Goal: Task Accomplishment & Management: Complete application form

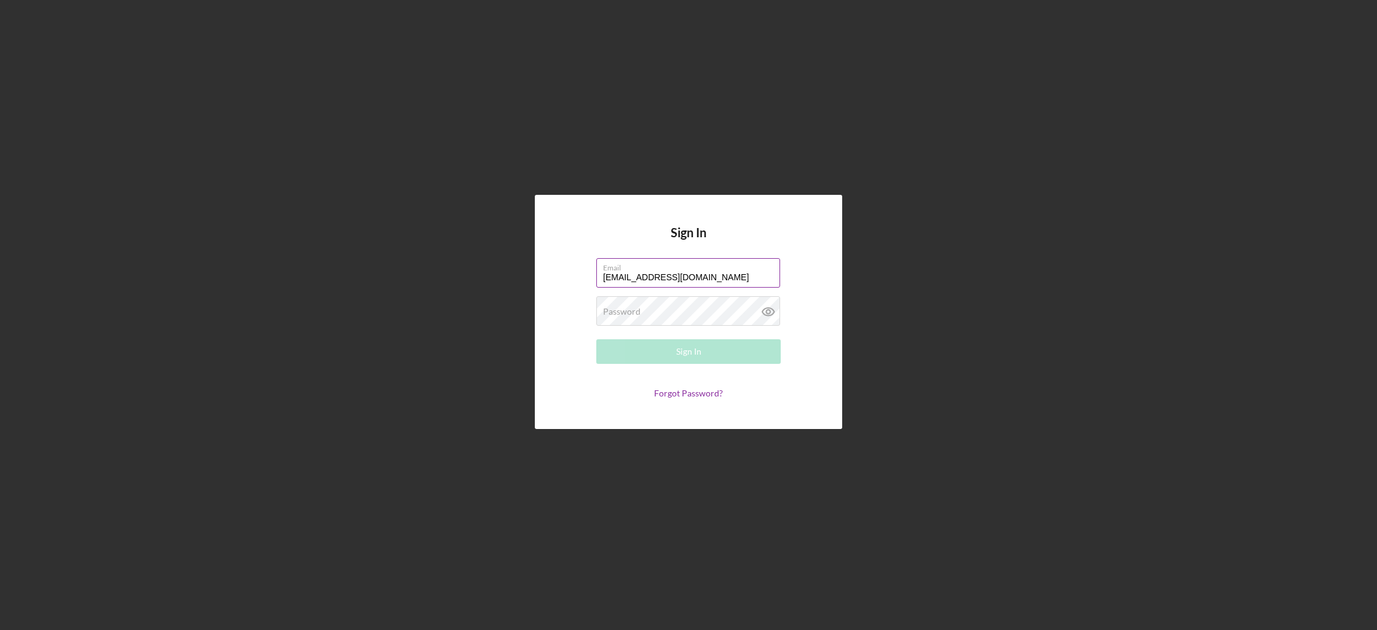
type input "[EMAIL_ADDRESS][DOMAIN_NAME]"
click at [596, 339] on button "Sign In" at bounding box center [688, 351] width 184 height 25
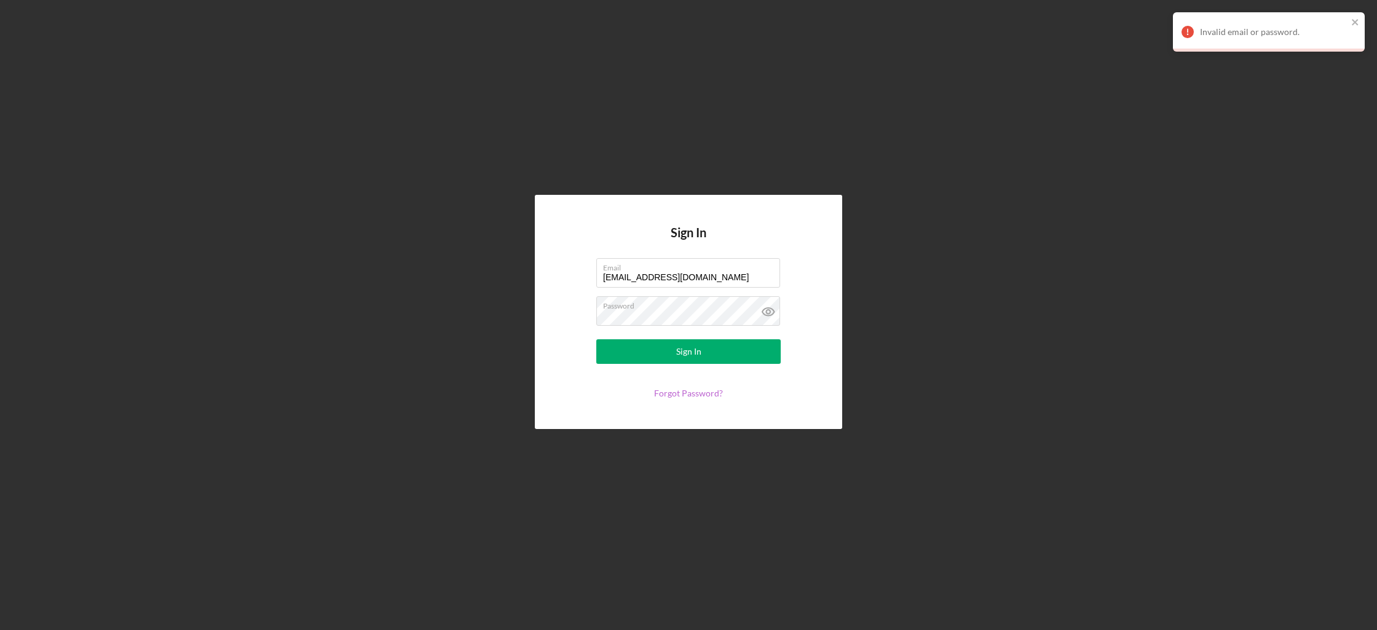
click at [683, 390] on link "Forgot Password?" at bounding box center [688, 393] width 69 height 10
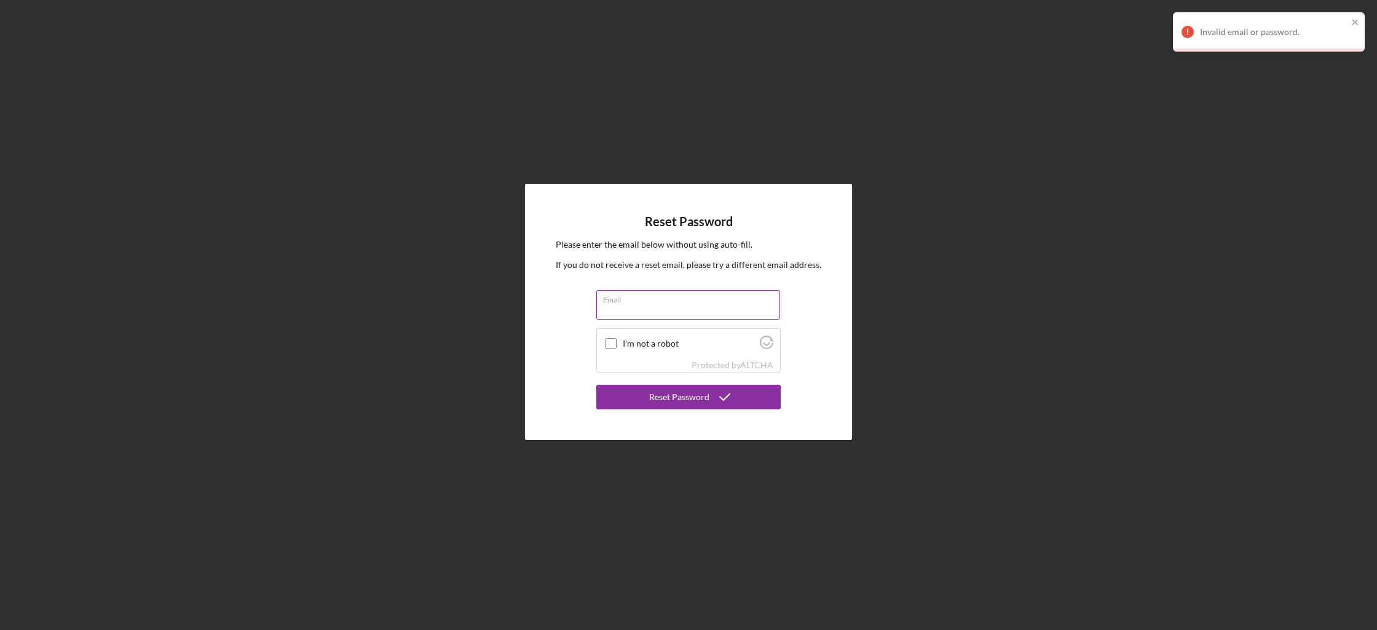
click at [664, 312] on input "Email" at bounding box center [688, 305] width 184 height 30
type input "[EMAIL_ADDRESS][DOMAIN_NAME]"
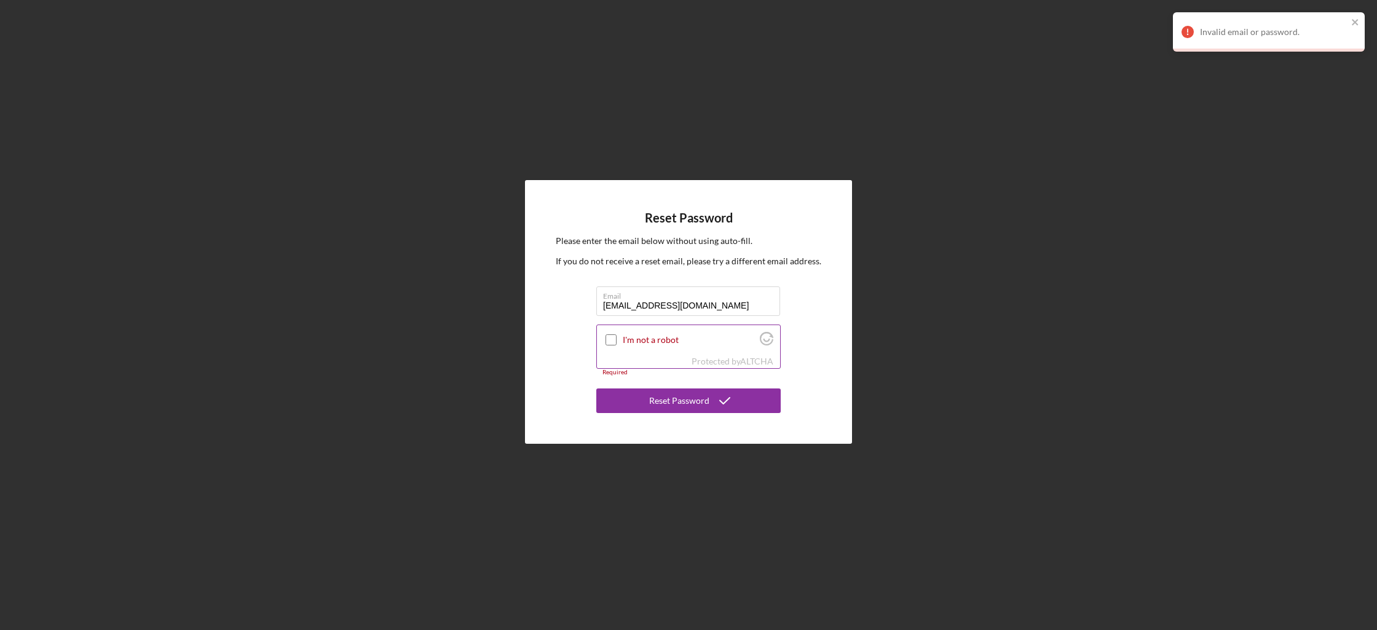
click at [668, 338] on label "I'm not a robot" at bounding box center [689, 340] width 133 height 10
click at [616, 338] on input "I'm not a robot" at bounding box center [610, 339] width 11 height 11
checkbox input "true"
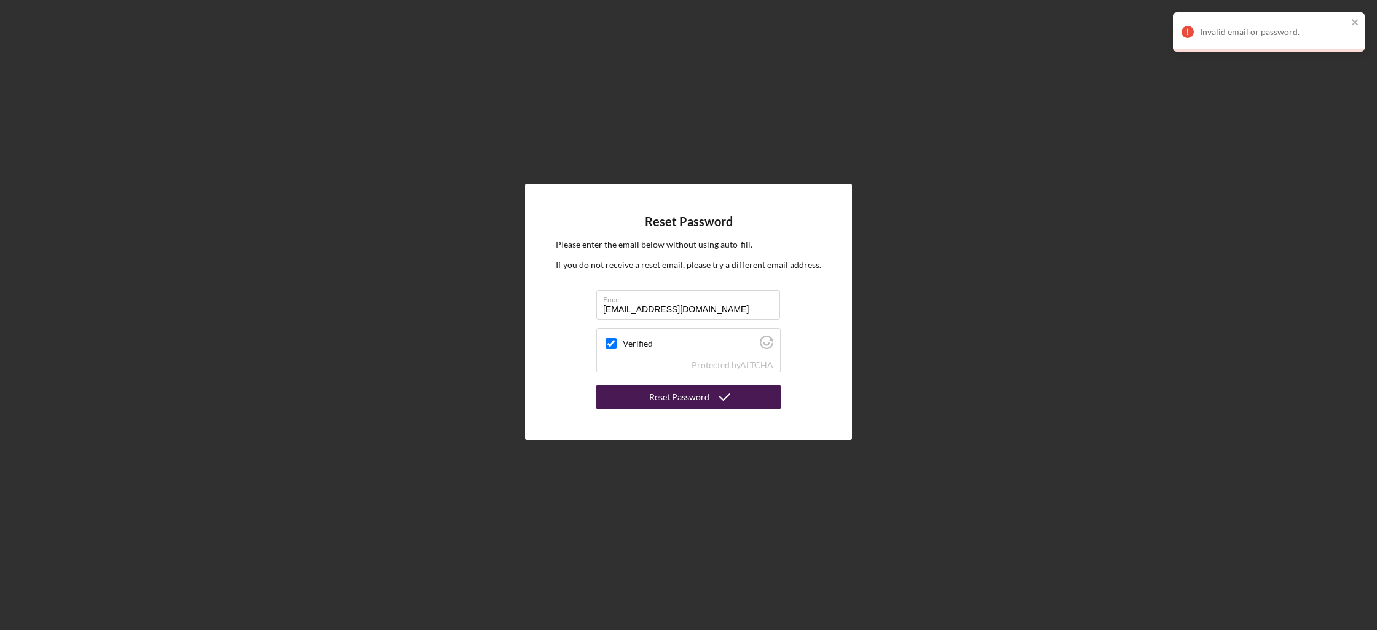
click at [655, 392] on div "Reset Password" at bounding box center [679, 397] width 60 height 25
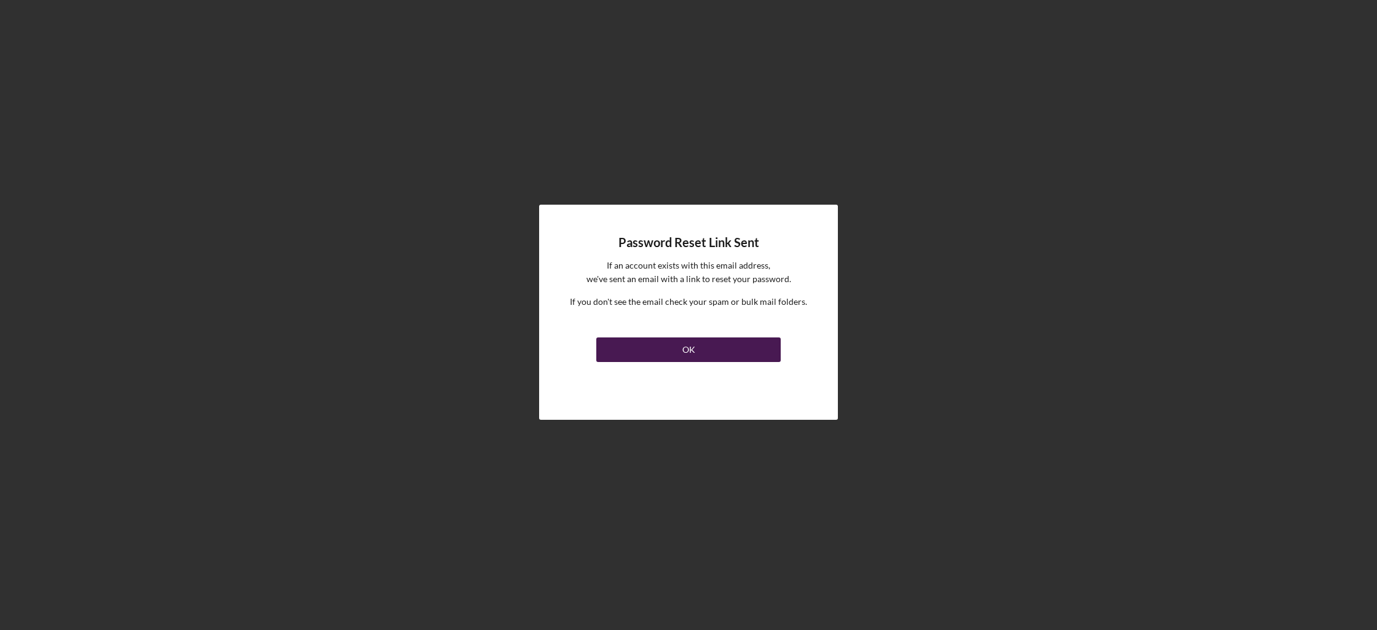
click at [655, 340] on button "OK" at bounding box center [688, 349] width 184 height 25
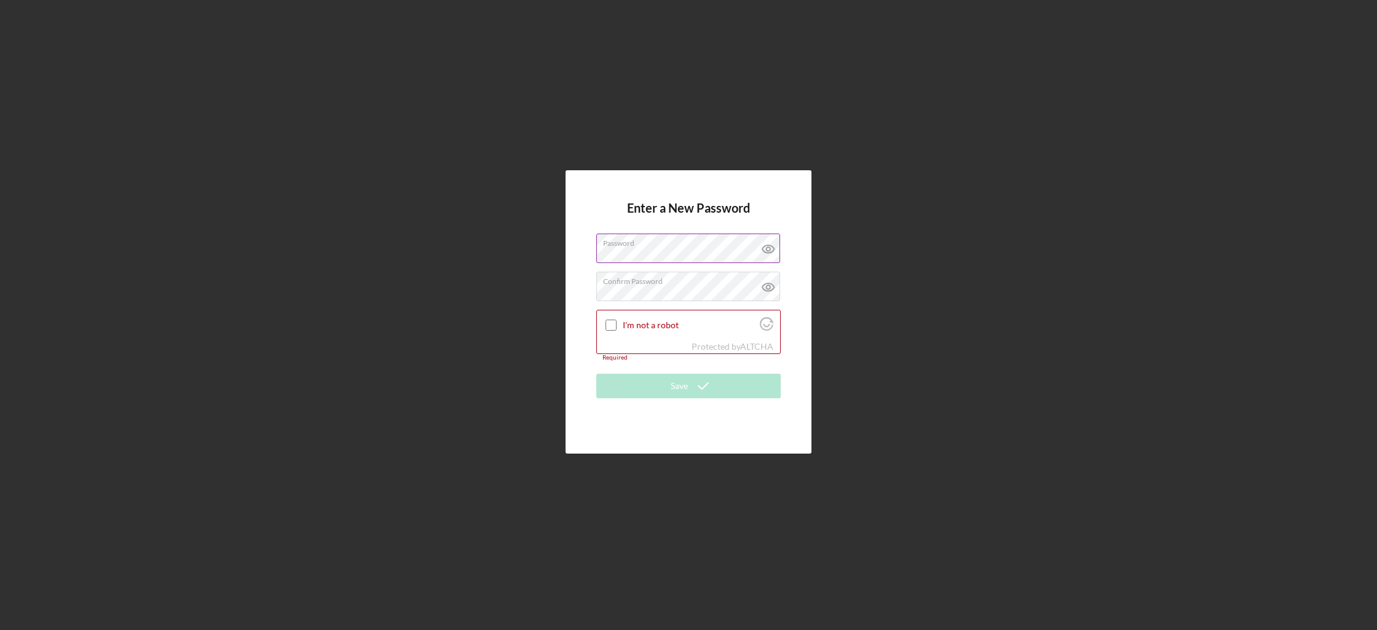
click at [766, 254] on icon at bounding box center [768, 249] width 31 height 31
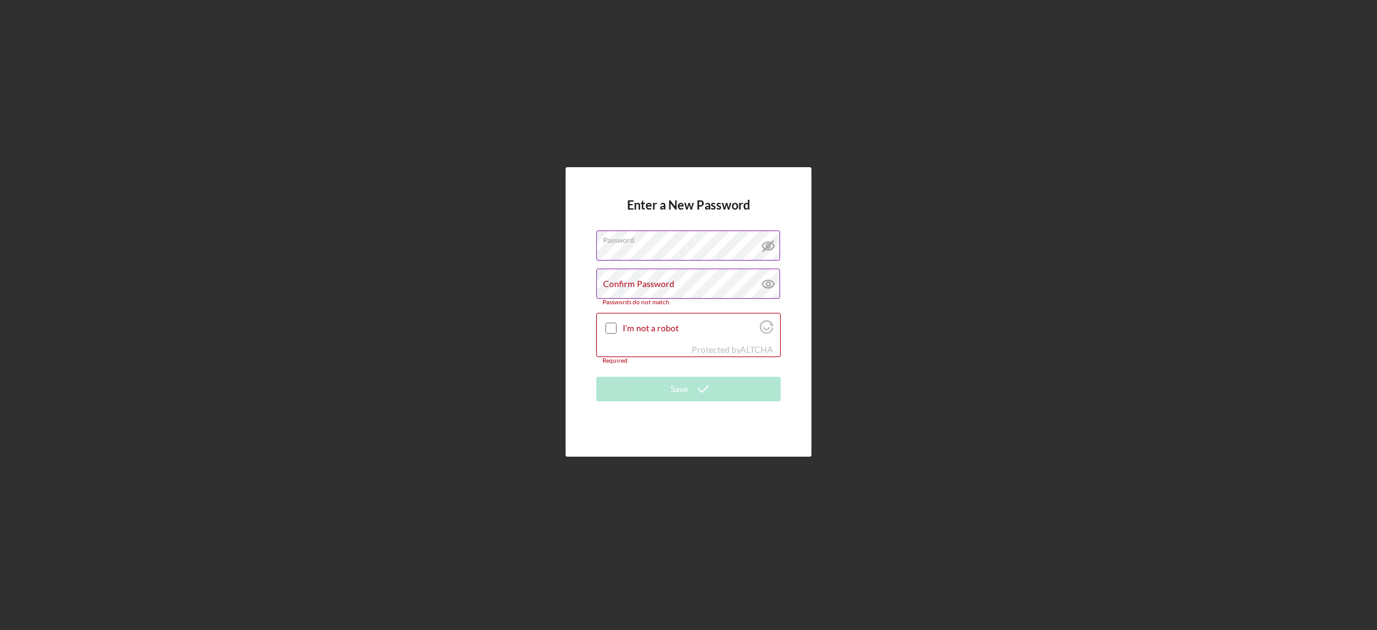
click at [692, 301] on div "Passwords do not match." at bounding box center [688, 302] width 184 height 7
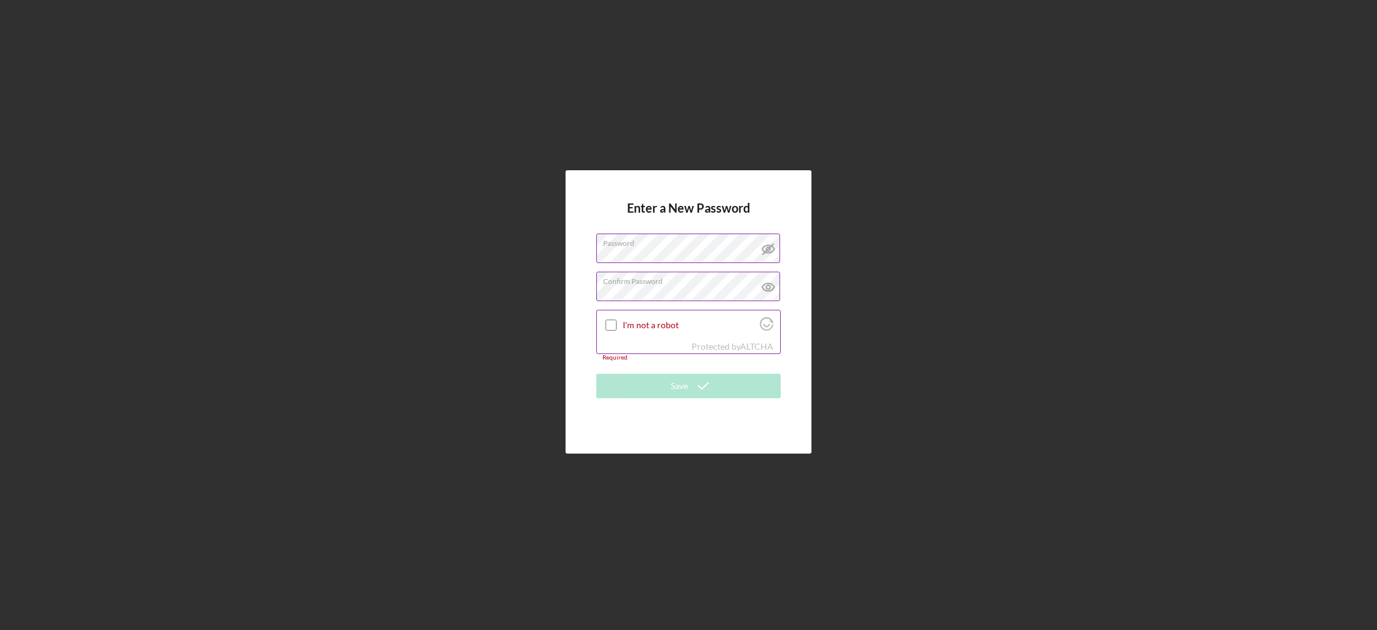
click at [620, 321] on div "I'm not a robot" at bounding box center [688, 324] width 183 height 29
click at [616, 323] on input "I'm not a robot" at bounding box center [610, 325] width 11 height 11
checkbox input "true"
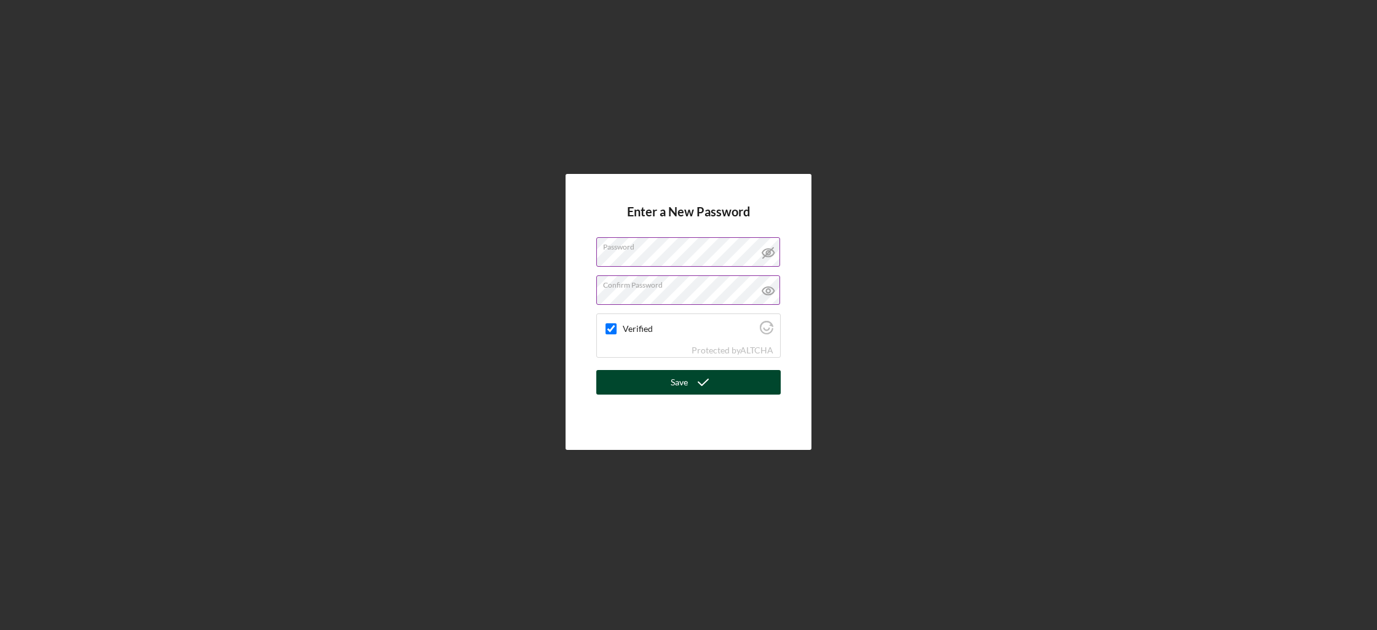
click at [653, 376] on button "Save" at bounding box center [688, 382] width 184 height 25
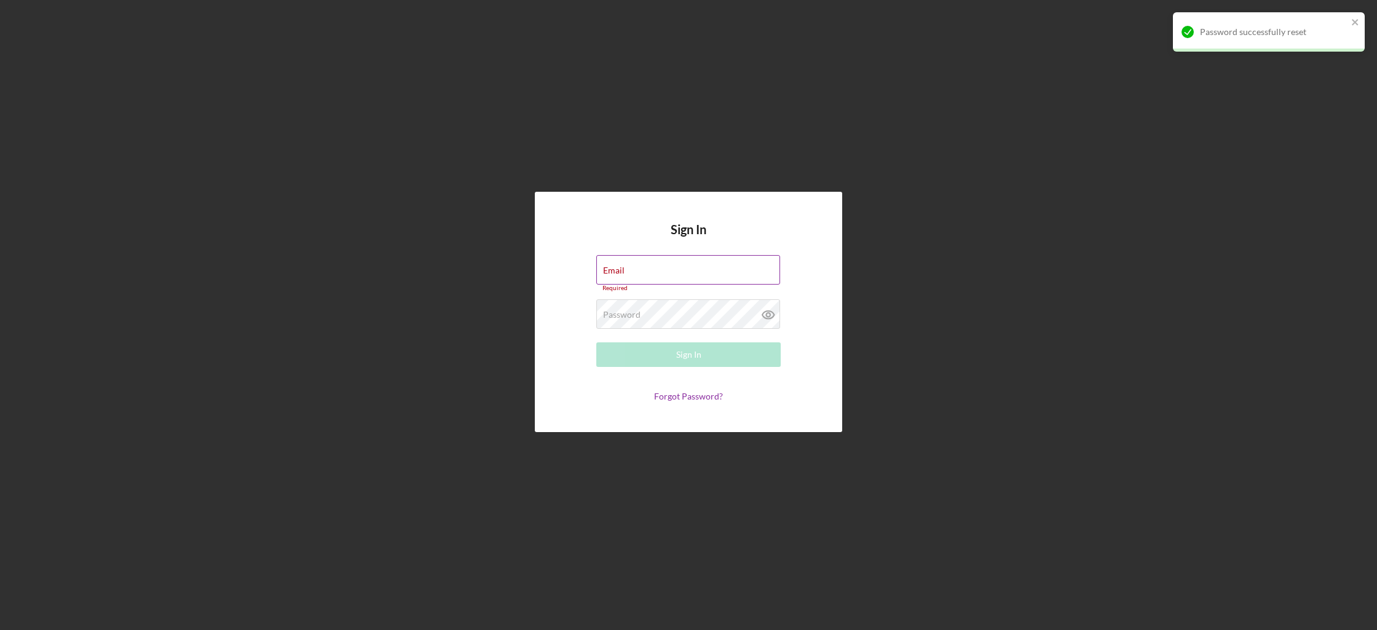
click at [767, 264] on div "Email Required" at bounding box center [688, 273] width 184 height 37
click at [726, 280] on input "Email" at bounding box center [688, 270] width 184 height 30
type input "[EMAIL_ADDRESS][DOMAIN_NAME]"
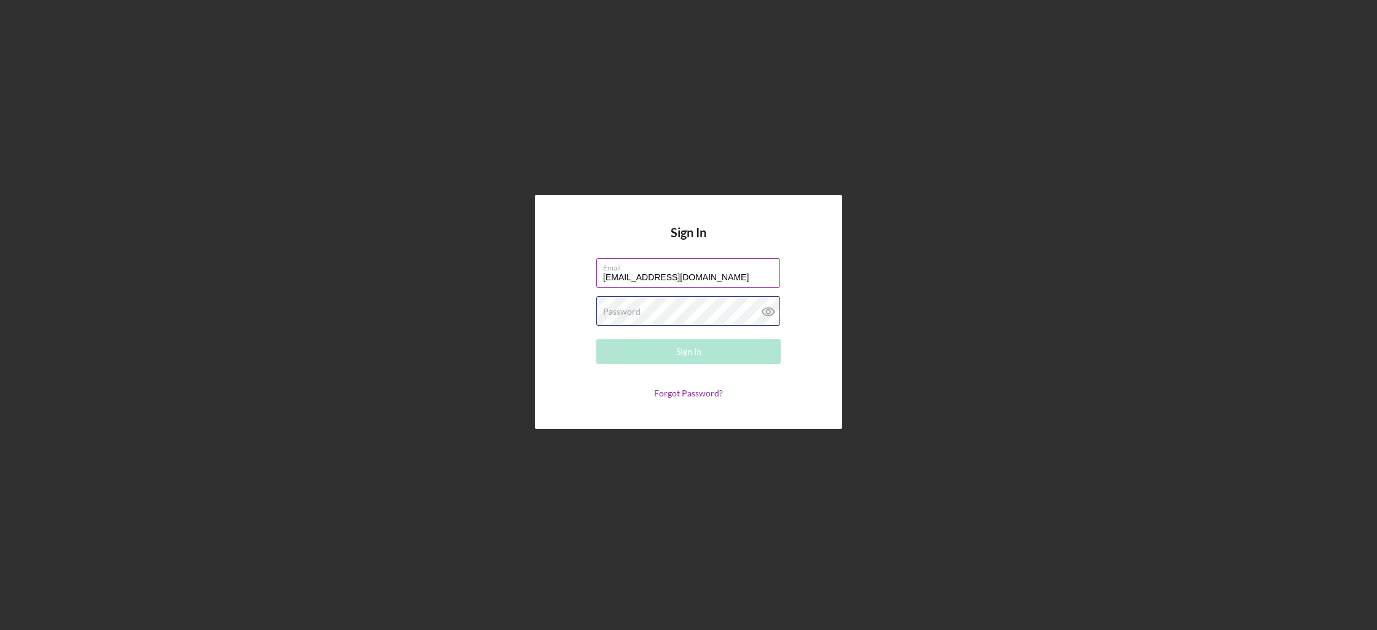
click at [703, 306] on div "Password Required" at bounding box center [688, 311] width 184 height 31
click at [596, 339] on button "Sign In" at bounding box center [688, 351] width 184 height 25
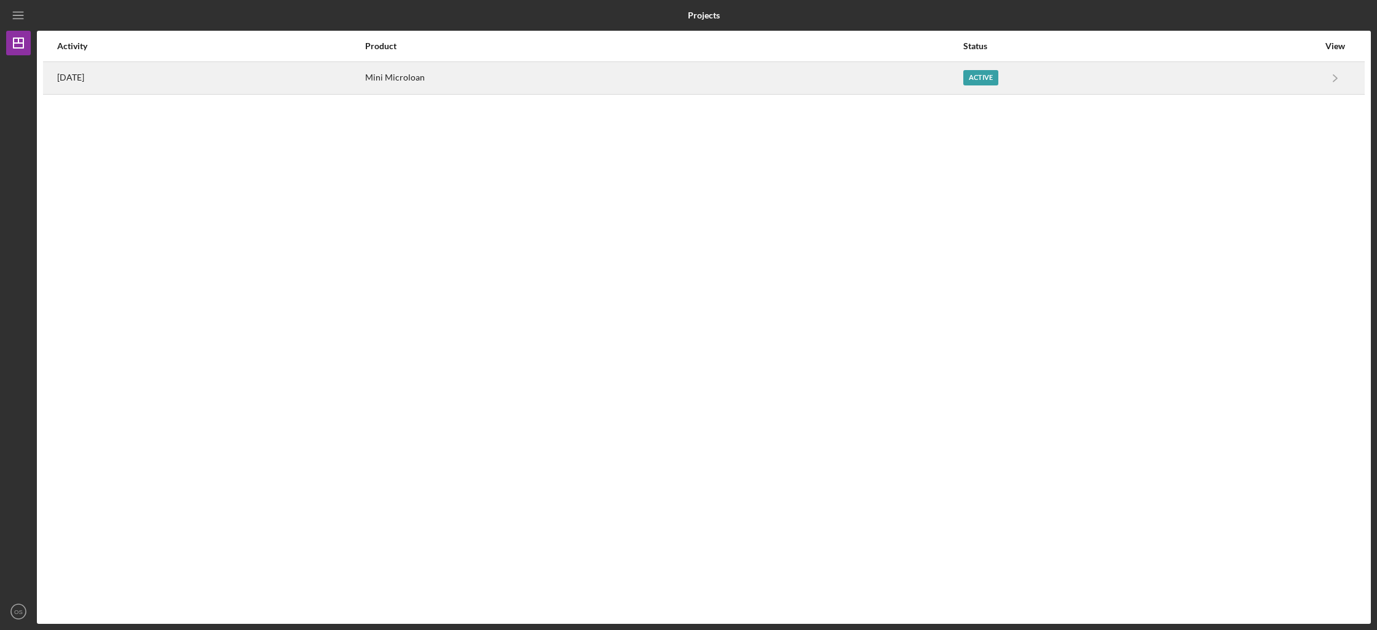
click at [997, 80] on div "Active" at bounding box center [980, 77] width 35 height 15
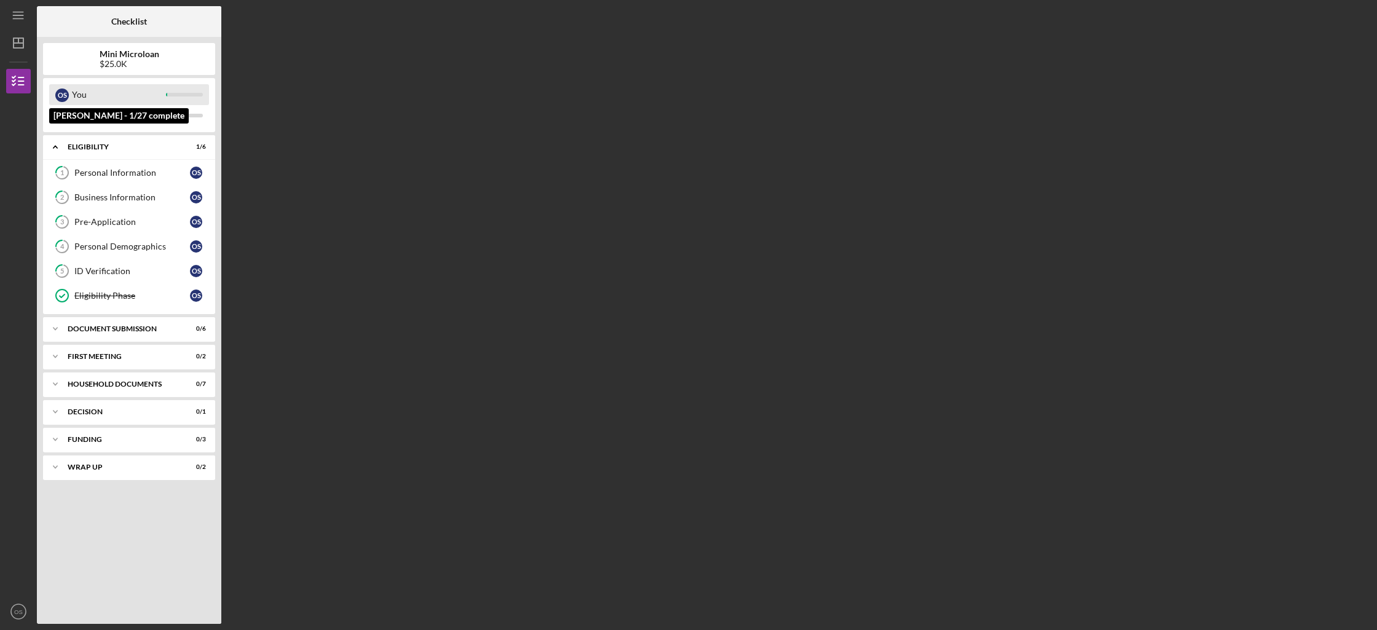
click at [157, 85] on div "You" at bounding box center [119, 94] width 94 height 21
click at [133, 90] on div "You" at bounding box center [119, 94] width 94 height 21
click at [72, 98] on div "You" at bounding box center [119, 94] width 94 height 21
click at [65, 96] on div "O S" at bounding box center [62, 96] width 14 height 14
click at [77, 103] on div "You" at bounding box center [119, 94] width 94 height 21
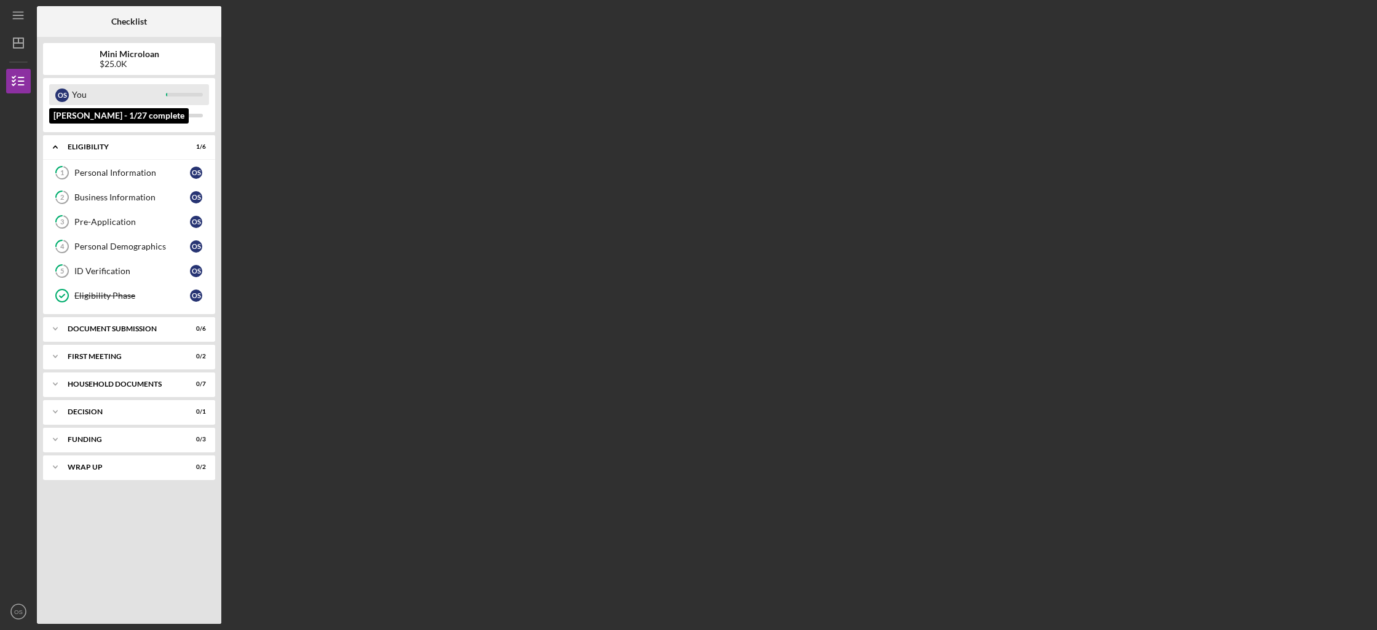
click at [66, 96] on div "O S" at bounding box center [62, 96] width 14 height 14
click at [21, 79] on icon "button" at bounding box center [18, 81] width 31 height 31
click at [59, 103] on div "O S" at bounding box center [62, 94] width 14 height 21
click at [154, 171] on div "Personal Information" at bounding box center [132, 173] width 116 height 10
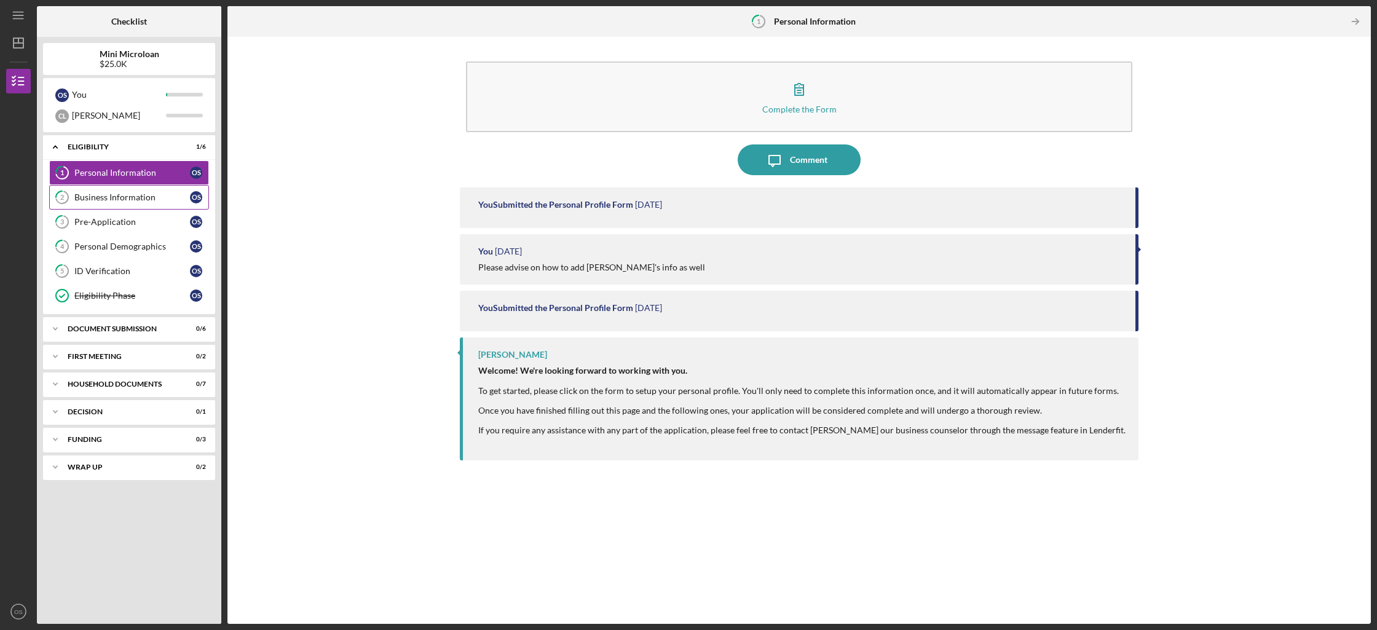
click at [179, 204] on link "2 Business Information O S" at bounding box center [129, 197] width 160 height 25
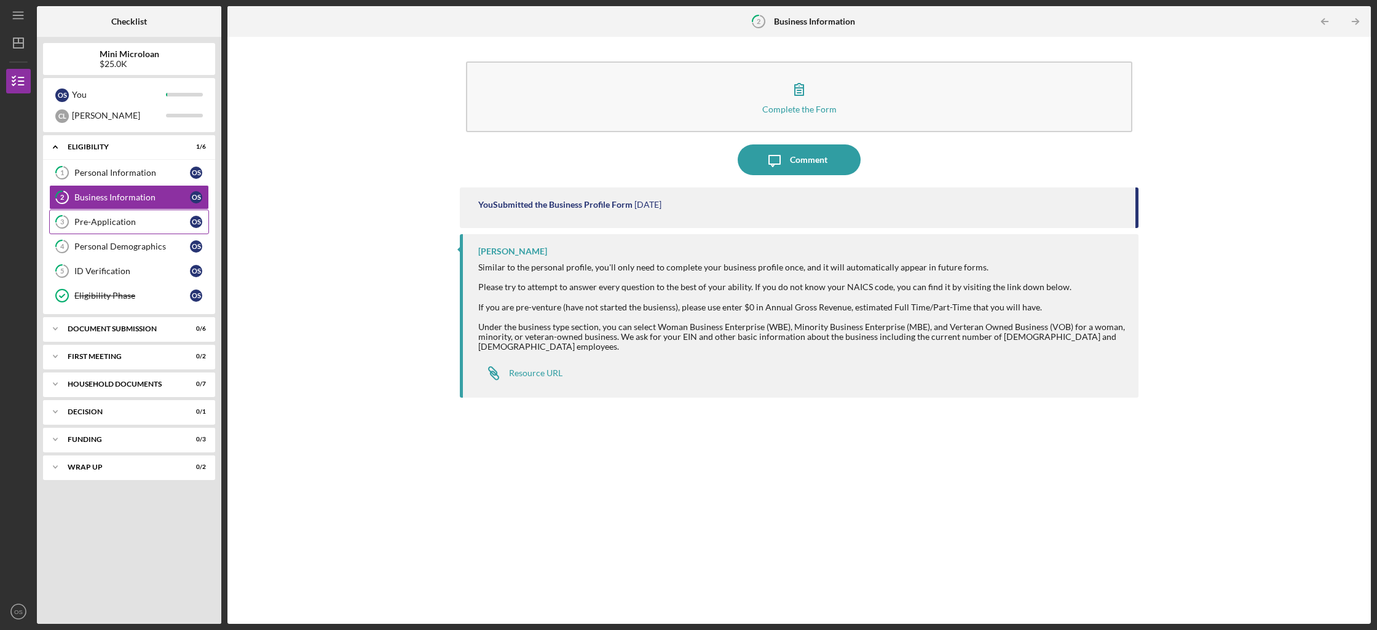
click at [179, 215] on link "3 Pre-Application O S" at bounding box center [129, 222] width 160 height 25
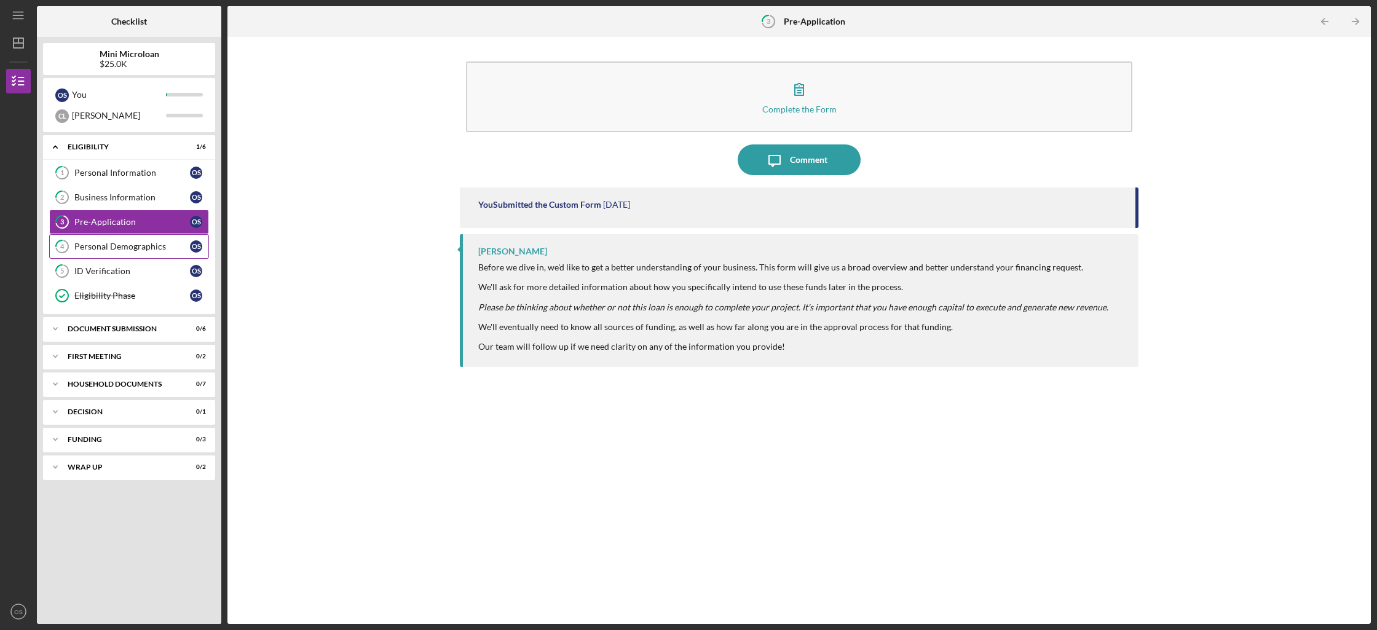
click at [183, 237] on link "4 Personal Demographics O S" at bounding box center [129, 246] width 160 height 25
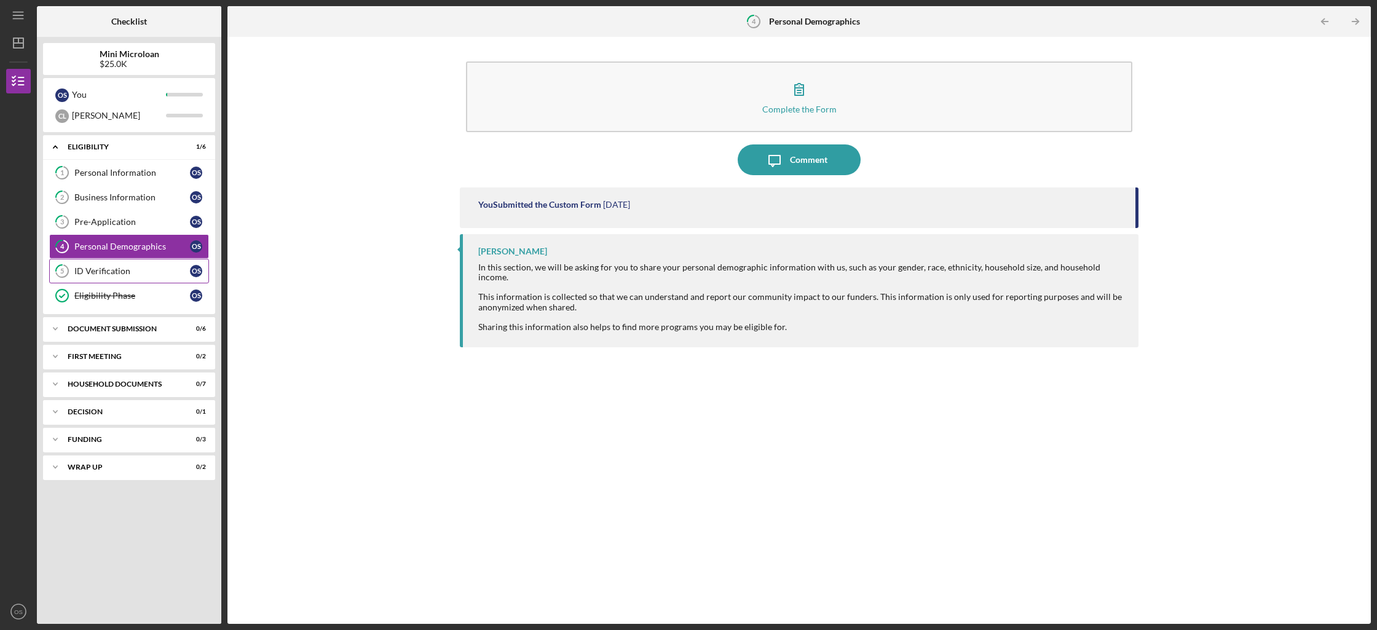
click at [187, 275] on div "ID Verification" at bounding box center [132, 271] width 116 height 10
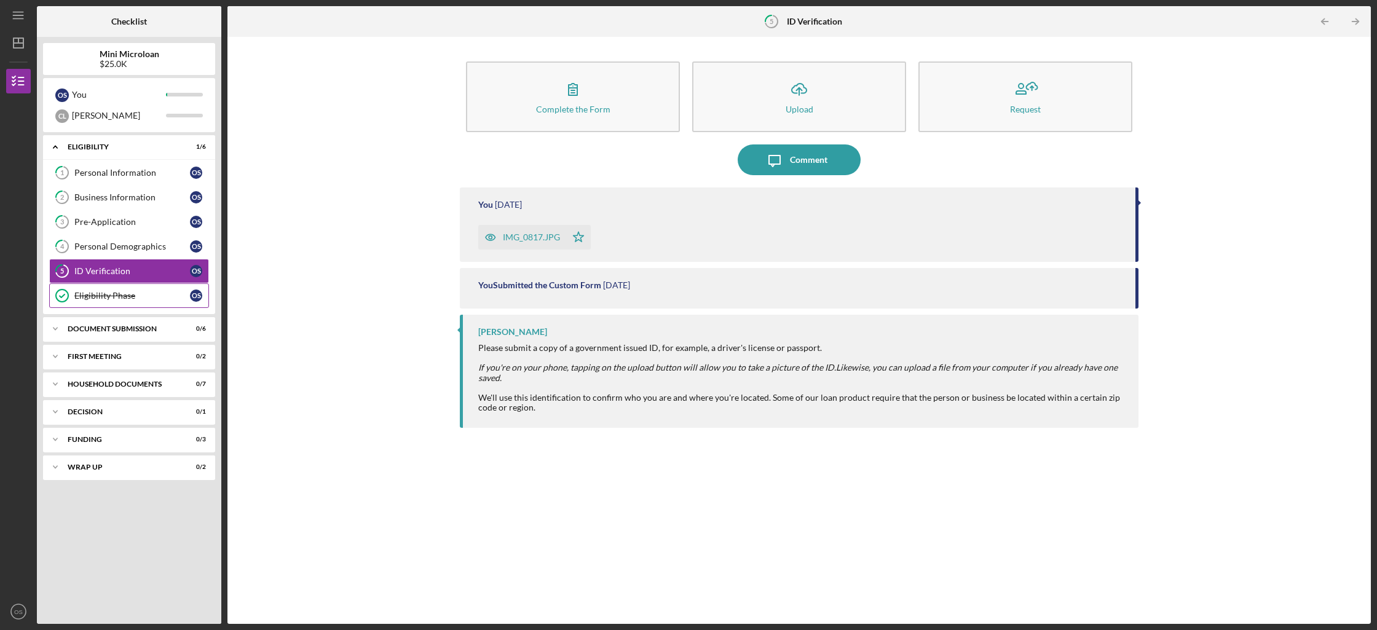
click at [179, 301] on link "Eligibility Phase Eligibility Phase O S" at bounding box center [129, 295] width 160 height 25
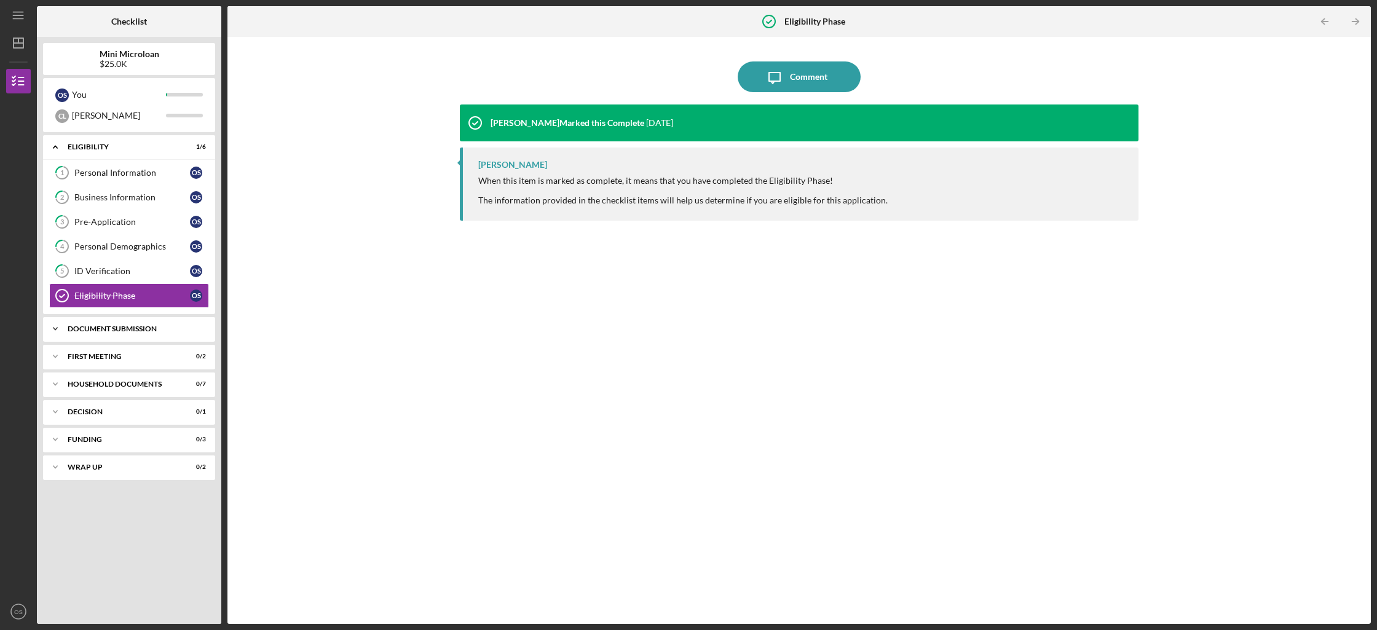
click at [178, 334] on div "Icon/Expander Document Submission 0 / 6" at bounding box center [129, 329] width 172 height 25
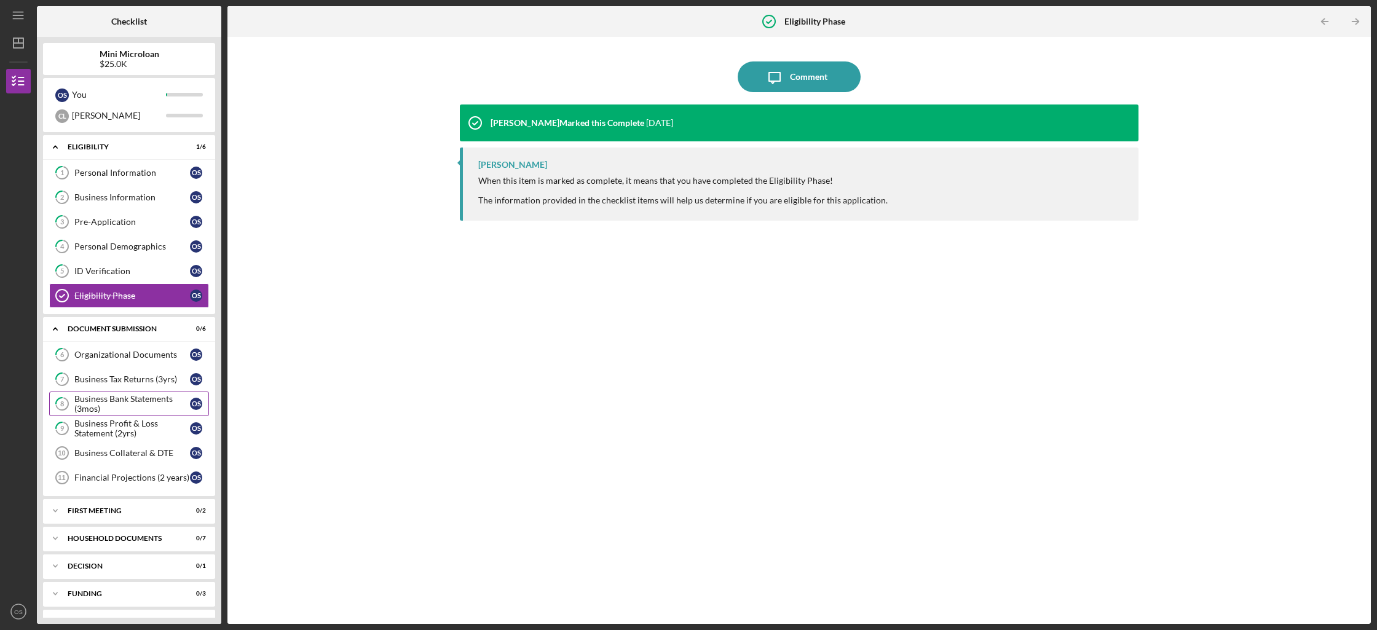
scroll to position [23, 0]
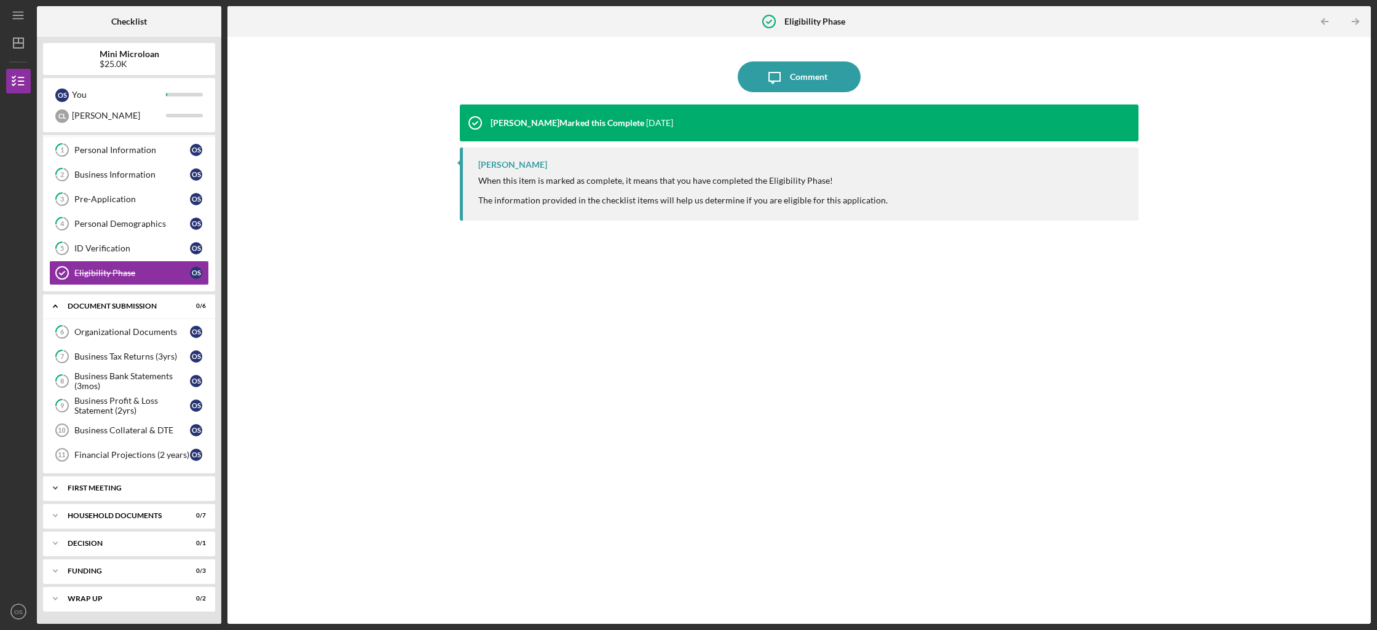
click at [130, 483] on div "Icon/Expander First Meeting 0 / 2" at bounding box center [129, 488] width 172 height 25
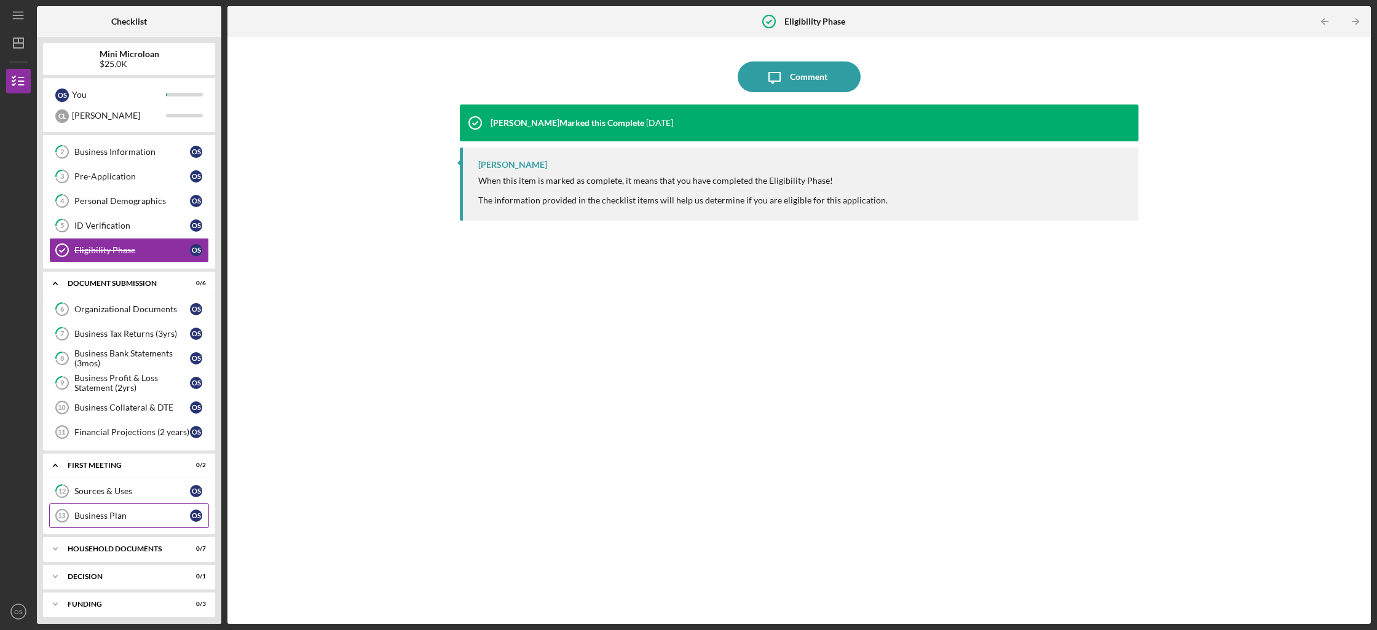
scroll to position [79, 0]
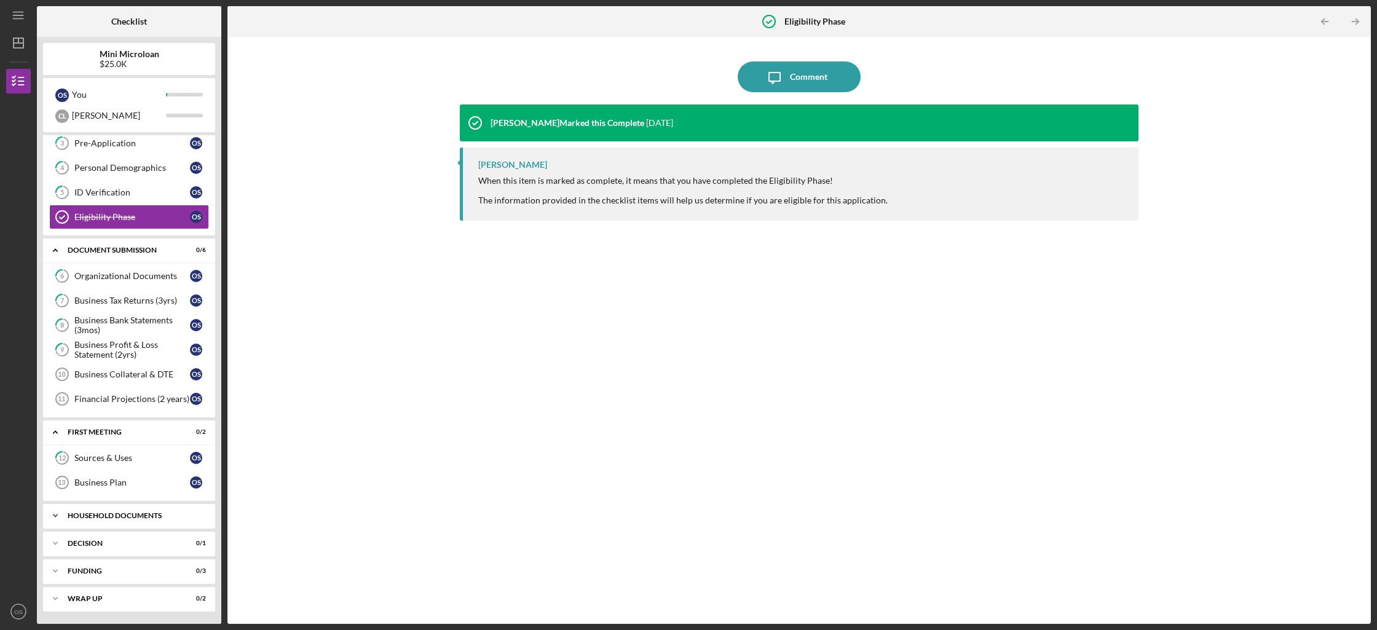
click at [120, 516] on div "Household Documents" at bounding box center [134, 515] width 132 height 7
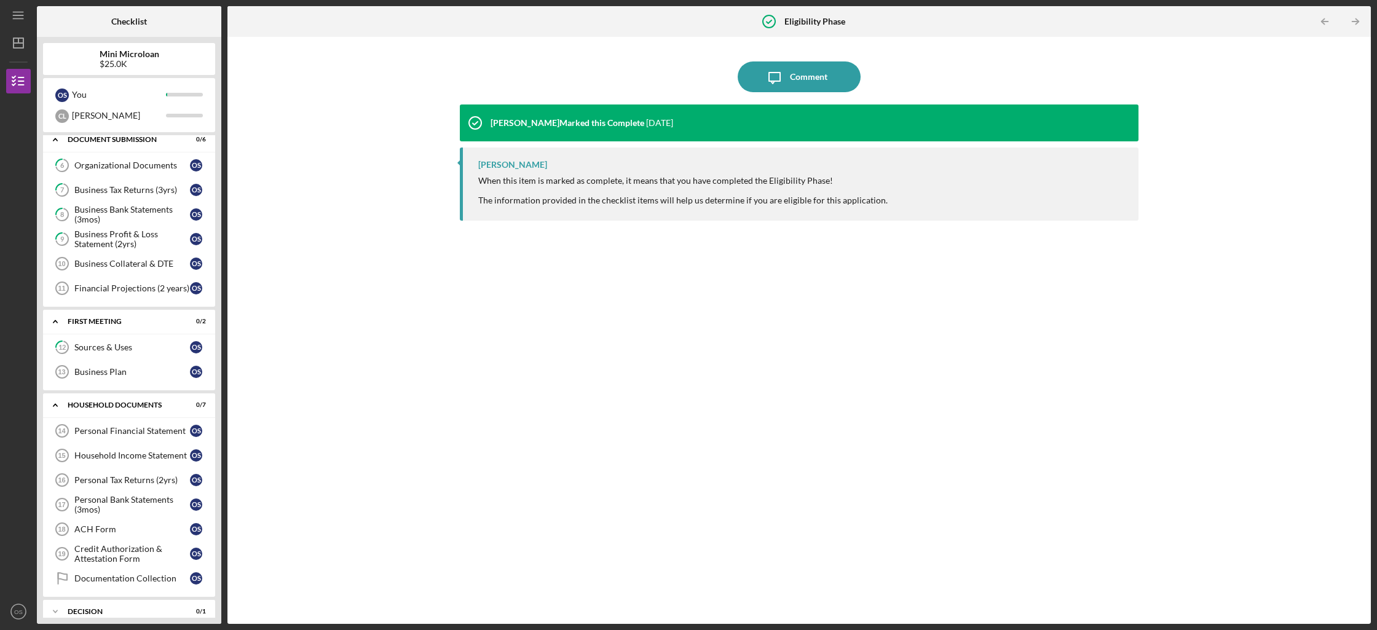
scroll to position [258, 0]
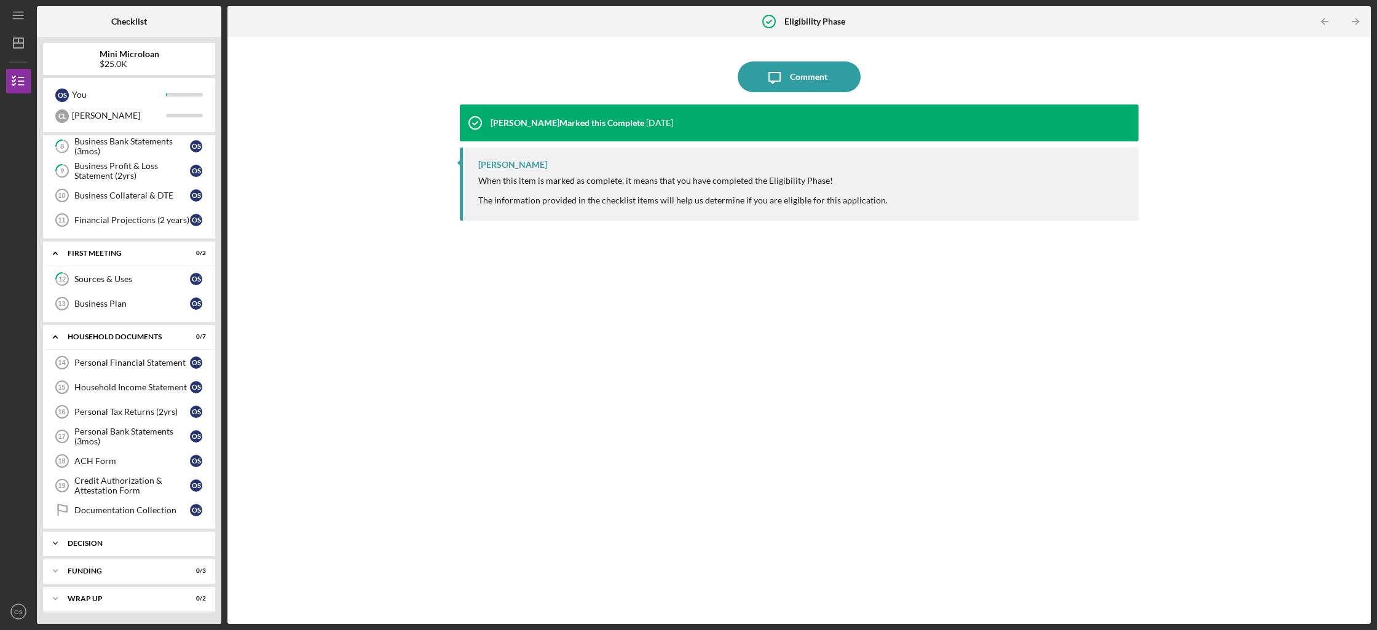
click at [134, 533] on div "Icon/Expander decision 0 / 1" at bounding box center [129, 543] width 172 height 25
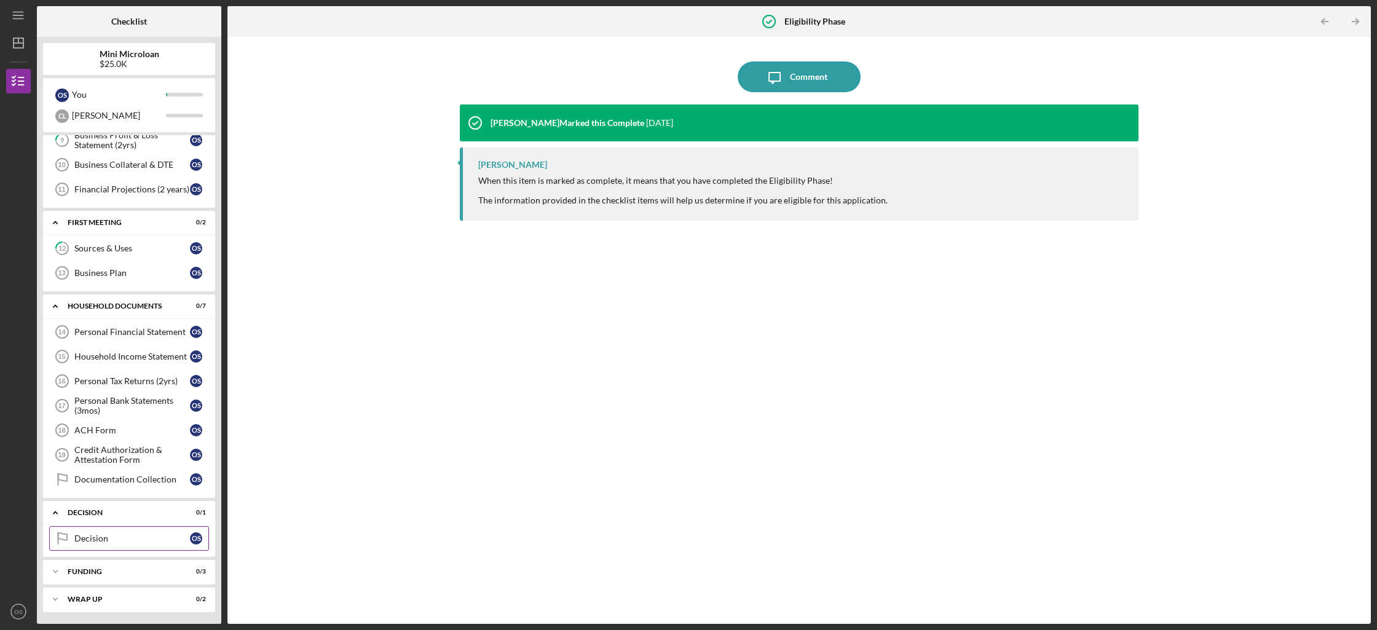
scroll to position [289, 0]
click at [104, 592] on div "Icon/Expander wrap up 0 / 2" at bounding box center [129, 598] width 172 height 25
click at [124, 573] on div "funding" at bounding box center [134, 570] width 132 height 7
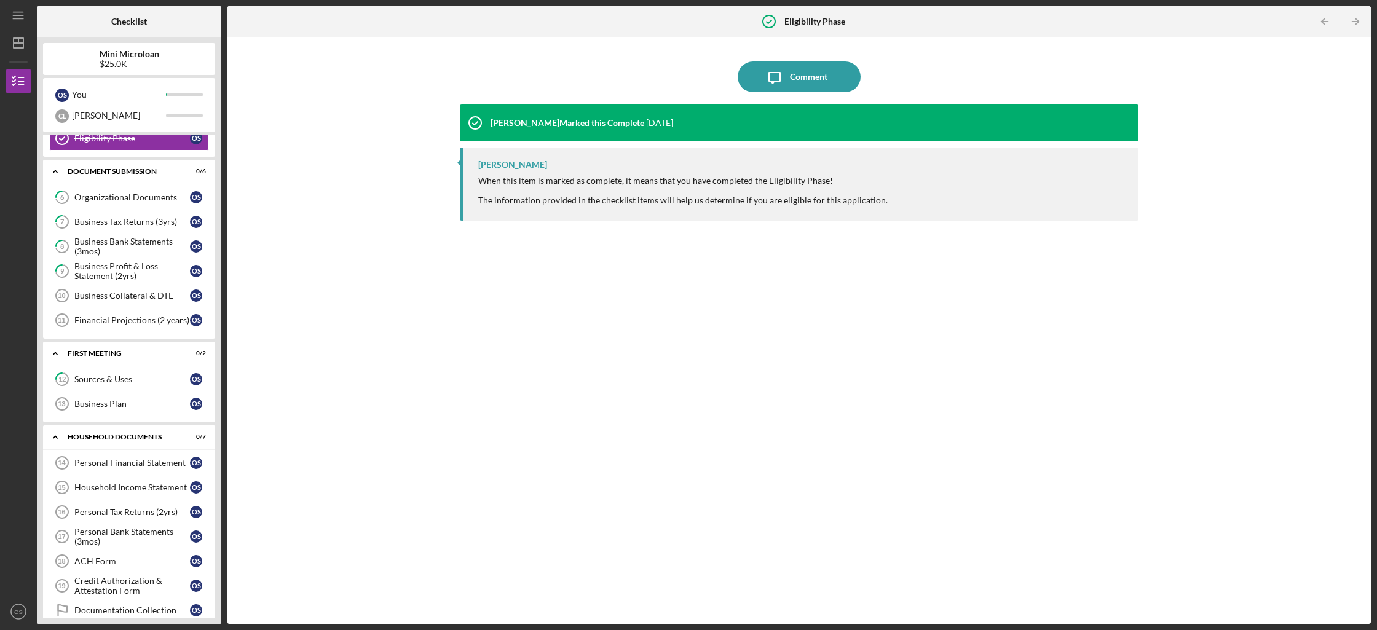
scroll to position [191, 0]
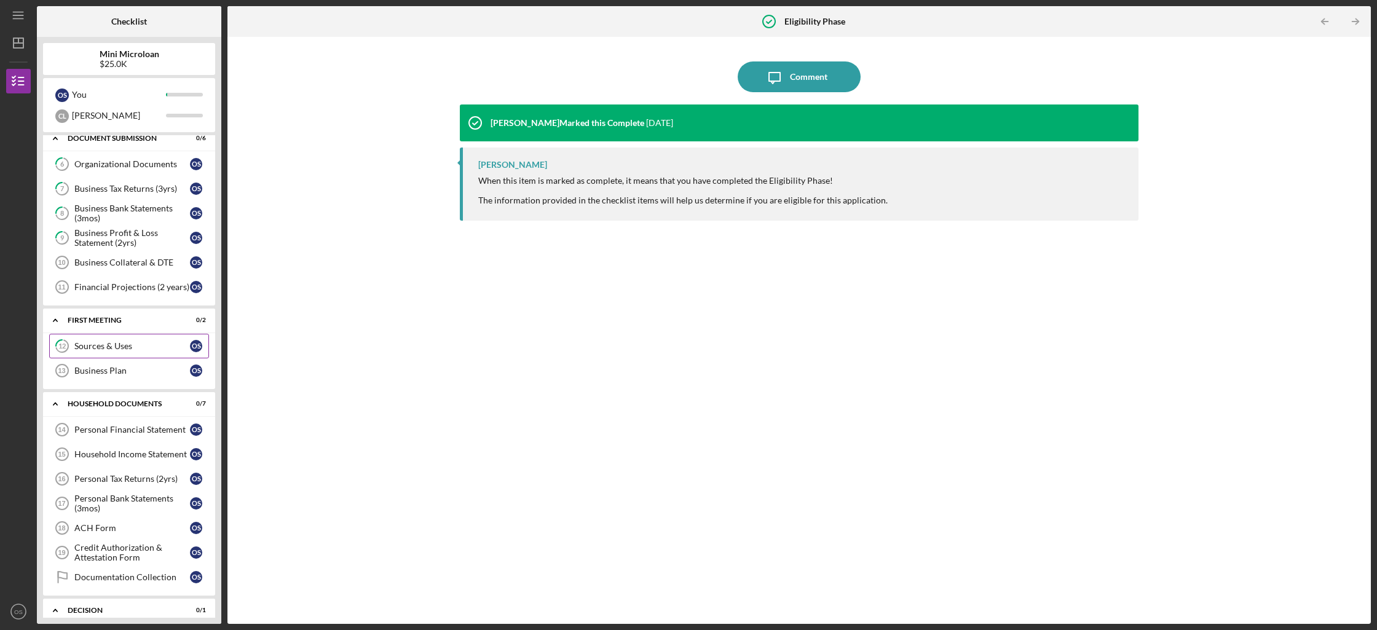
click at [157, 341] on div "Sources & Uses" at bounding box center [132, 346] width 116 height 10
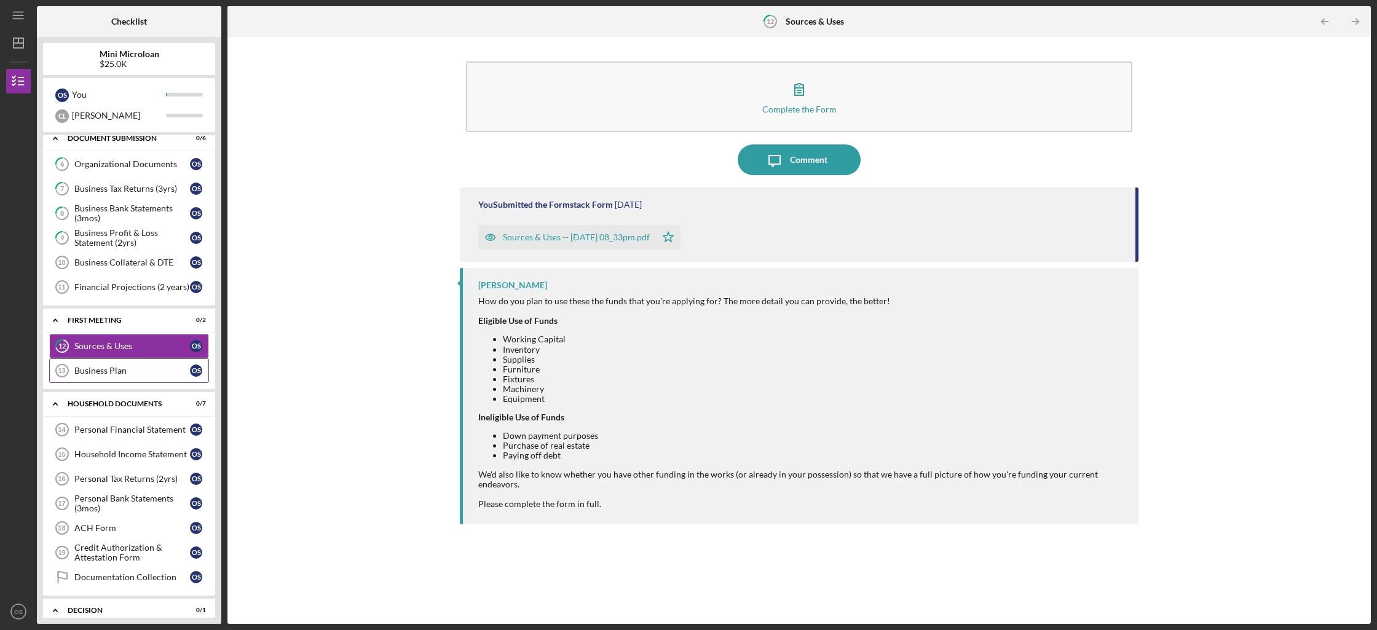
click at [159, 374] on div "Business Plan" at bounding box center [132, 371] width 116 height 10
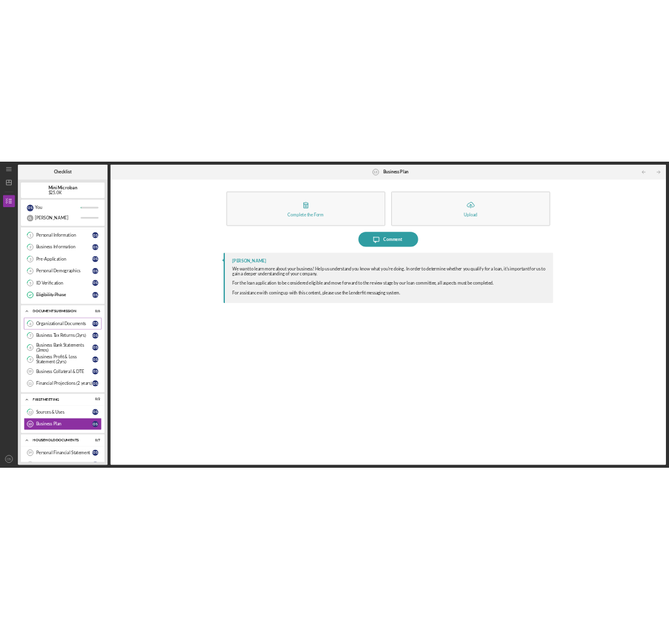
scroll to position [20, 0]
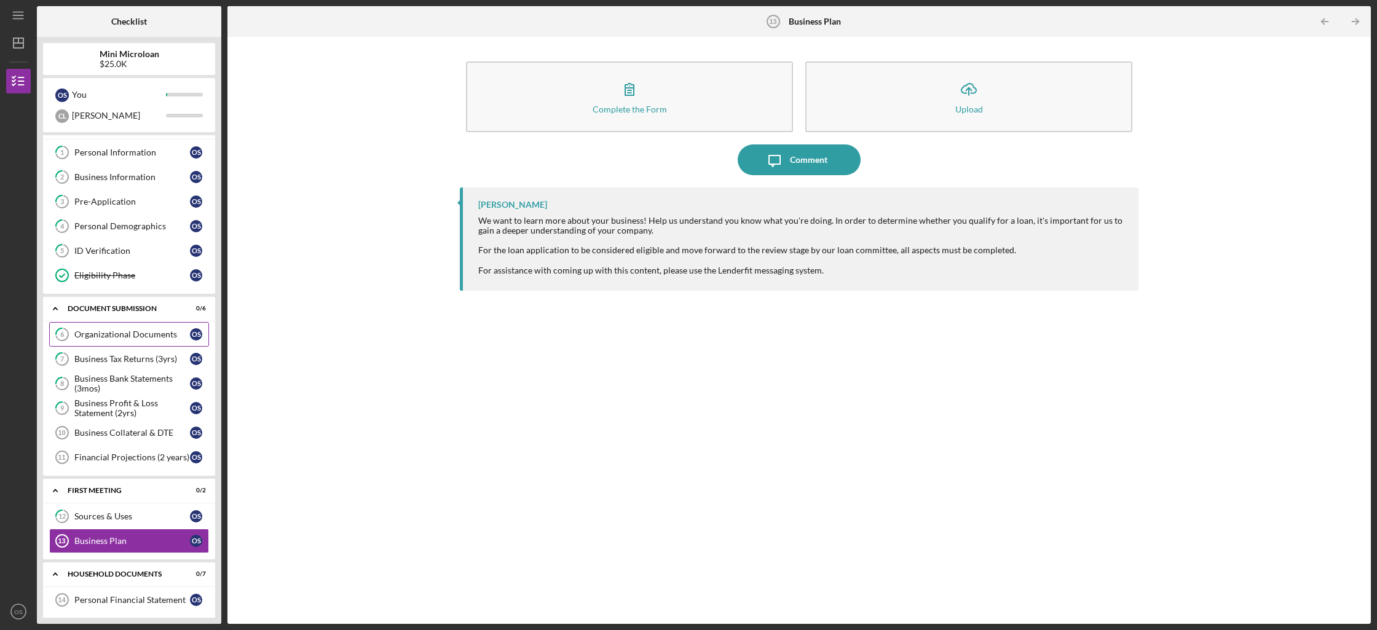
click at [156, 345] on link "6 Organizational Documents O S" at bounding box center [129, 334] width 160 height 25
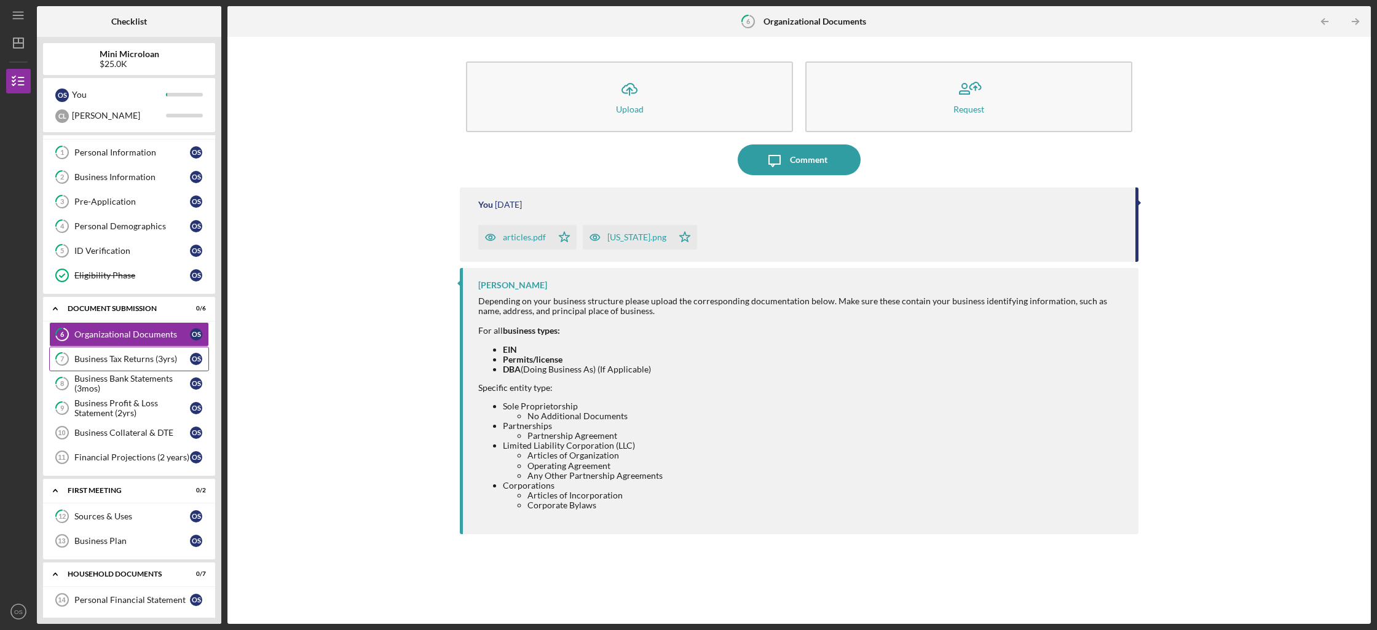
click at [156, 352] on link "7 Business Tax Returns ([DEMOGRAPHIC_DATA] S" at bounding box center [129, 359] width 160 height 25
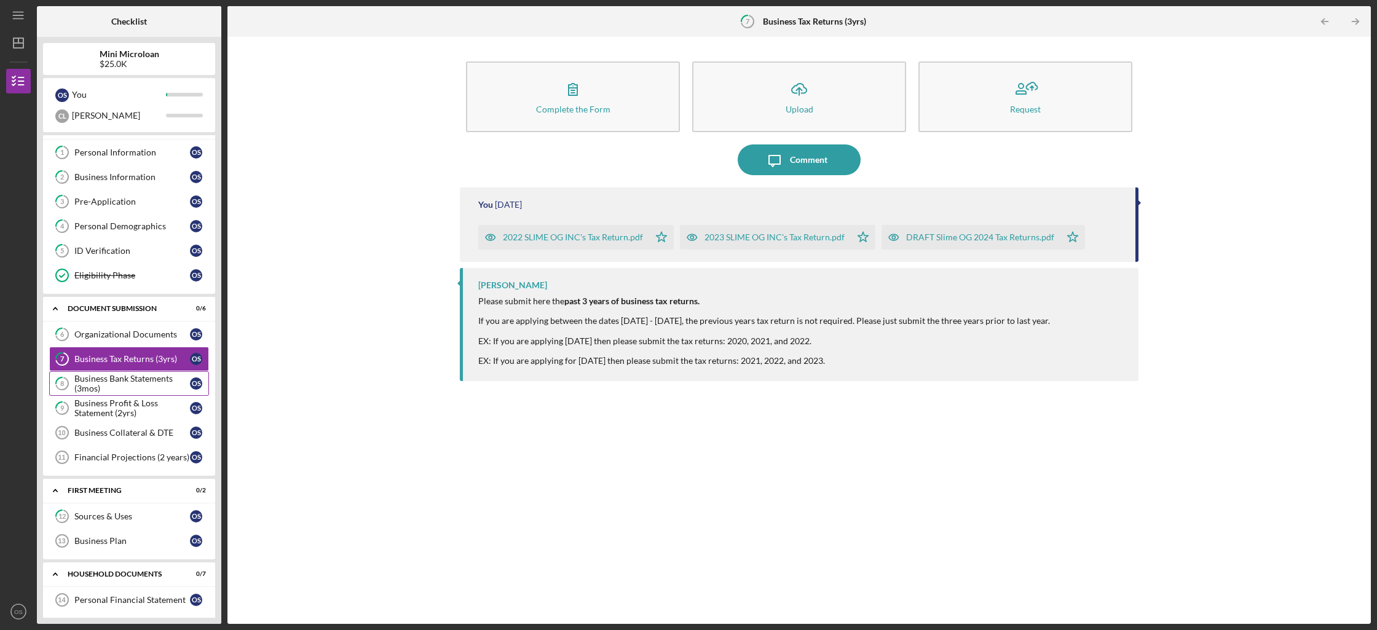
click at [157, 374] on div "Business Bank Statements (3mos)" at bounding box center [132, 384] width 116 height 20
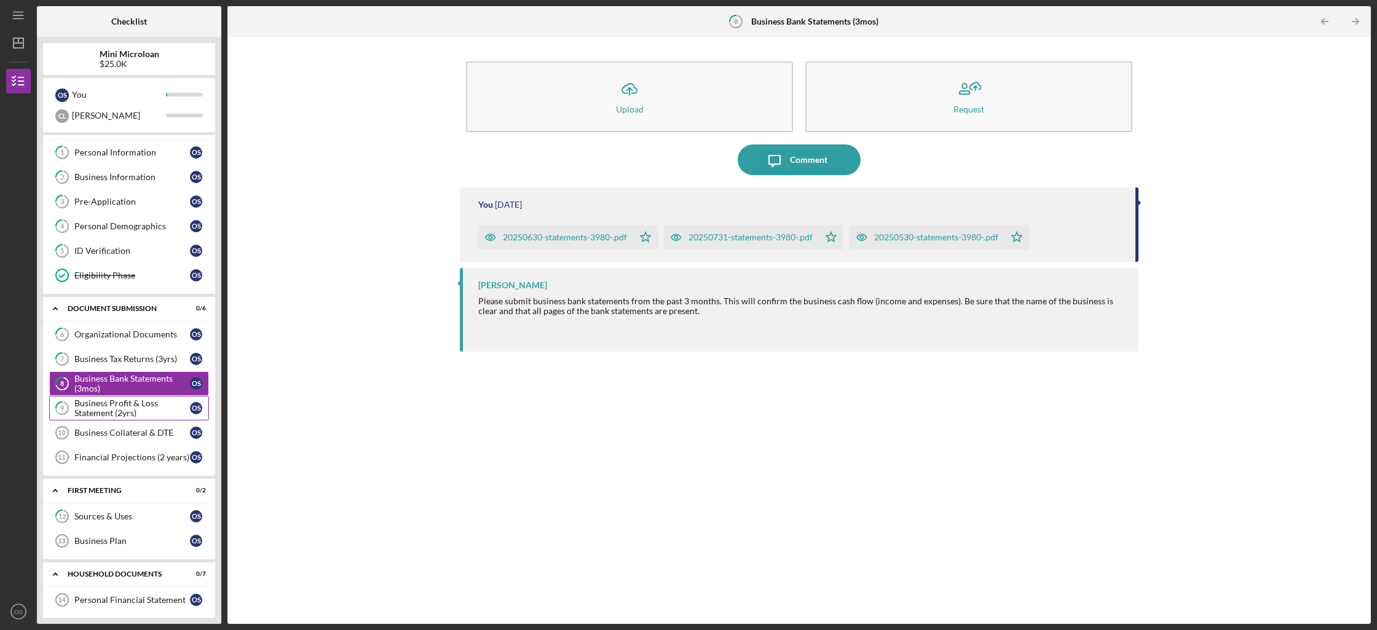
click at [154, 408] on div "Business Profit & Loss Statement (2yrs)" at bounding box center [132, 408] width 116 height 20
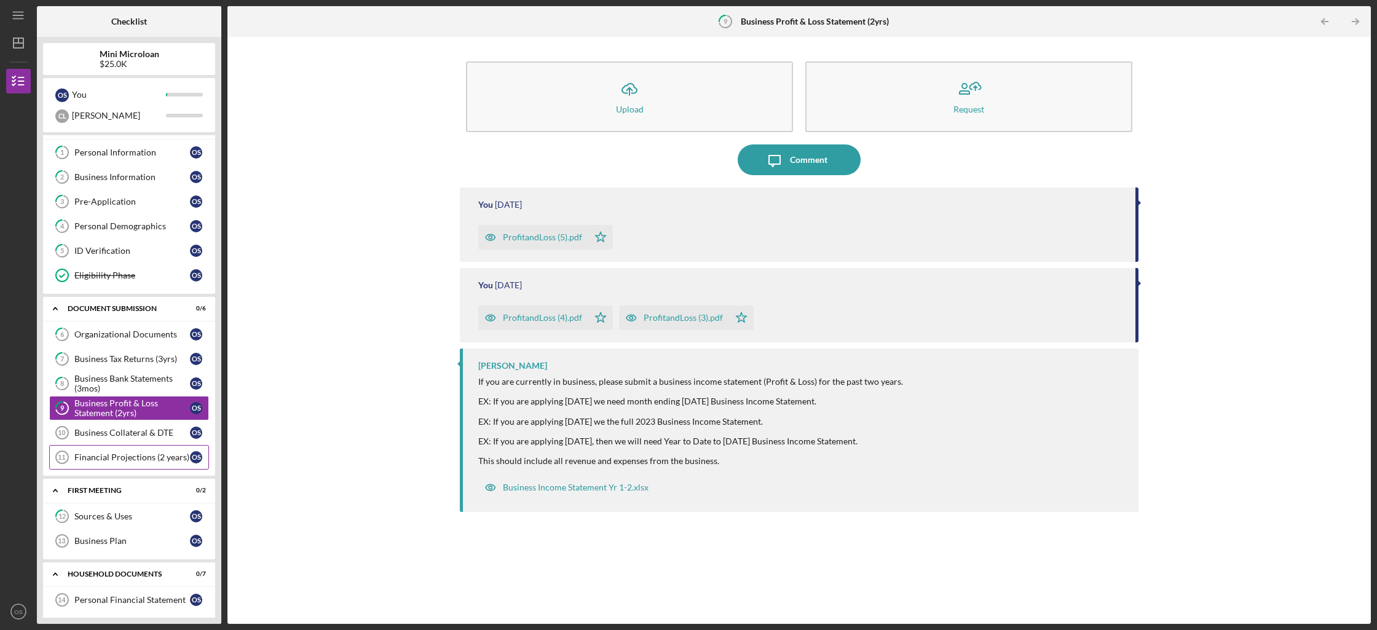
click at [123, 449] on link "Financial Projections (2 years) 11 Financial Projections ([DEMOGRAPHIC_DATA] S" at bounding box center [129, 457] width 160 height 25
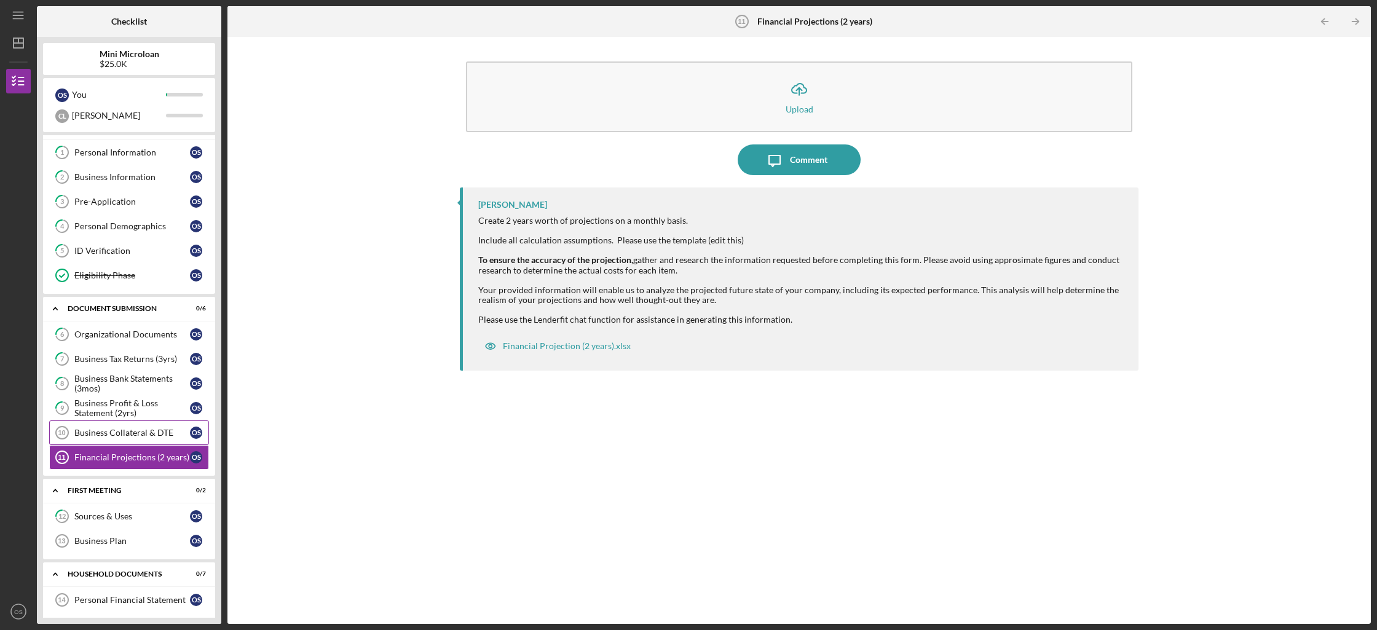
click at [127, 437] on div "Business Collateral & DTE" at bounding box center [132, 433] width 116 height 10
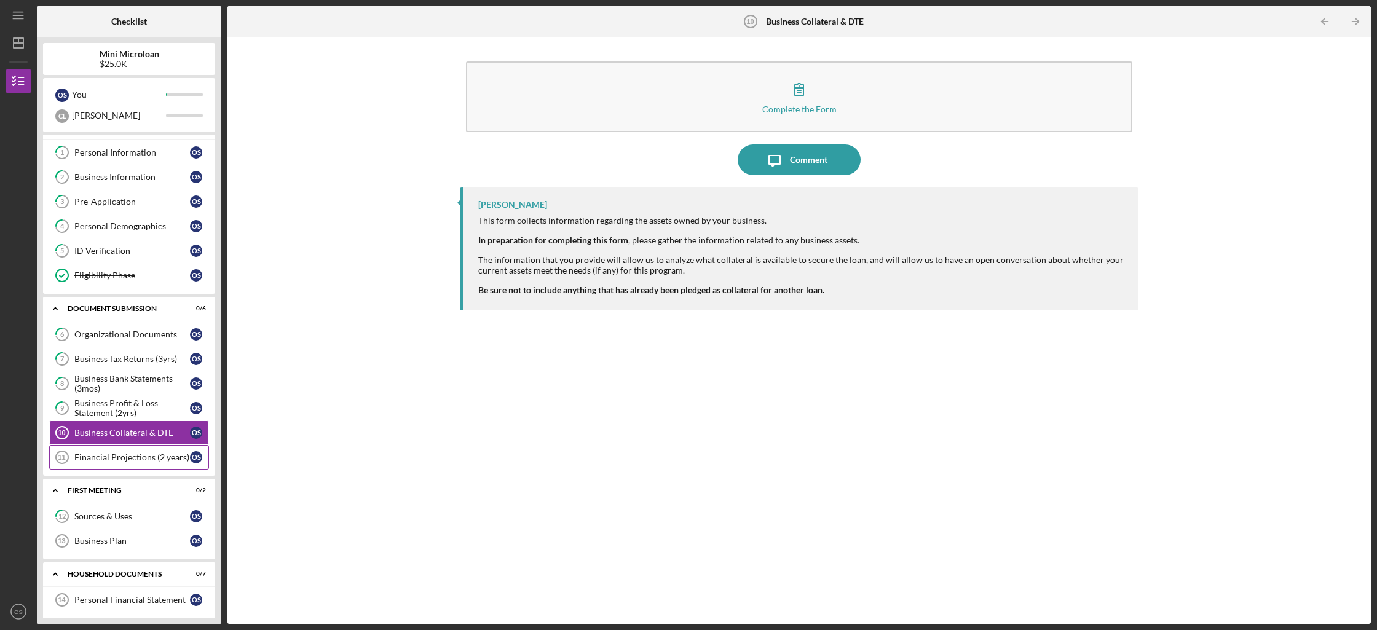
click at [121, 453] on div "Financial Projections (2 years)" at bounding box center [132, 457] width 116 height 10
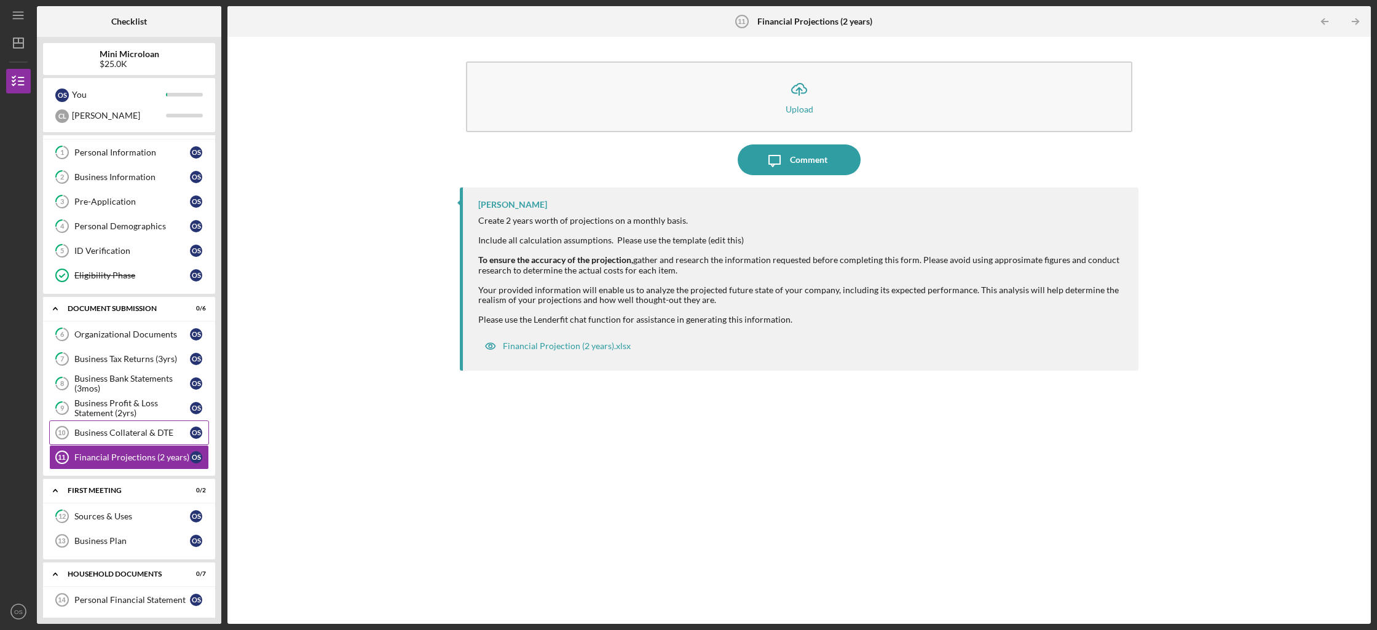
click at [125, 438] on link "Business Collateral & DTE 10 Business Collateral & DTE O S" at bounding box center [129, 432] width 160 height 25
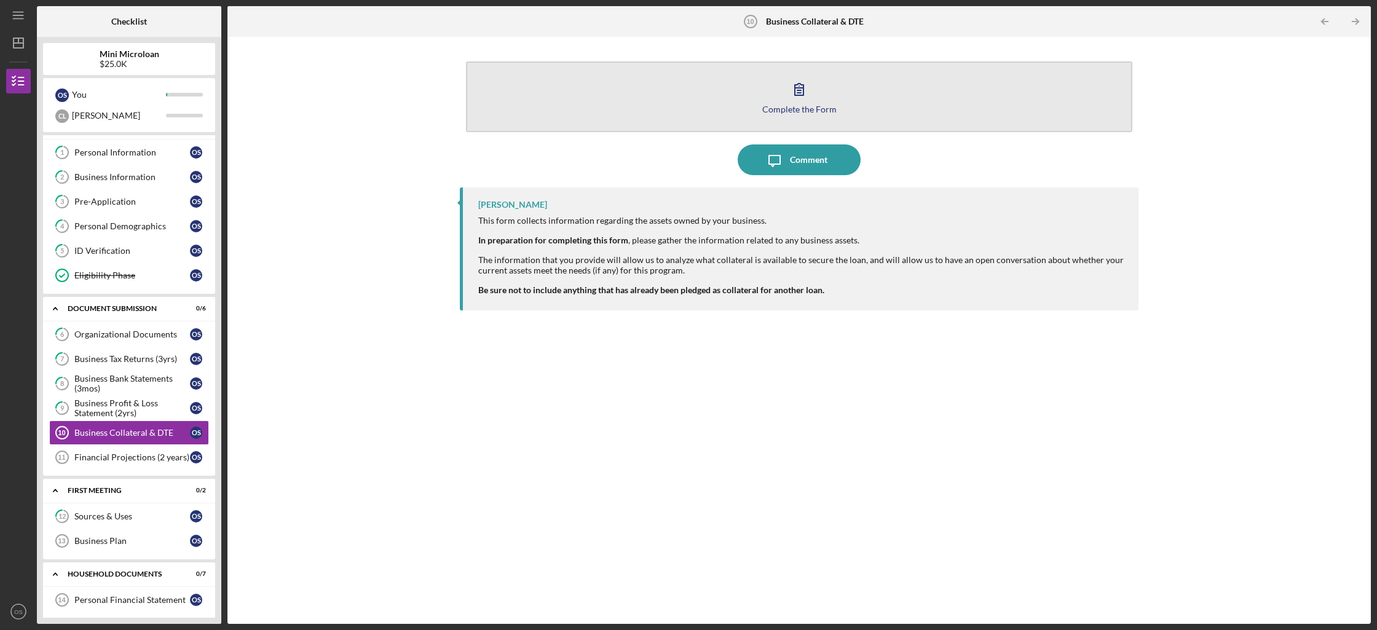
click at [762, 114] on button "Complete the Form Form" at bounding box center [799, 96] width 666 height 71
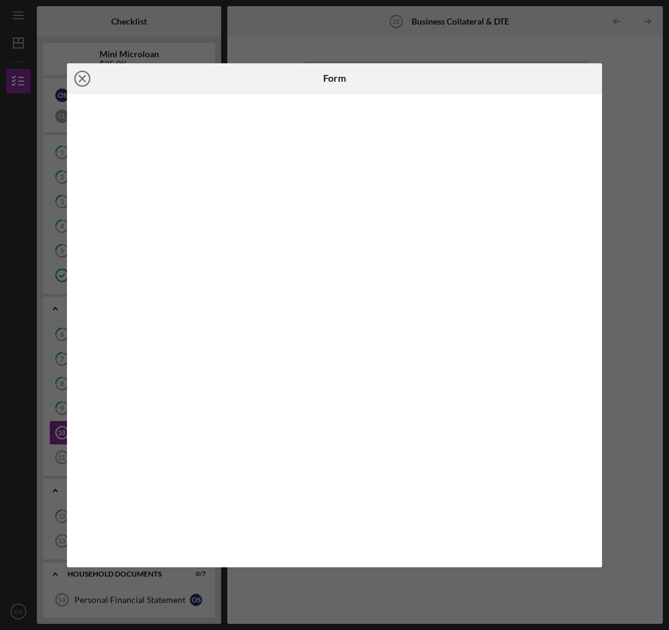
click at [82, 80] on icon "Icon/Close" at bounding box center [82, 78] width 31 height 31
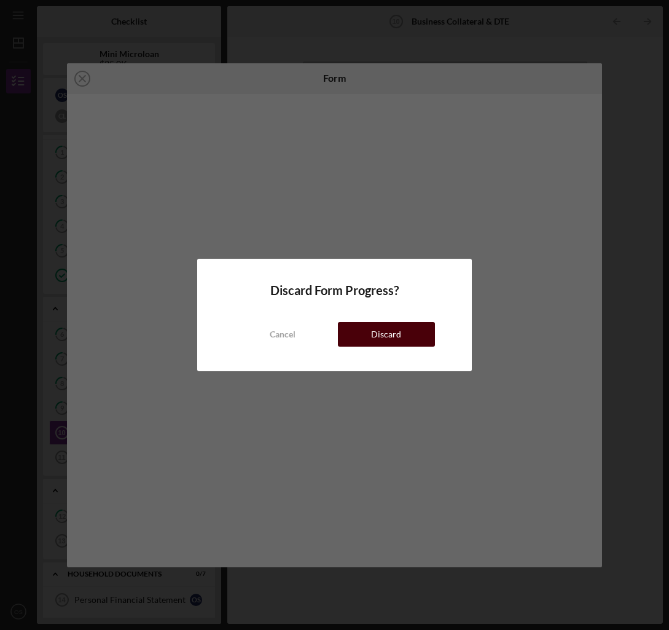
click at [362, 334] on button "Discard" at bounding box center [386, 334] width 97 height 25
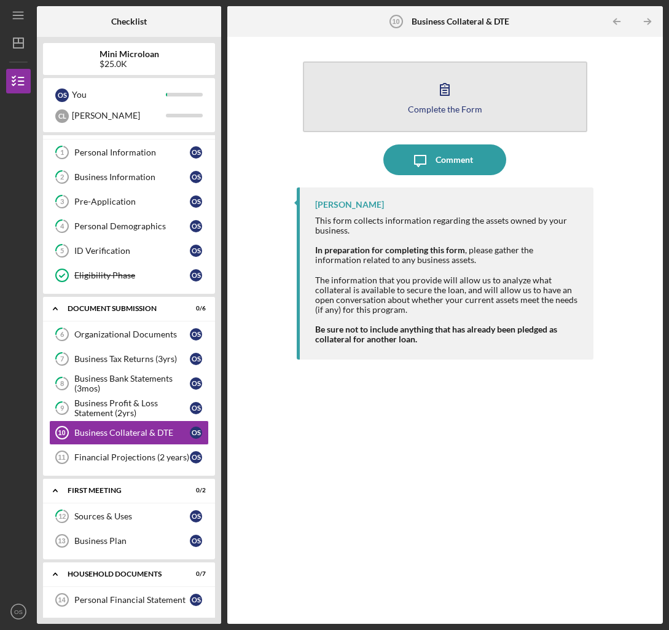
click at [476, 96] on button "Complete the Form Form" at bounding box center [445, 96] width 284 height 71
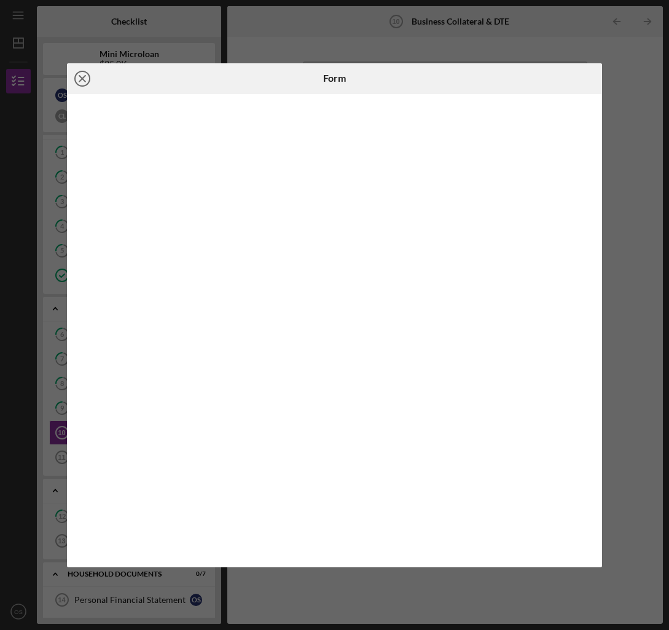
click at [82, 74] on icon "Icon/Close" at bounding box center [82, 78] width 31 height 31
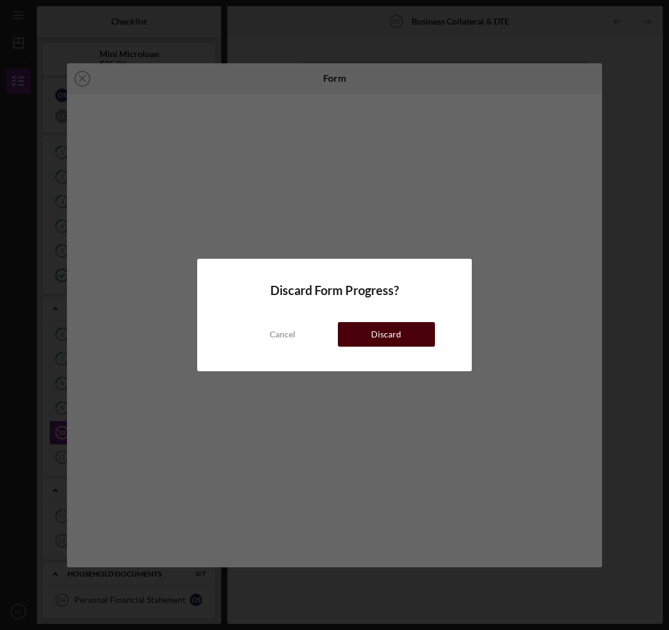
click at [377, 344] on div "Discard" at bounding box center [386, 334] width 30 height 25
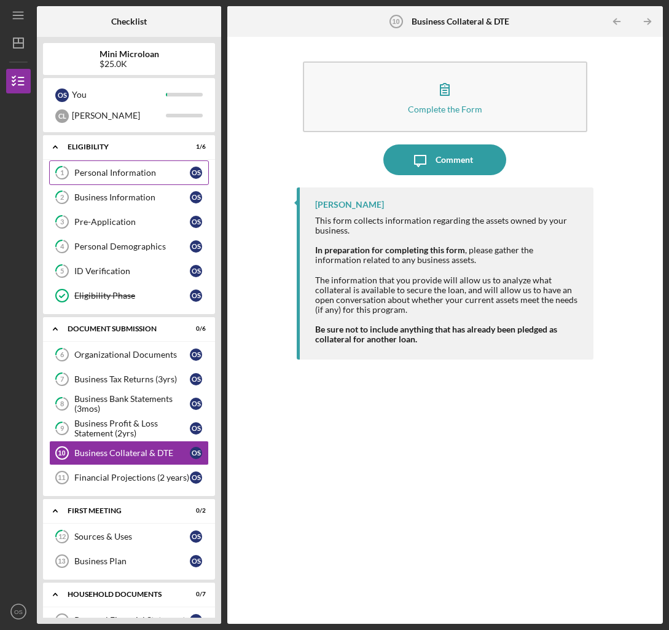
click at [132, 176] on div "Personal Information" at bounding box center [132, 173] width 116 height 10
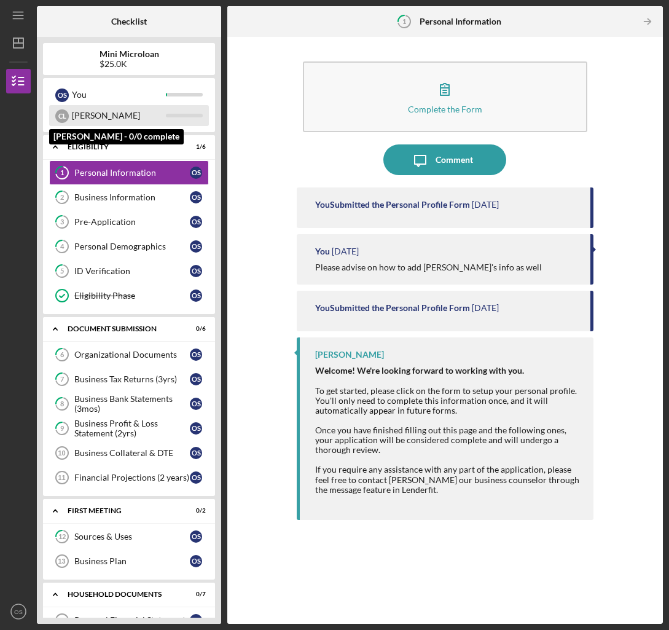
click at [87, 124] on div "[PERSON_NAME]" at bounding box center [119, 115] width 94 height 21
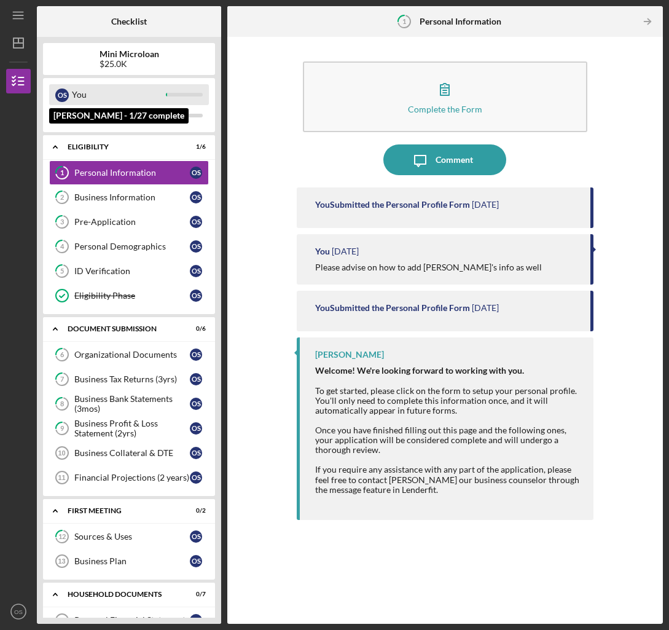
click at [84, 95] on div "You" at bounding box center [119, 94] width 94 height 21
click at [74, 95] on div "You" at bounding box center [119, 94] width 94 height 21
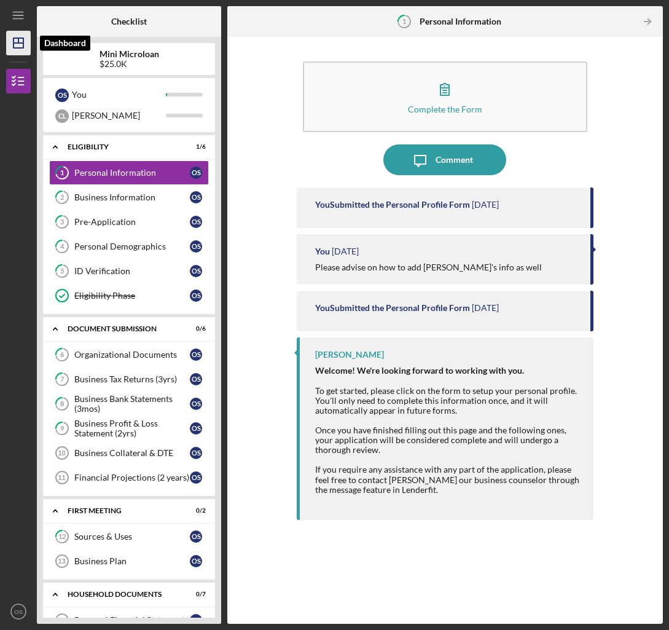
click at [22, 49] on icon "Icon/Dashboard" at bounding box center [18, 43] width 31 height 31
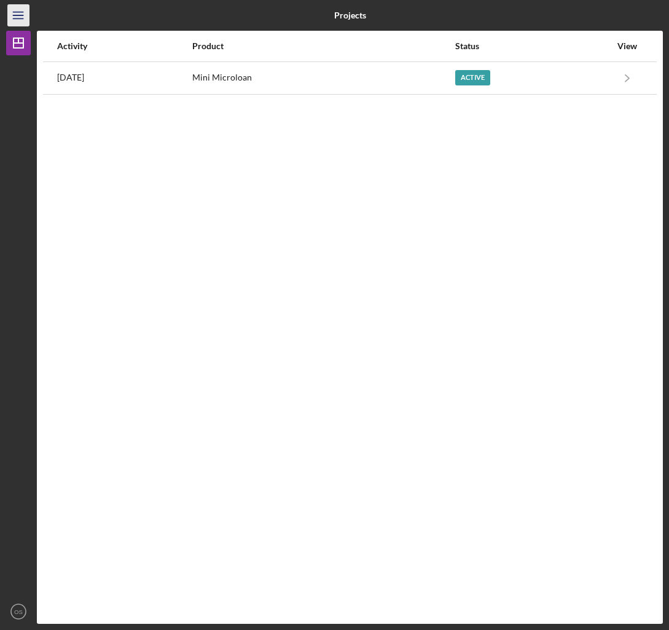
click at [23, 18] on line "button" at bounding box center [18, 18] width 10 height 0
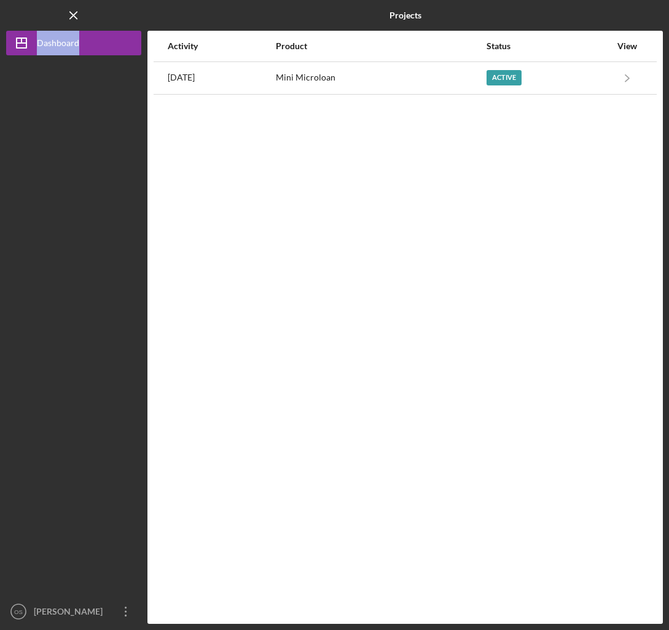
click at [23, 18] on div "Logo-Reversed Created with Sketch. Icon/Menu Close" at bounding box center [73, 15] width 135 height 31
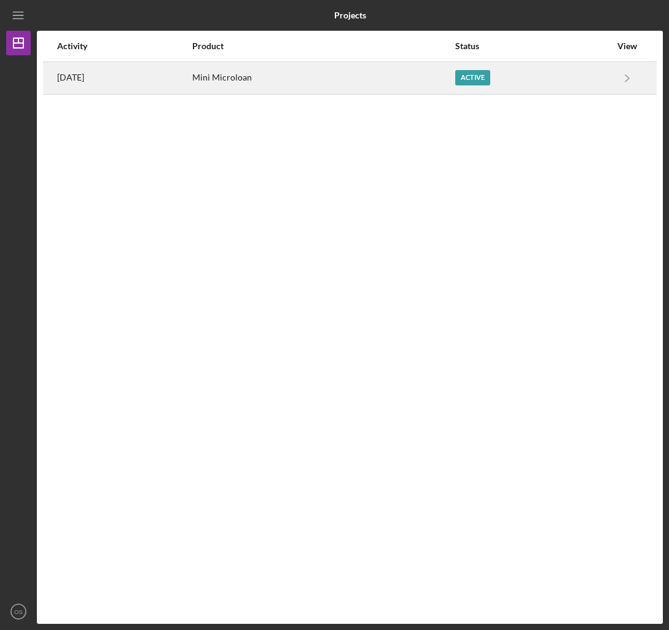
click at [526, 76] on div "Active" at bounding box center [533, 78] width 156 height 31
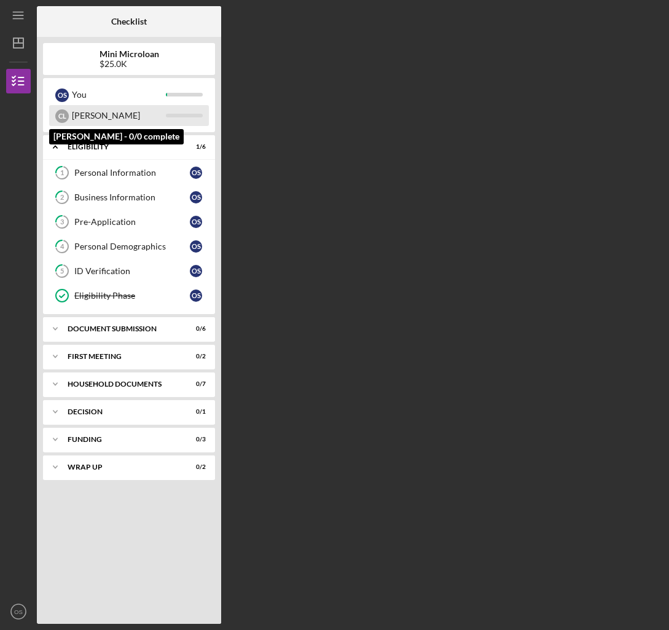
click at [138, 117] on div "[PERSON_NAME]" at bounding box center [119, 115] width 94 height 21
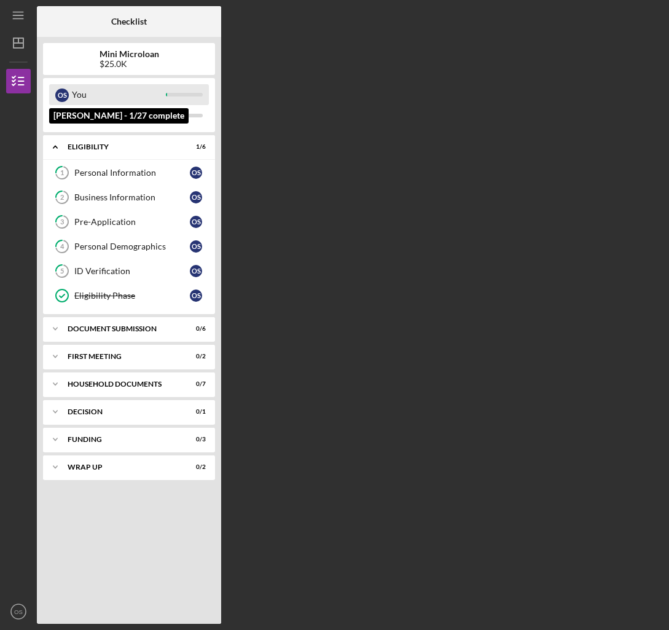
click at [125, 97] on div "You" at bounding box center [119, 94] width 94 height 21
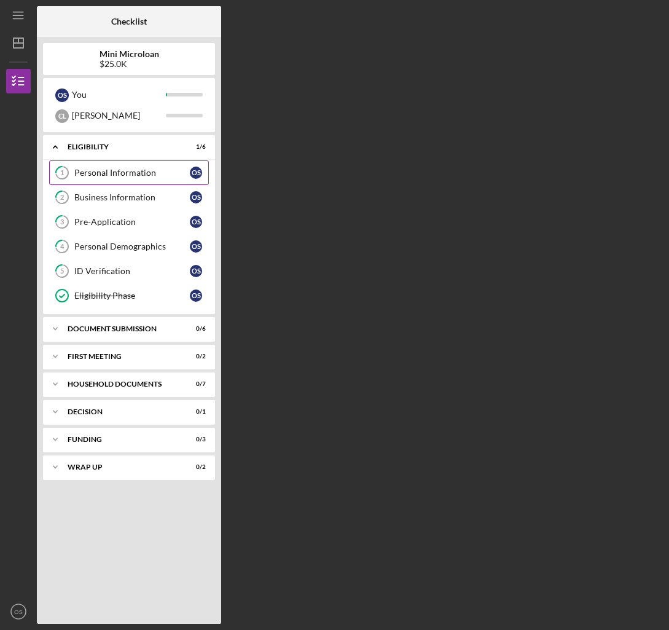
click at [118, 173] on div "Personal Information" at bounding box center [132, 173] width 116 height 10
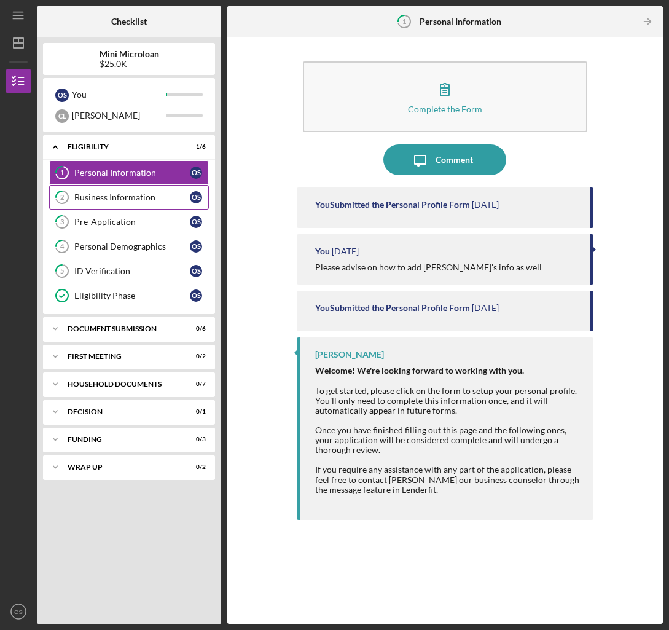
click at [136, 202] on div "Business Information" at bounding box center [132, 197] width 116 height 10
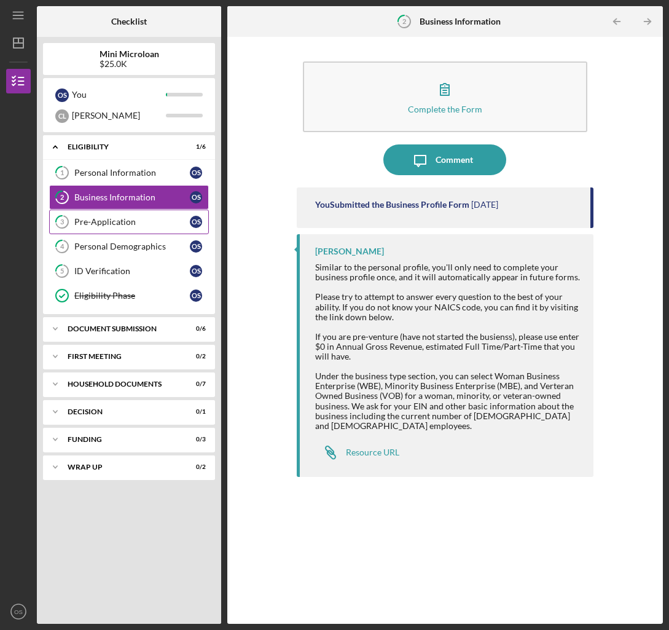
click at [143, 221] on div "Pre-Application" at bounding box center [132, 222] width 116 height 10
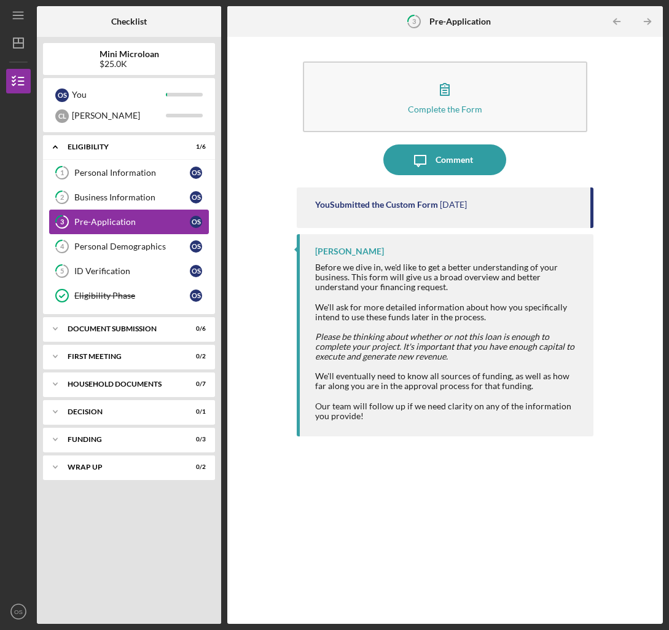
click at [146, 234] on link "3 Pre-Application O S" at bounding box center [129, 222] width 160 height 25
click at [141, 245] on div "Personal Demographics" at bounding box center [132, 247] width 116 height 10
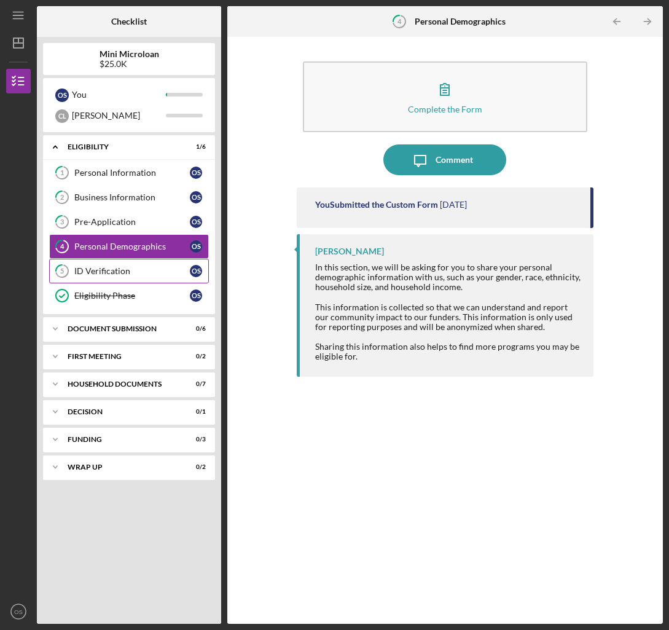
click at [140, 262] on link "5 ID Verification O S" at bounding box center [129, 271] width 160 height 25
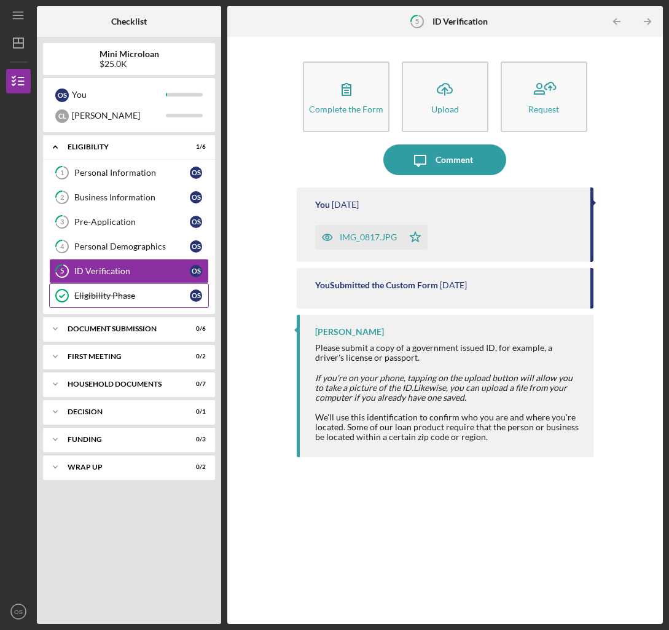
click at [138, 284] on link "Eligibility Phase Eligibility Phase O S" at bounding box center [129, 295] width 160 height 25
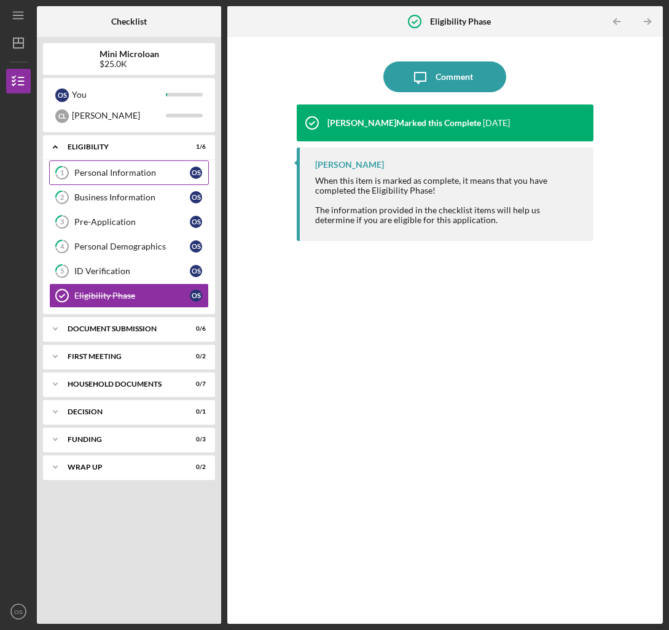
click at [161, 166] on link "1 Personal Information O S" at bounding box center [129, 172] width 160 height 25
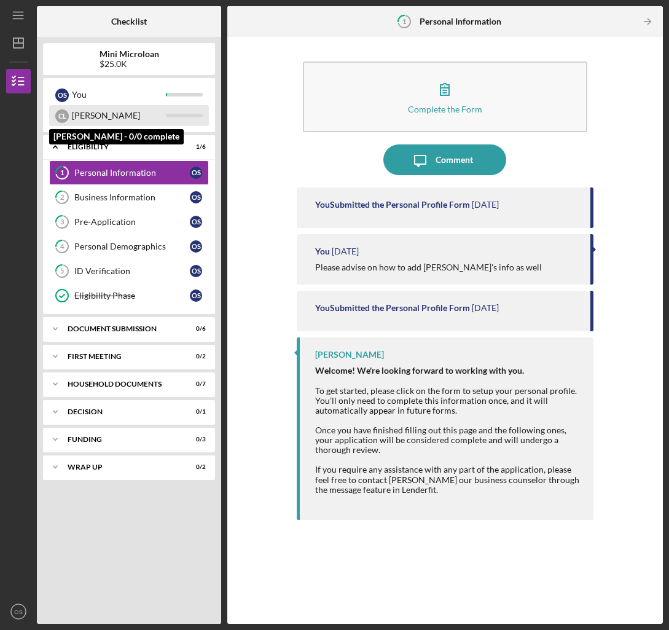
click at [151, 124] on div "[PERSON_NAME]" at bounding box center [119, 115] width 94 height 21
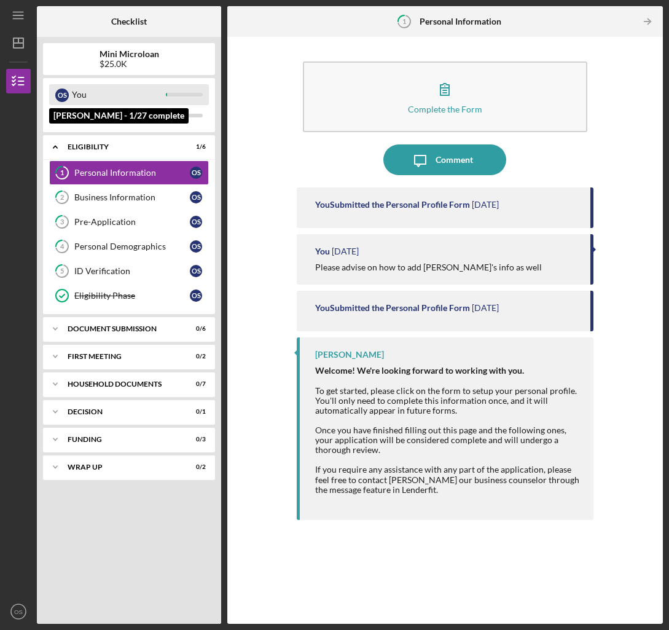
click at [151, 93] on div "You" at bounding box center [119, 94] width 94 height 21
click at [76, 95] on div "You" at bounding box center [119, 94] width 94 height 21
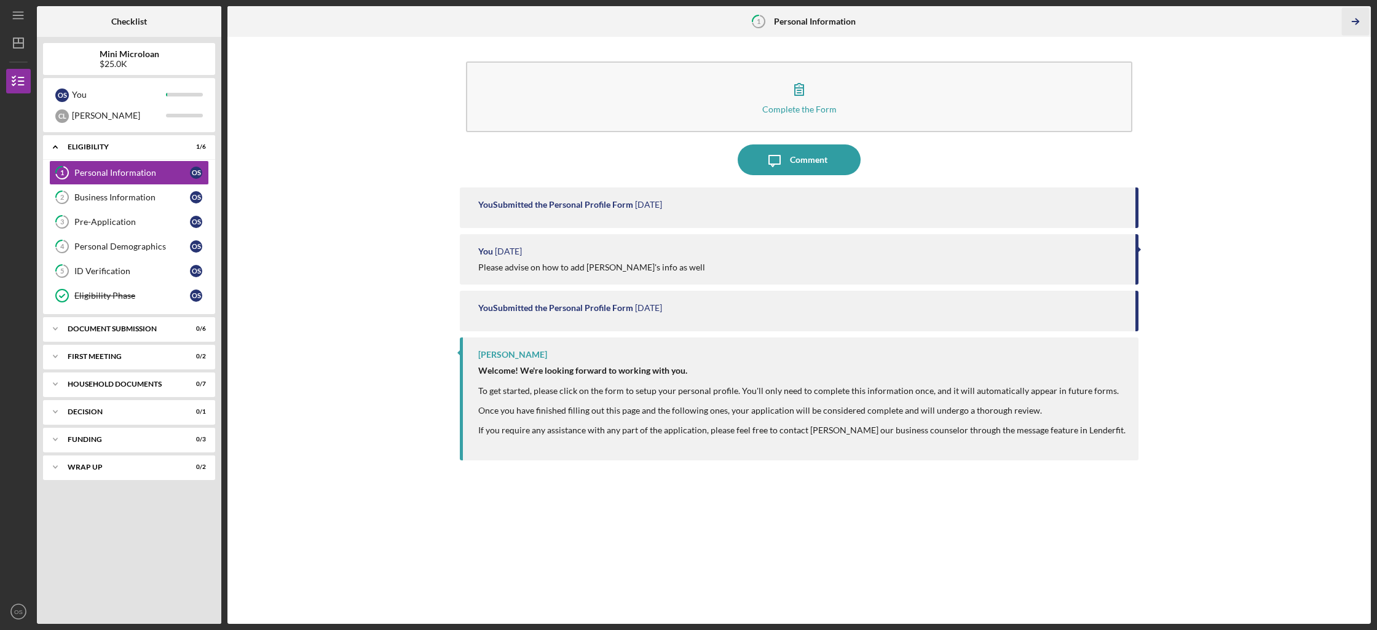
click at [1359, 23] on icon "Icon/Table Pagination Arrow" at bounding box center [1356, 22] width 28 height 28
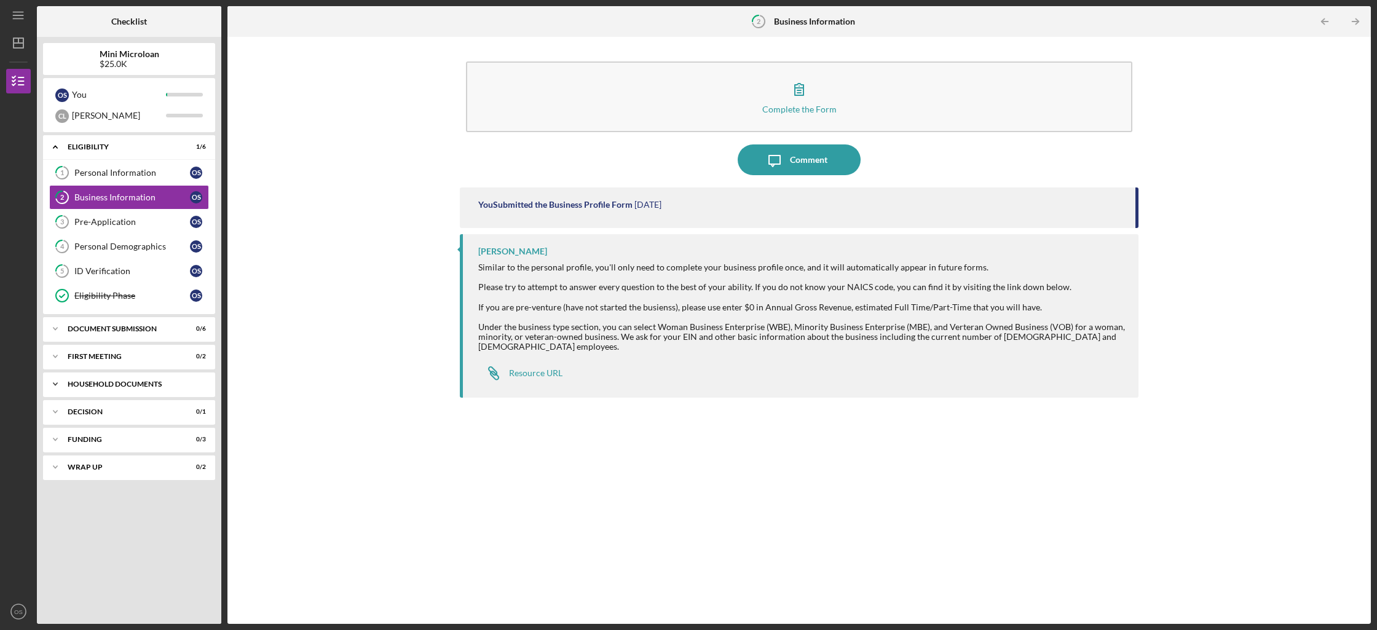
click at [88, 377] on div "Icon/Expander Household Documents 0 / 7" at bounding box center [129, 384] width 172 height 25
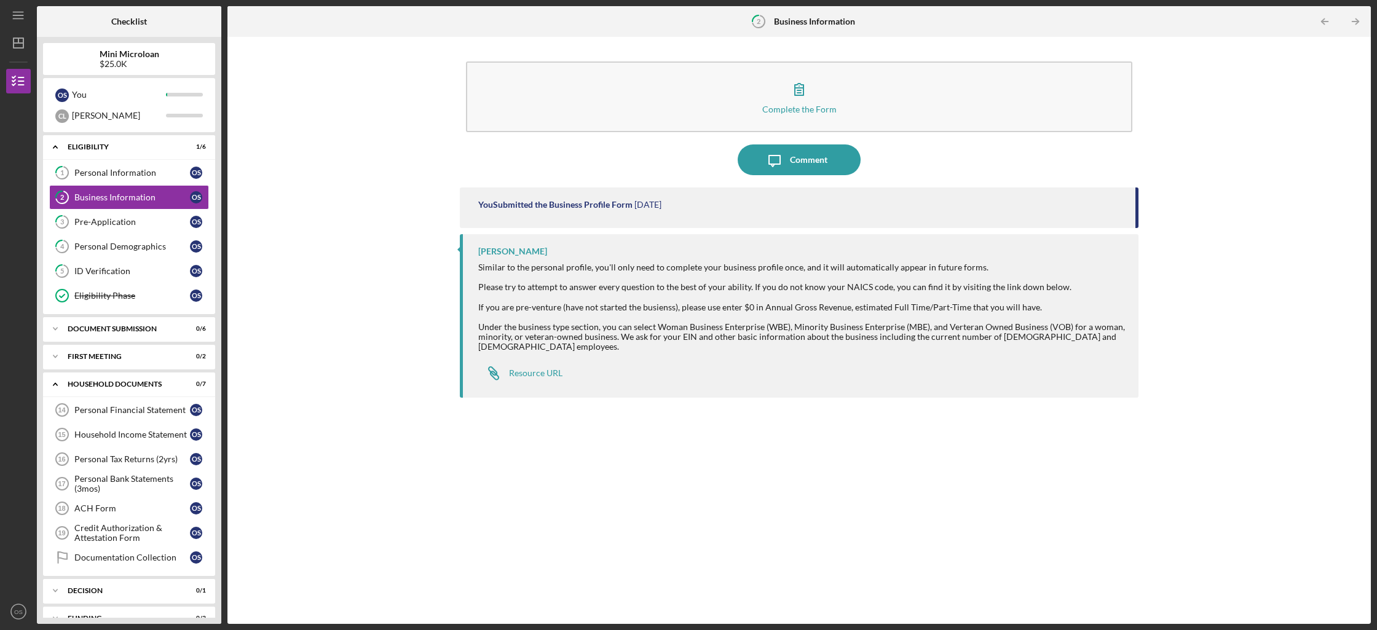
click at [91, 370] on div "Icon/Expander Eligibility 1 / 6 1 Personal Information O S 2 Business Informati…" at bounding box center [129, 376] width 172 height 482
click at [149, 332] on div "Document Submission" at bounding box center [134, 328] width 132 height 7
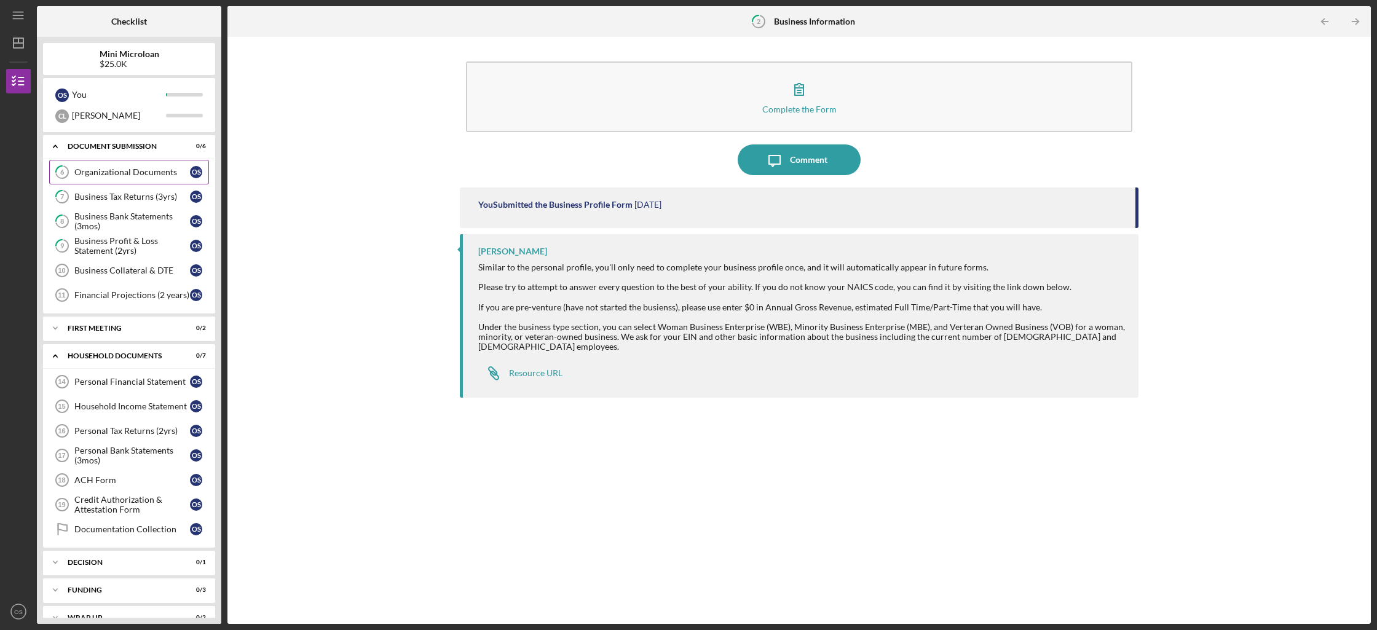
scroll to position [202, 0]
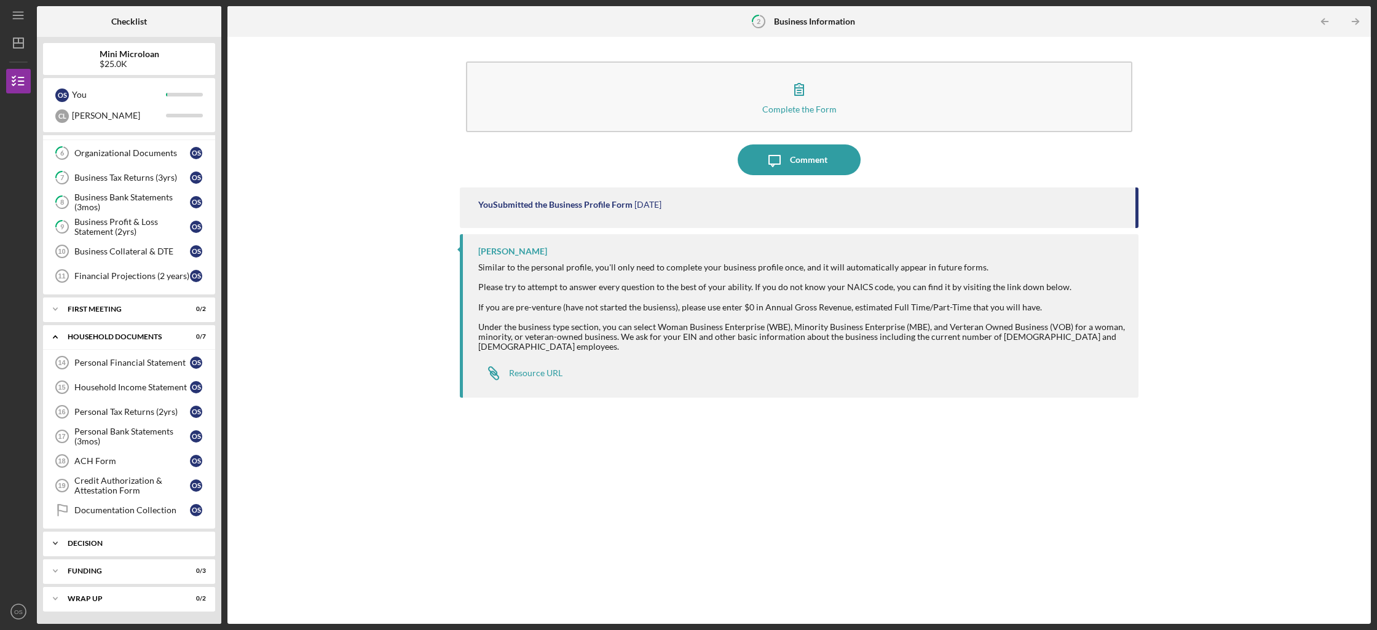
click at [133, 535] on div "Icon/Expander decision 0 / 1" at bounding box center [129, 543] width 172 height 25
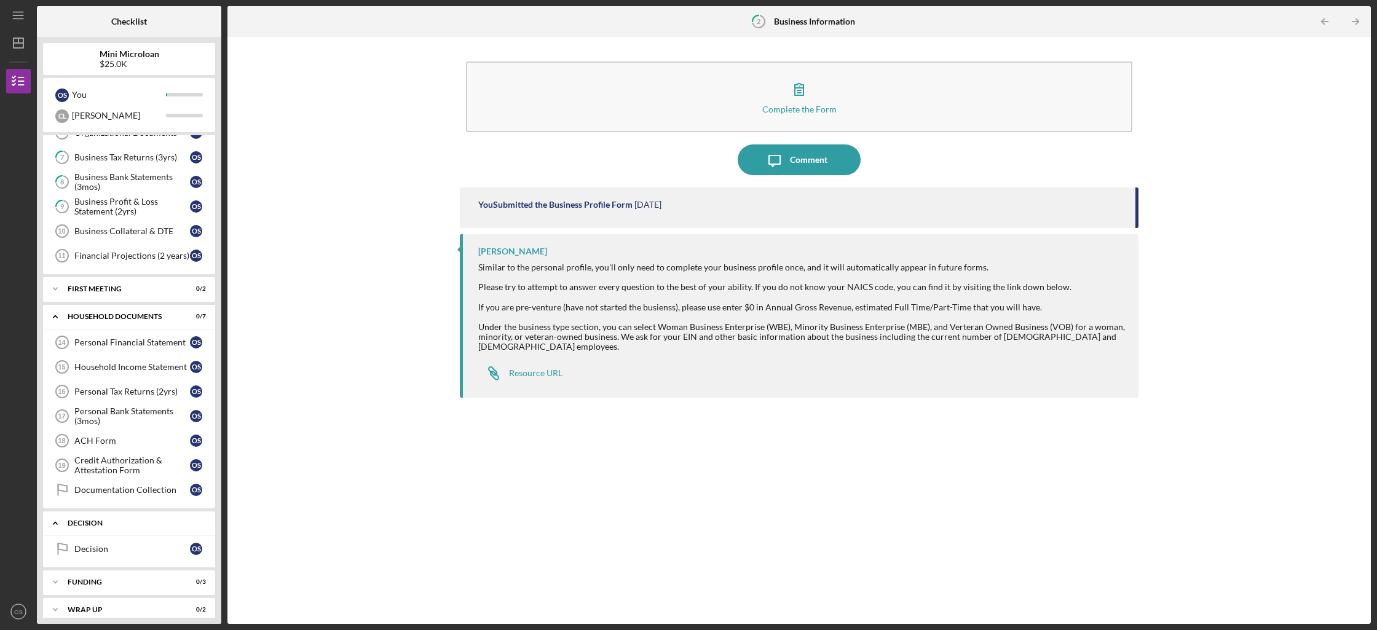
scroll to position [233, 0]
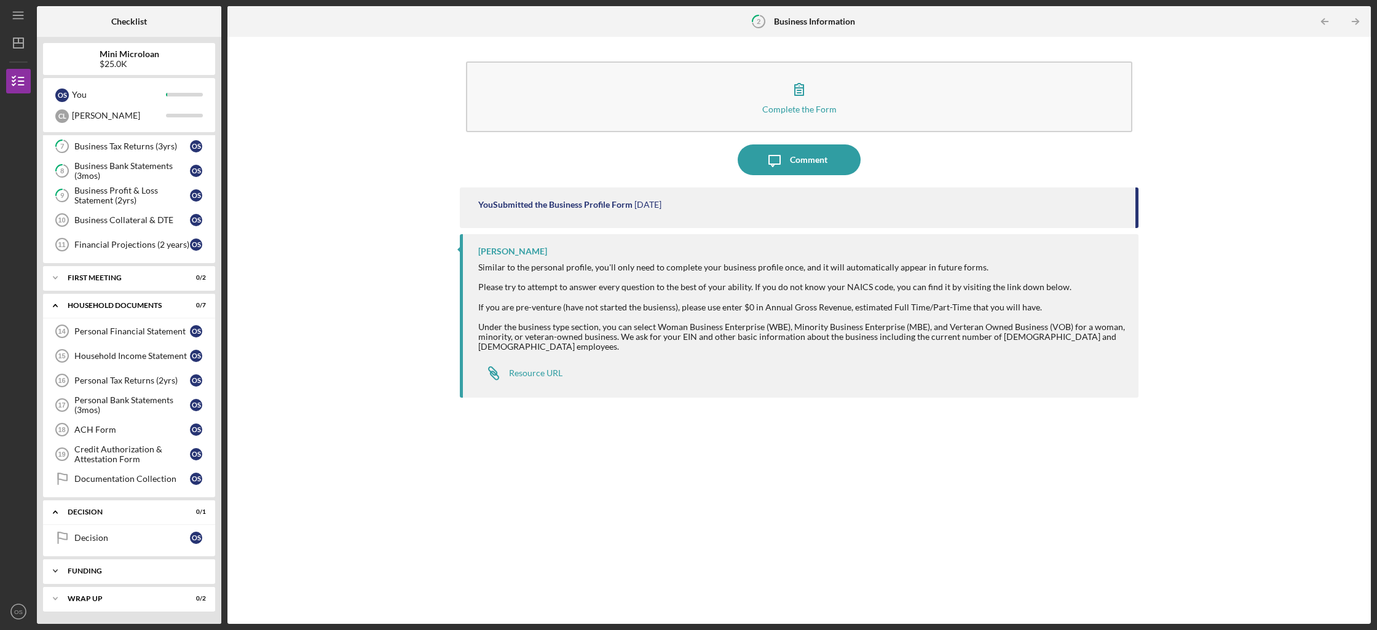
click at [120, 565] on div "Icon/Expander funding 0 / 3" at bounding box center [129, 571] width 172 height 25
click at [127, 530] on link "Decision Decision O S" at bounding box center [129, 538] width 160 height 25
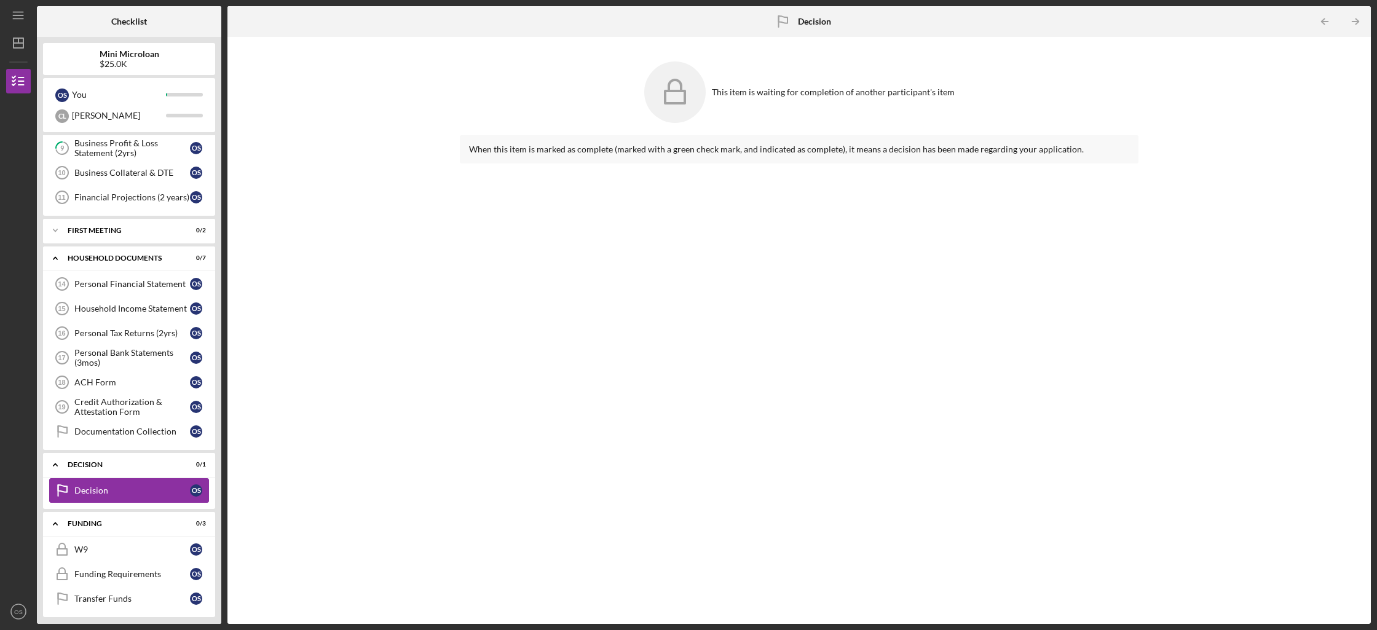
scroll to position [313, 0]
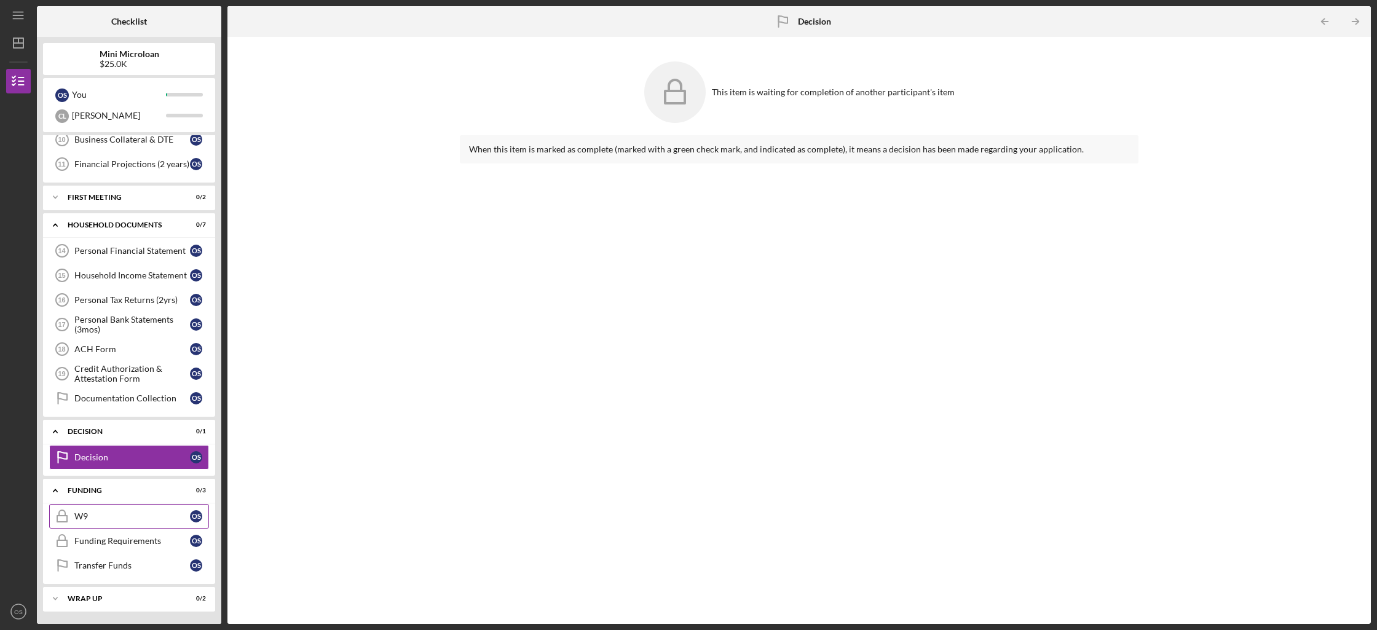
click at [154, 514] on div "W9" at bounding box center [132, 516] width 116 height 10
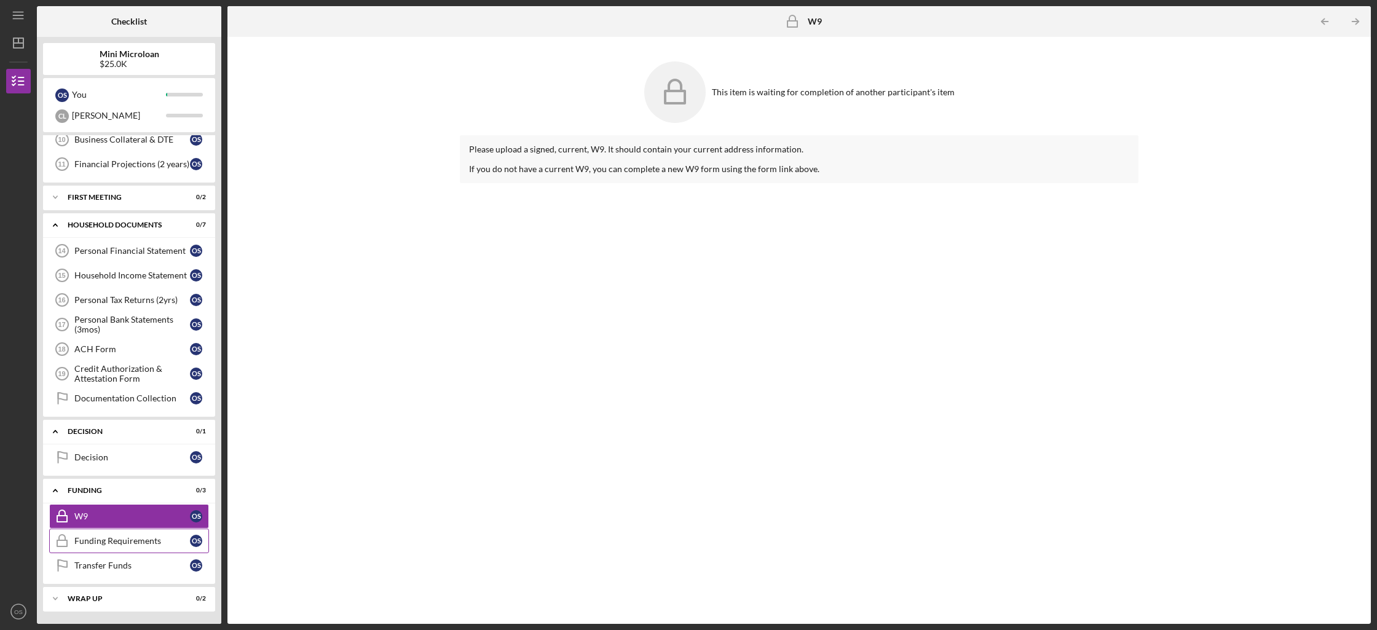
click at [160, 539] on div "Funding Requirements" at bounding box center [132, 541] width 116 height 10
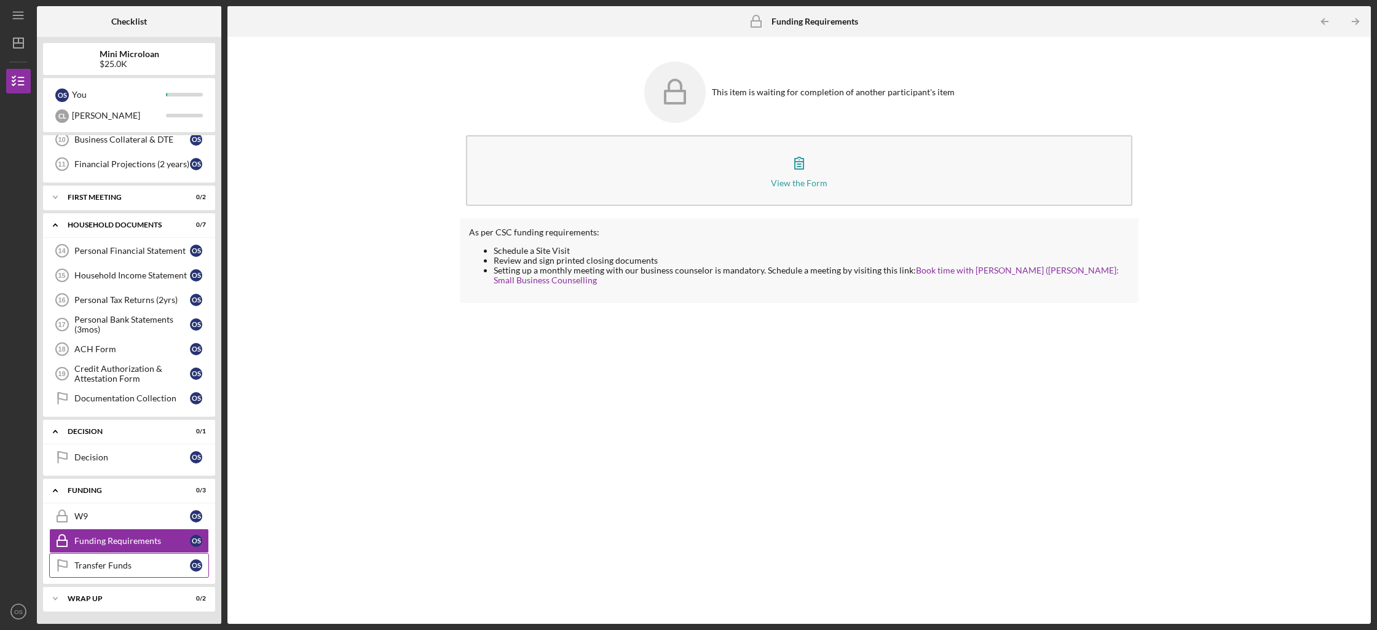
click at [156, 564] on div "Transfer Funds" at bounding box center [132, 566] width 116 height 10
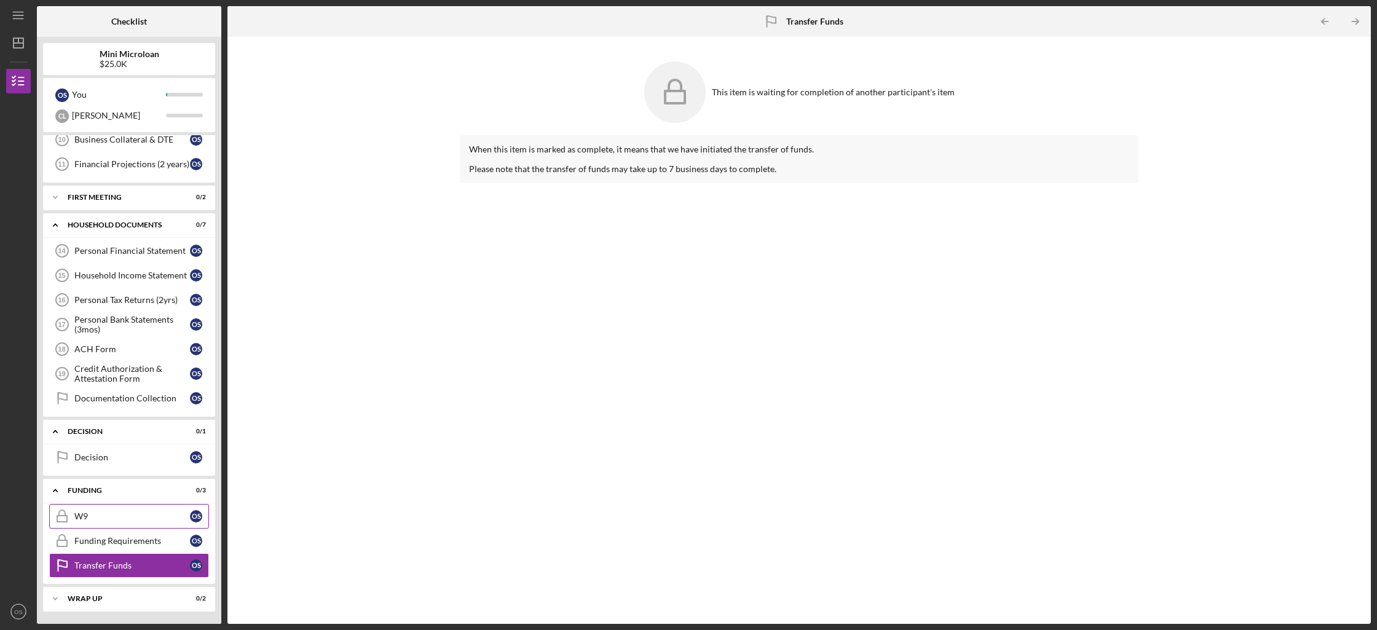
click at [158, 518] on div "W9" at bounding box center [132, 516] width 116 height 10
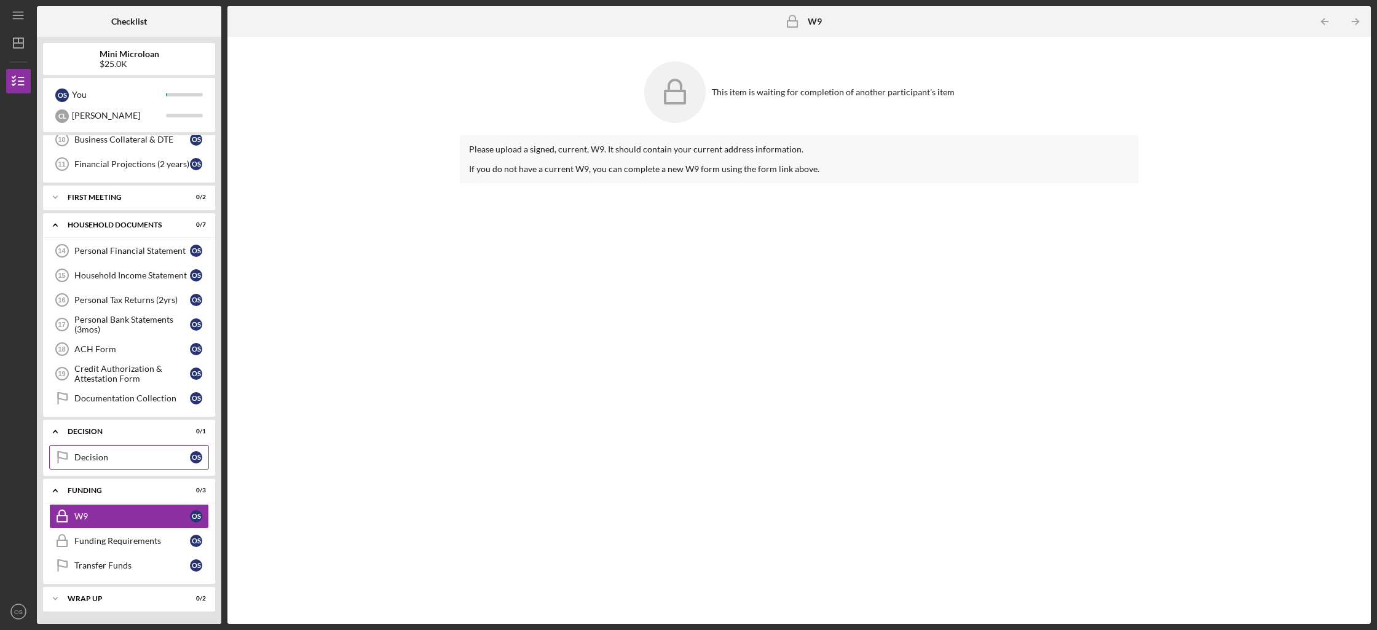
click at [159, 466] on link "Decision Decision O S" at bounding box center [129, 457] width 160 height 25
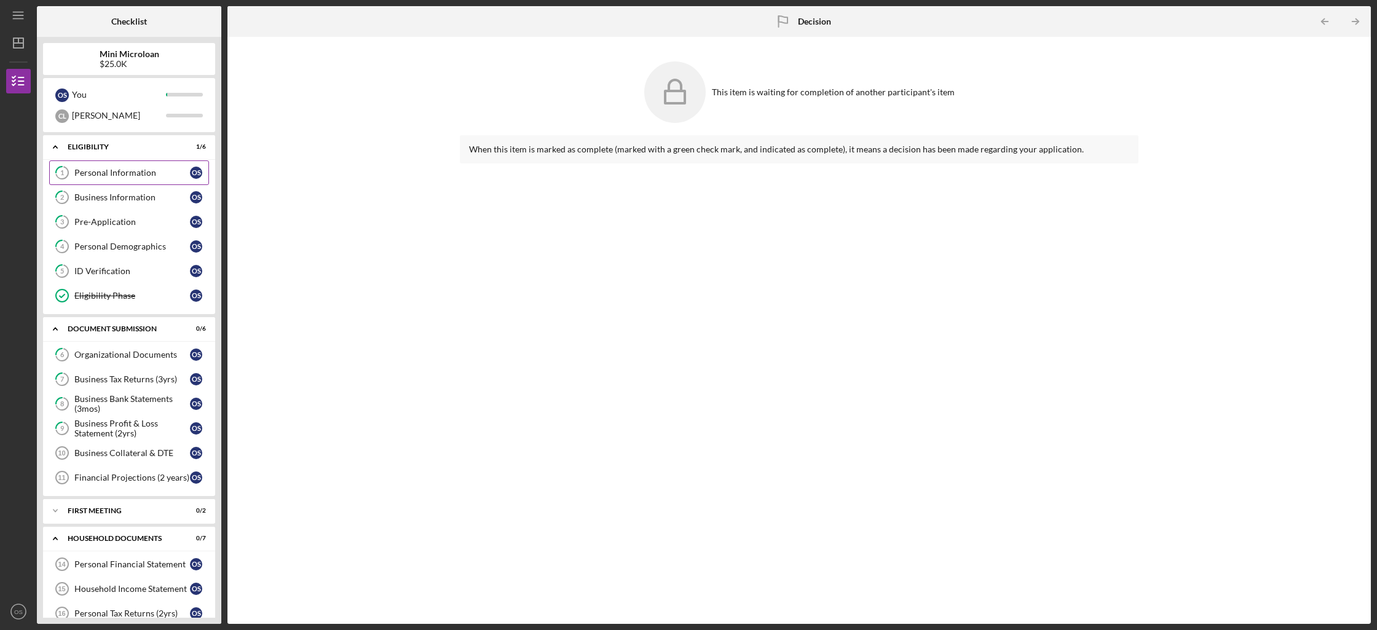
click at [173, 168] on div "Personal Information" at bounding box center [132, 173] width 116 height 10
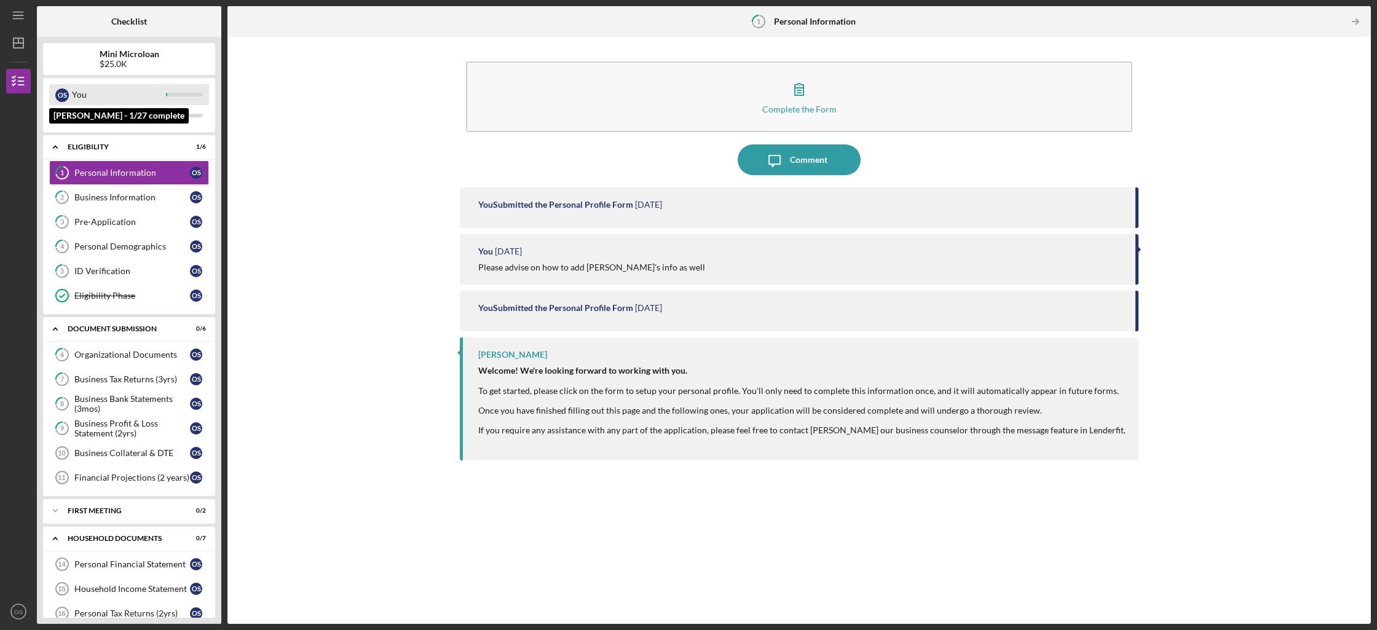
click at [149, 100] on div "You" at bounding box center [119, 94] width 94 height 21
click at [122, 98] on div "You" at bounding box center [119, 94] width 94 height 21
click at [73, 62] on div "Mini Microloan $25.0K" at bounding box center [129, 59] width 172 height 20
click at [63, 103] on div "O S" at bounding box center [62, 94] width 14 height 21
click at [63, 100] on div "O S" at bounding box center [62, 96] width 14 height 14
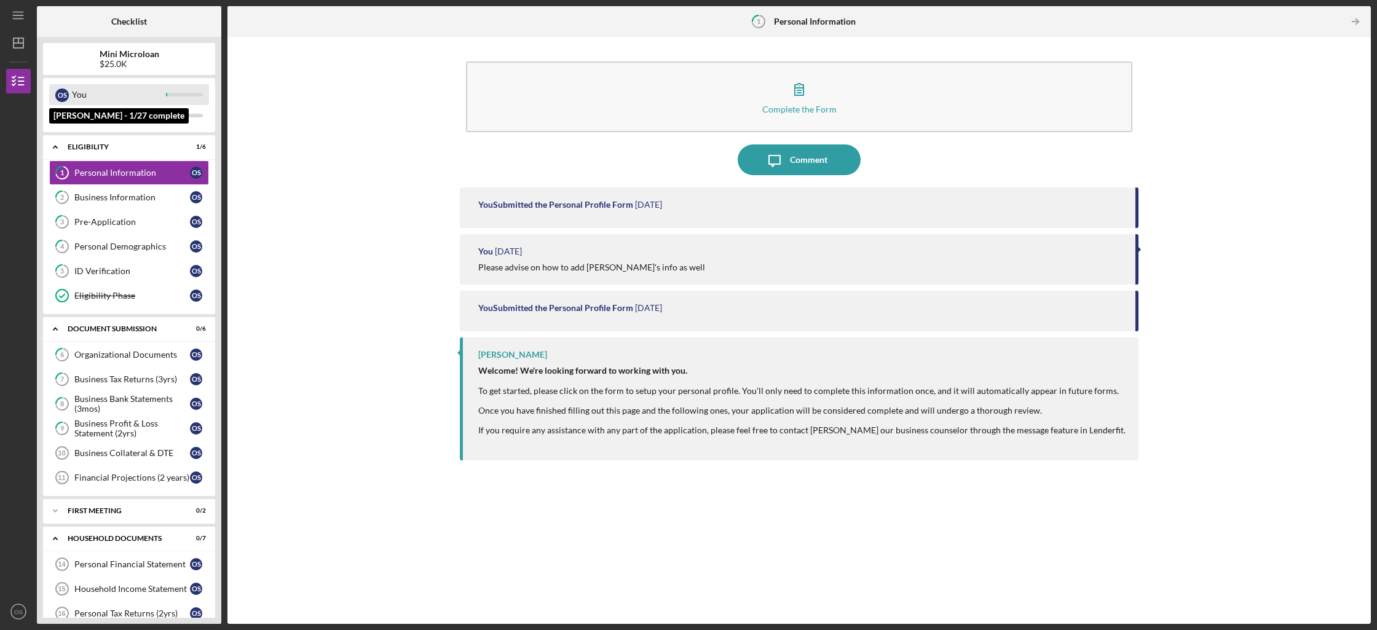
click at [68, 99] on div "O S" at bounding box center [62, 94] width 14 height 21
drag, startPoint x: 80, startPoint y: 97, endPoint x: 59, endPoint y: 98, distance: 20.9
click at [59, 98] on div "O S You" at bounding box center [129, 94] width 160 height 21
click at [59, 98] on div "O S" at bounding box center [62, 96] width 14 height 14
click at [58, 122] on div "C L" at bounding box center [62, 115] width 14 height 21
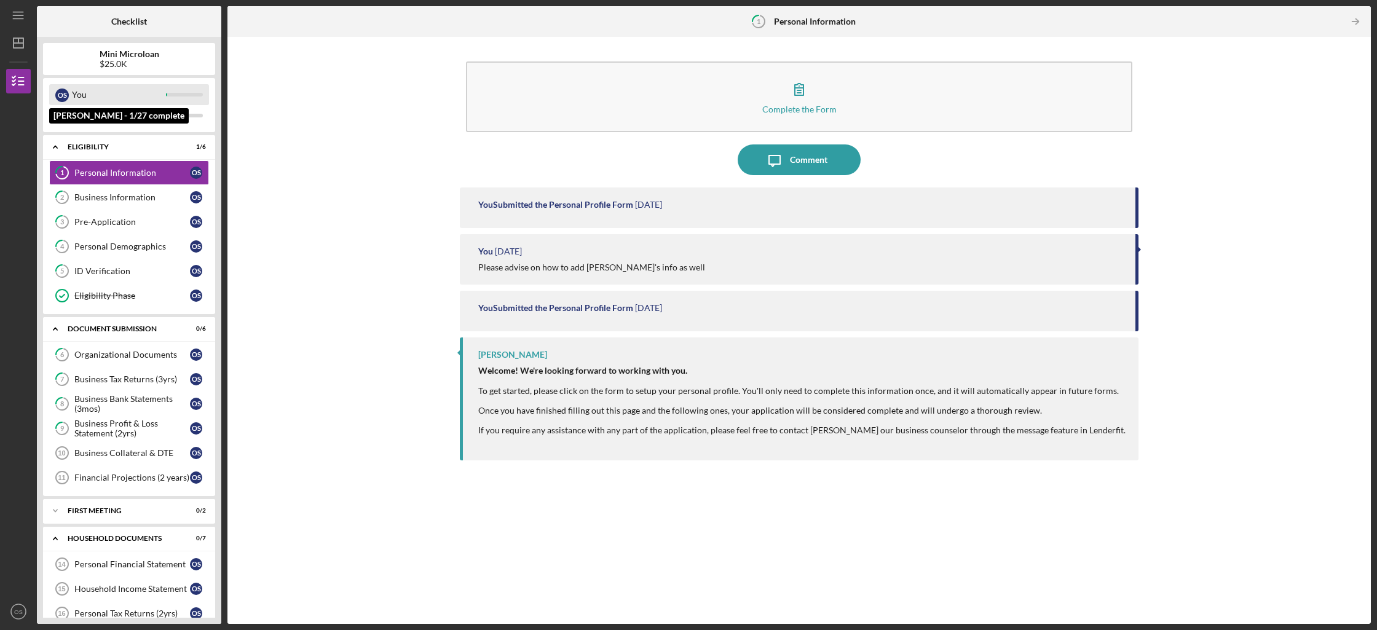
click at [62, 96] on div "O S" at bounding box center [62, 96] width 14 height 14
click at [63, 96] on div "O S" at bounding box center [62, 96] width 14 height 14
click at [20, 23] on icon "Icon/Menu" at bounding box center [19, 16] width 28 height 28
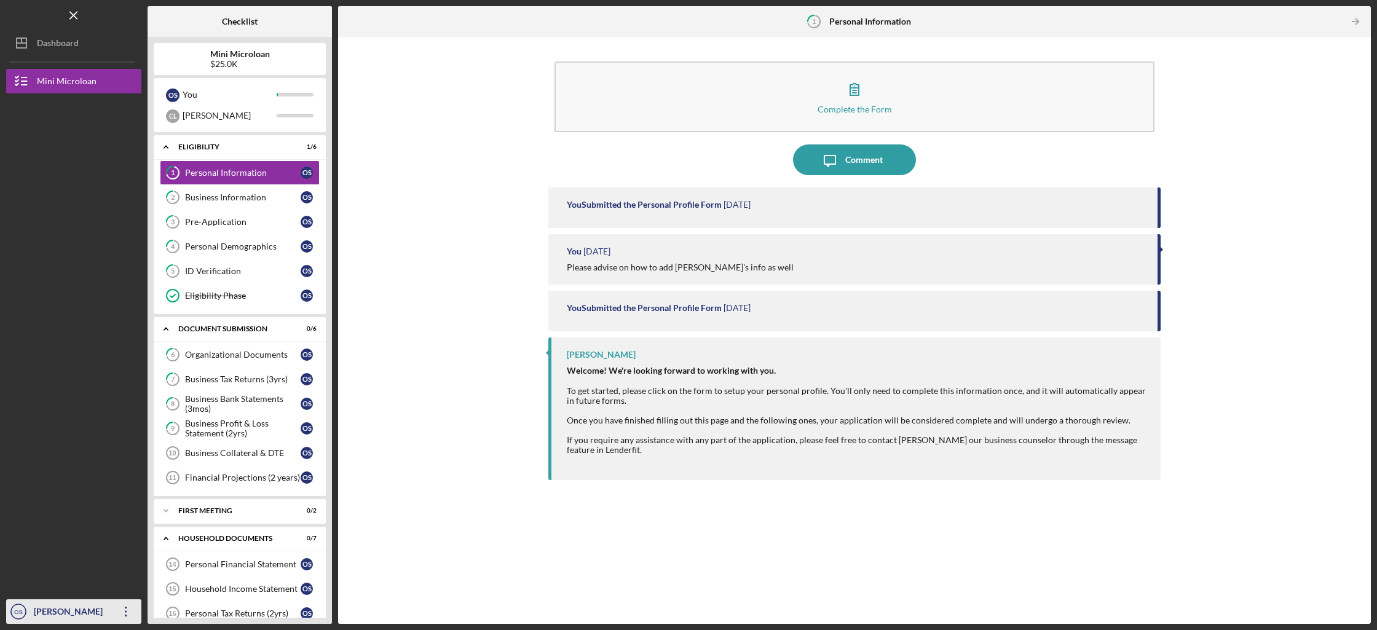
click at [73, 607] on div "[PERSON_NAME]" at bounding box center [71, 613] width 80 height 28
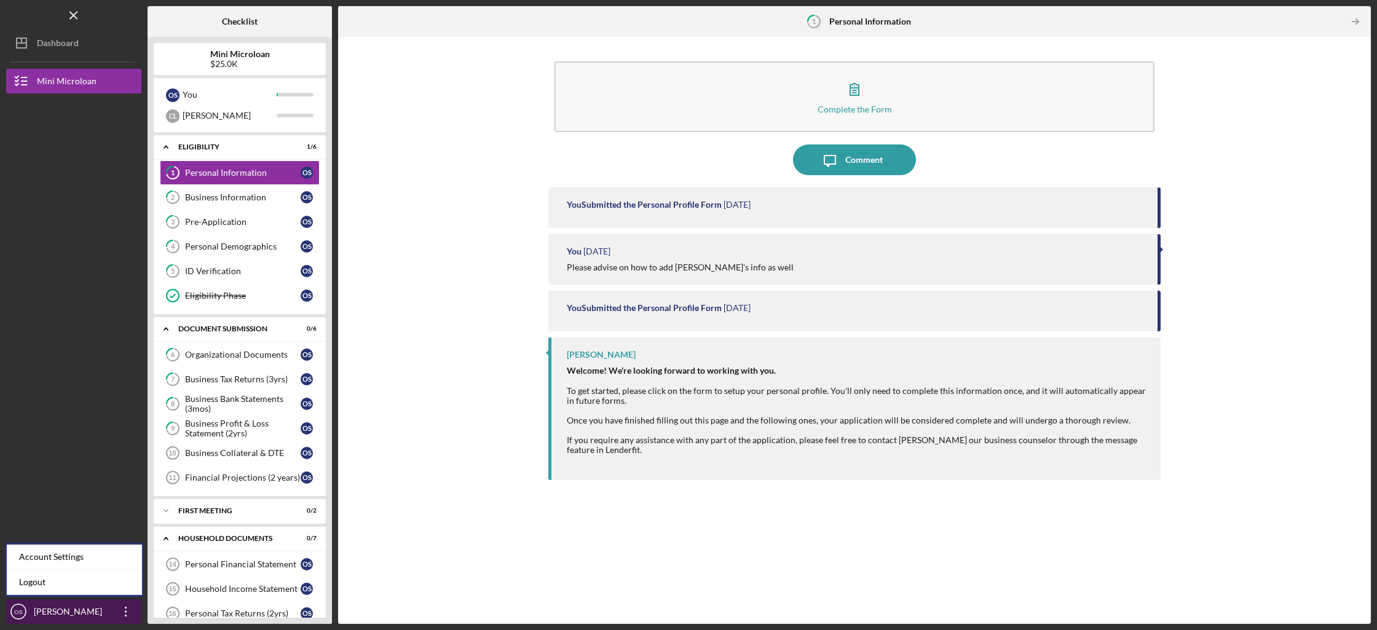
click at [125, 608] on icon "button" at bounding box center [126, 612] width 2 height 10
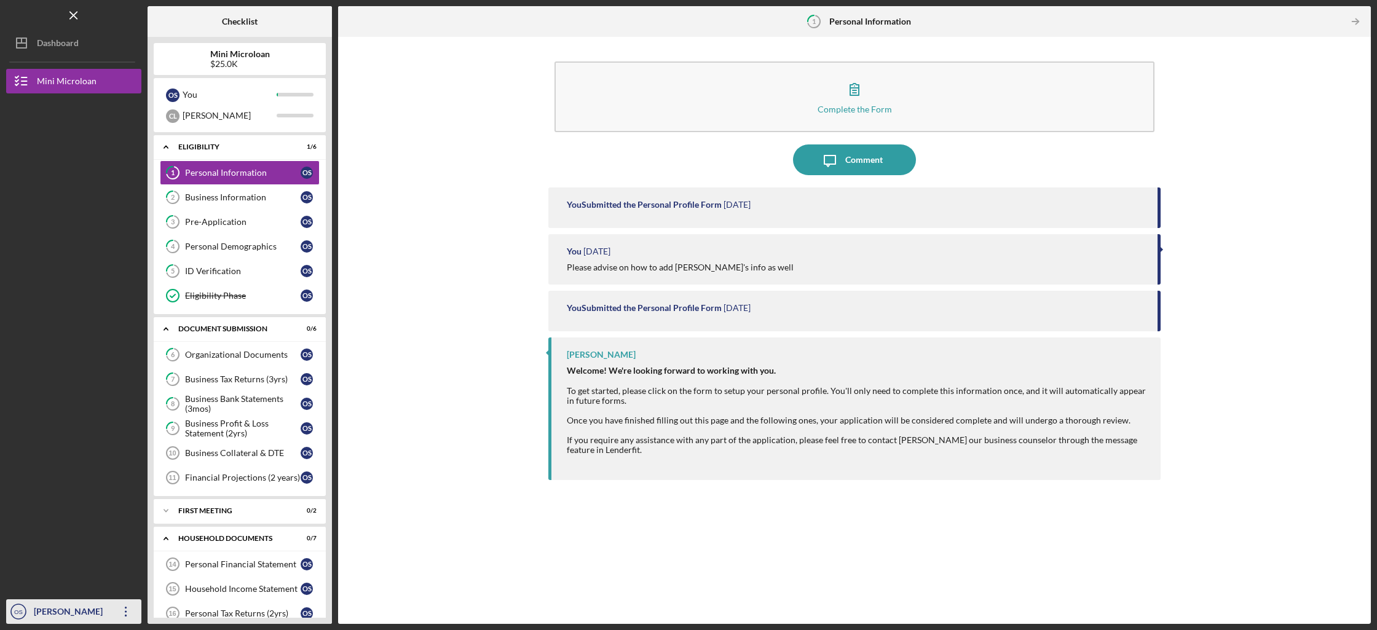
click at [125, 608] on icon "button" at bounding box center [126, 612] width 2 height 10
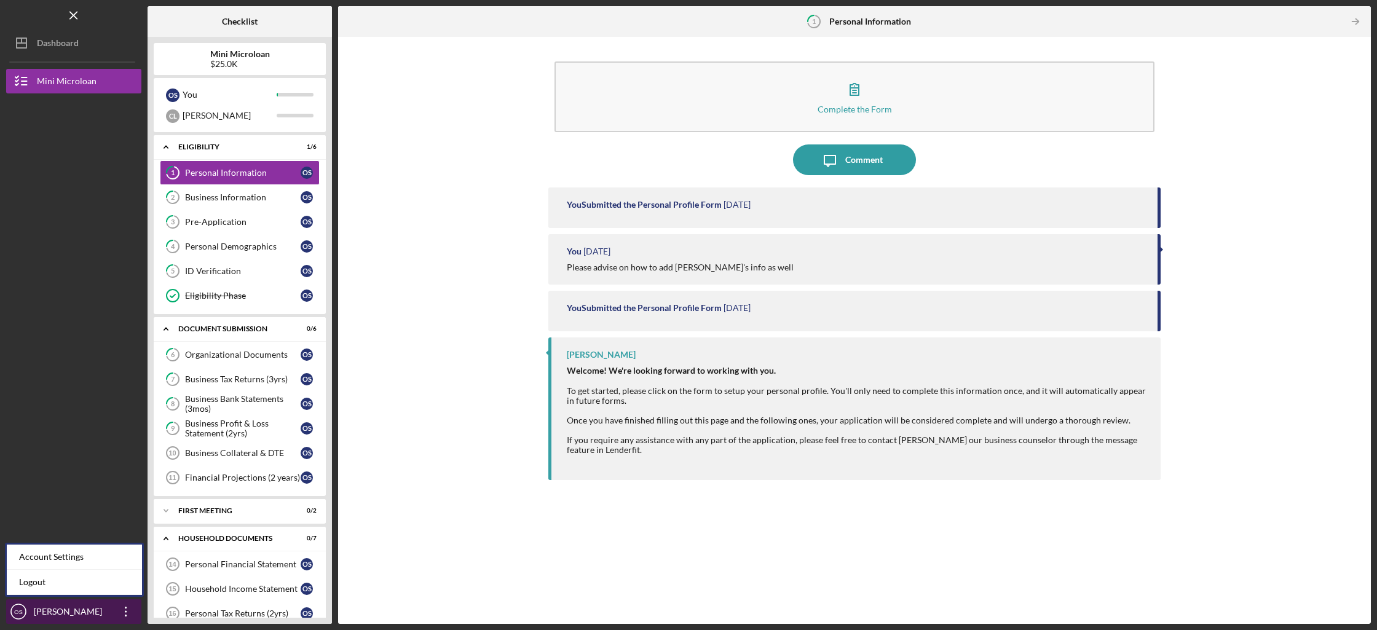
click at [126, 609] on icon "Icon/Overflow" at bounding box center [126, 611] width 31 height 31
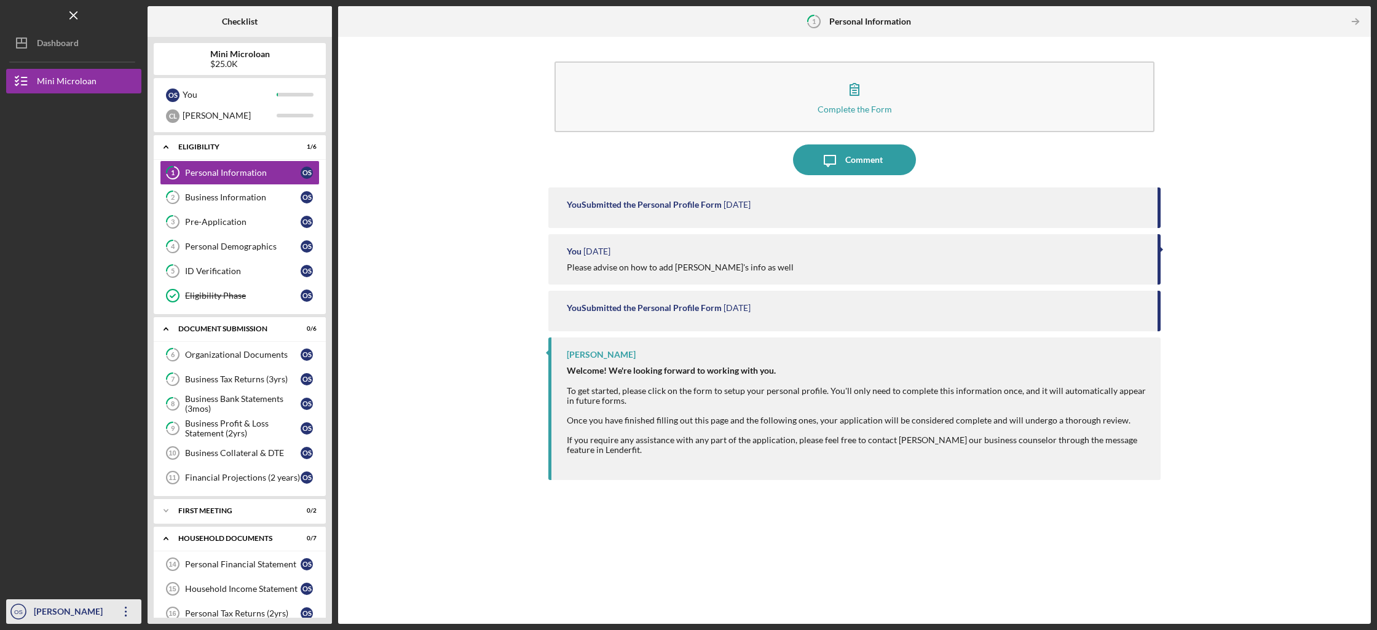
click at [84, 610] on div "[PERSON_NAME]" at bounding box center [71, 613] width 80 height 28
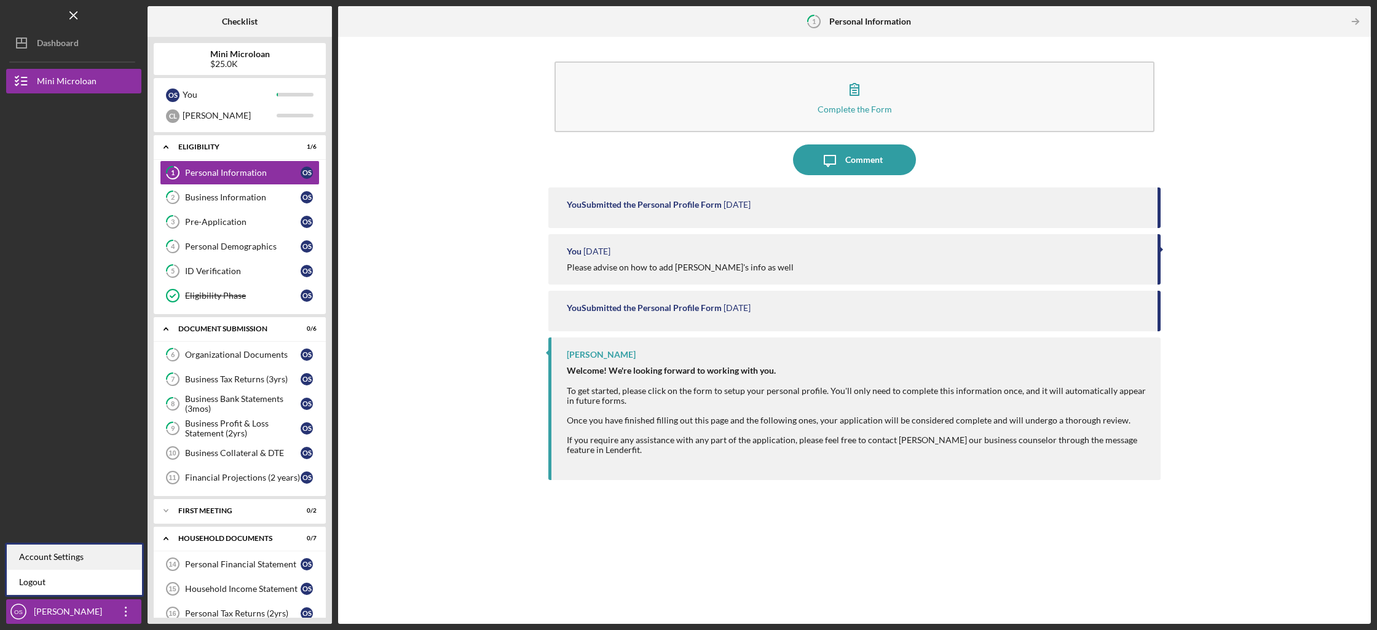
click at [78, 548] on div "Account Settings" at bounding box center [74, 557] width 135 height 25
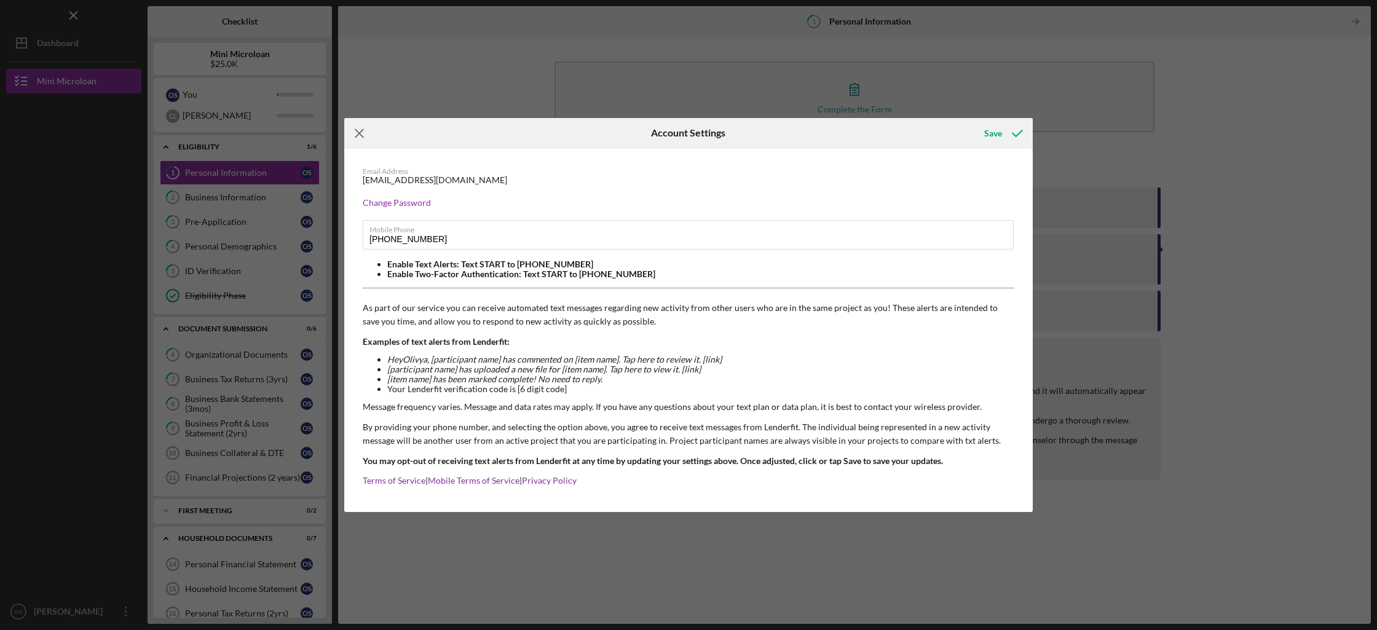
click at [366, 135] on icon "Icon/Menu Close" at bounding box center [359, 133] width 31 height 31
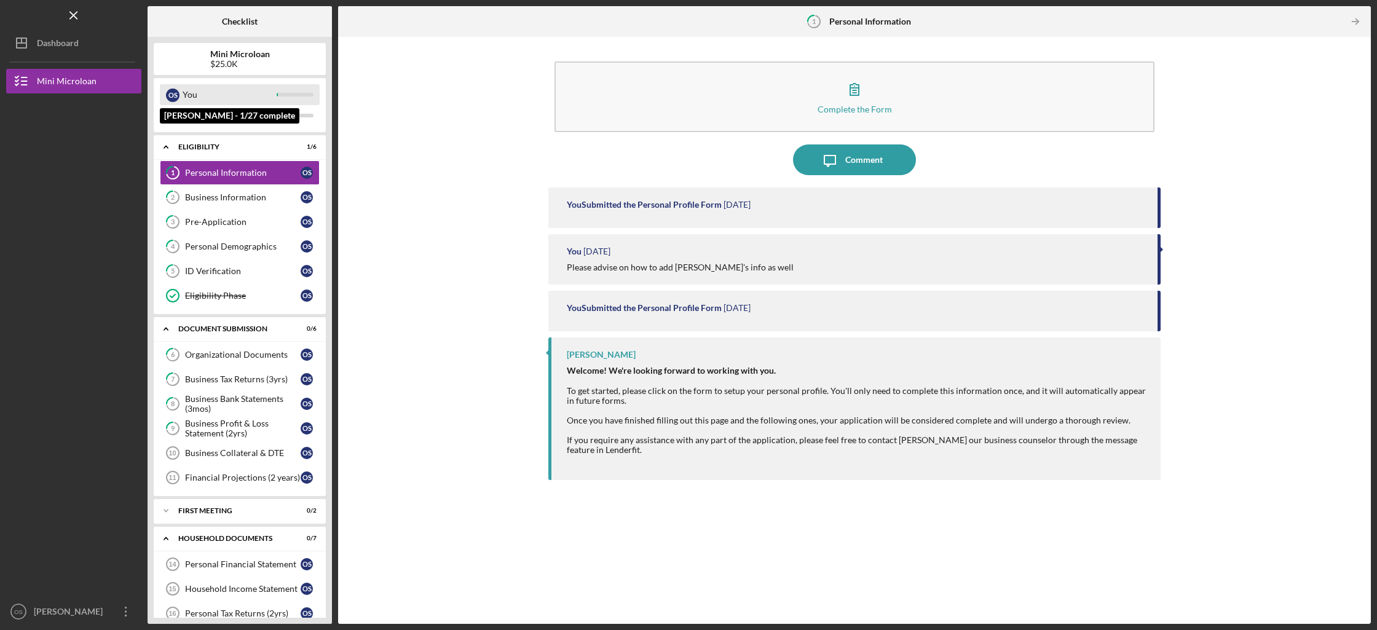
click at [215, 96] on div "You" at bounding box center [230, 94] width 94 height 21
click at [169, 98] on div "O S" at bounding box center [173, 96] width 14 height 14
click at [226, 64] on div "$25.0K" at bounding box center [240, 64] width 60 height 10
click at [241, 30] on div "Checklist" at bounding box center [240, 21] width 36 height 31
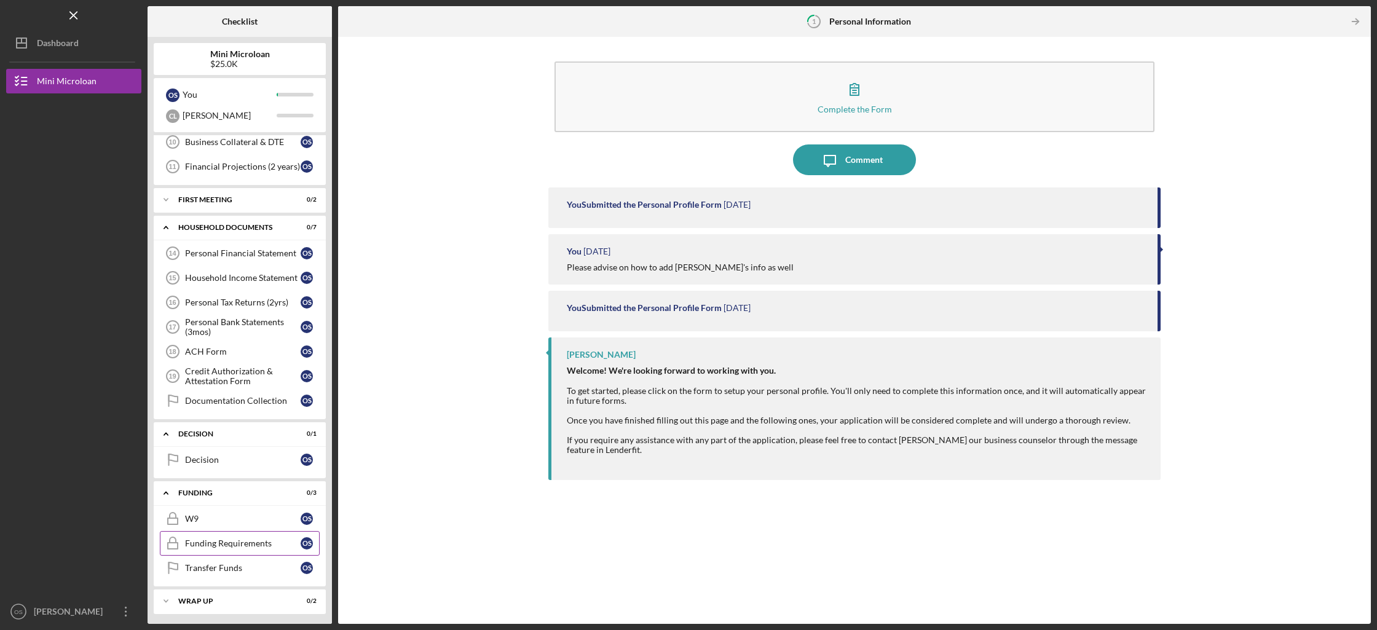
scroll to position [313, 0]
click at [206, 608] on div "Icon/Expander wrap up 0 / 2" at bounding box center [240, 598] width 172 height 25
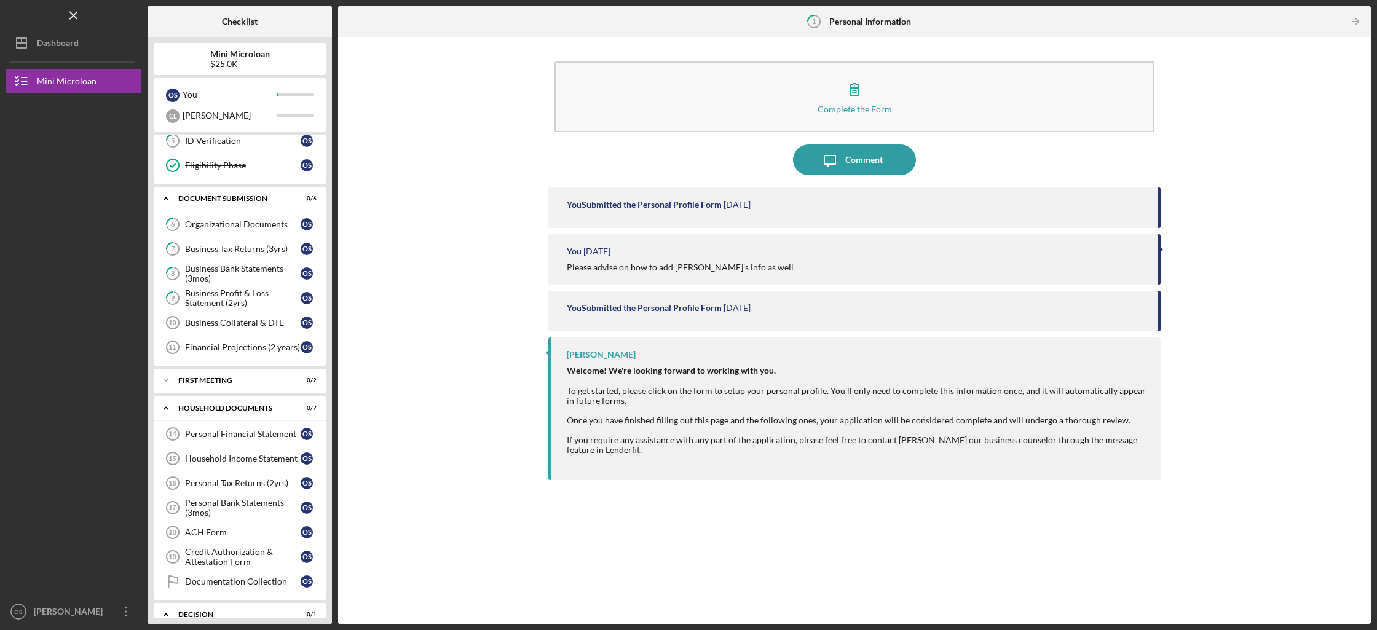
scroll to position [0, 0]
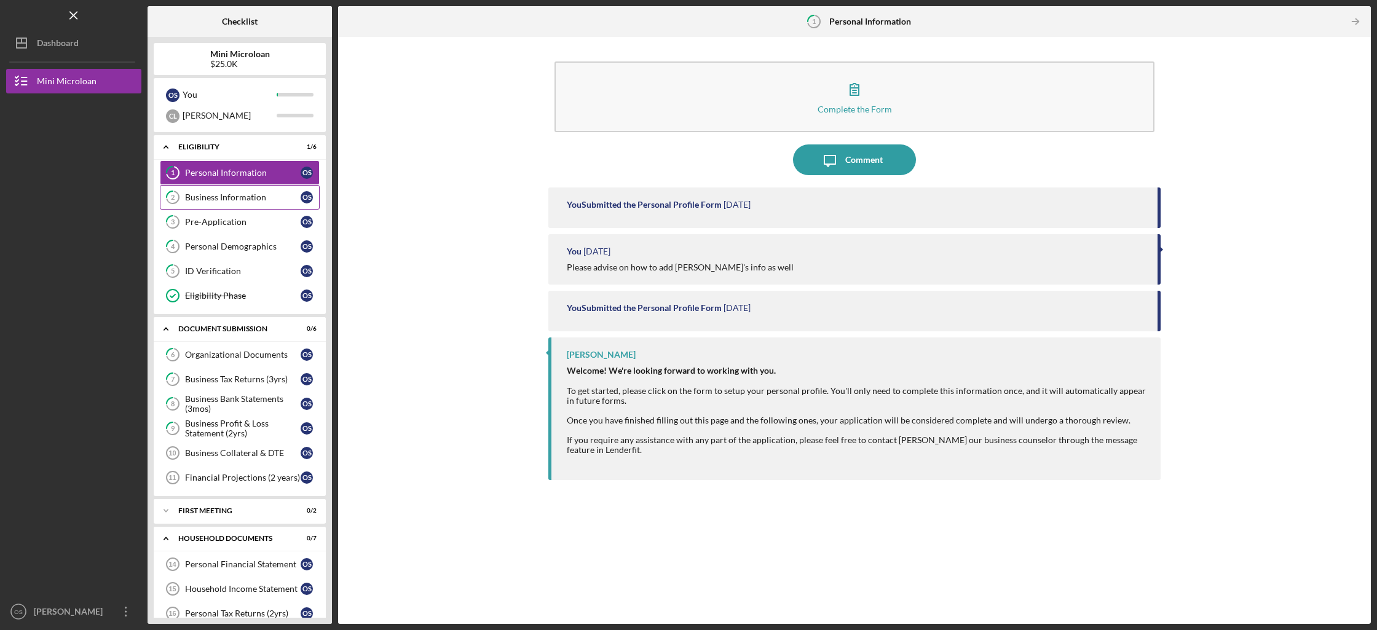
click at [206, 206] on link "2 Business Information O S" at bounding box center [240, 197] width 160 height 25
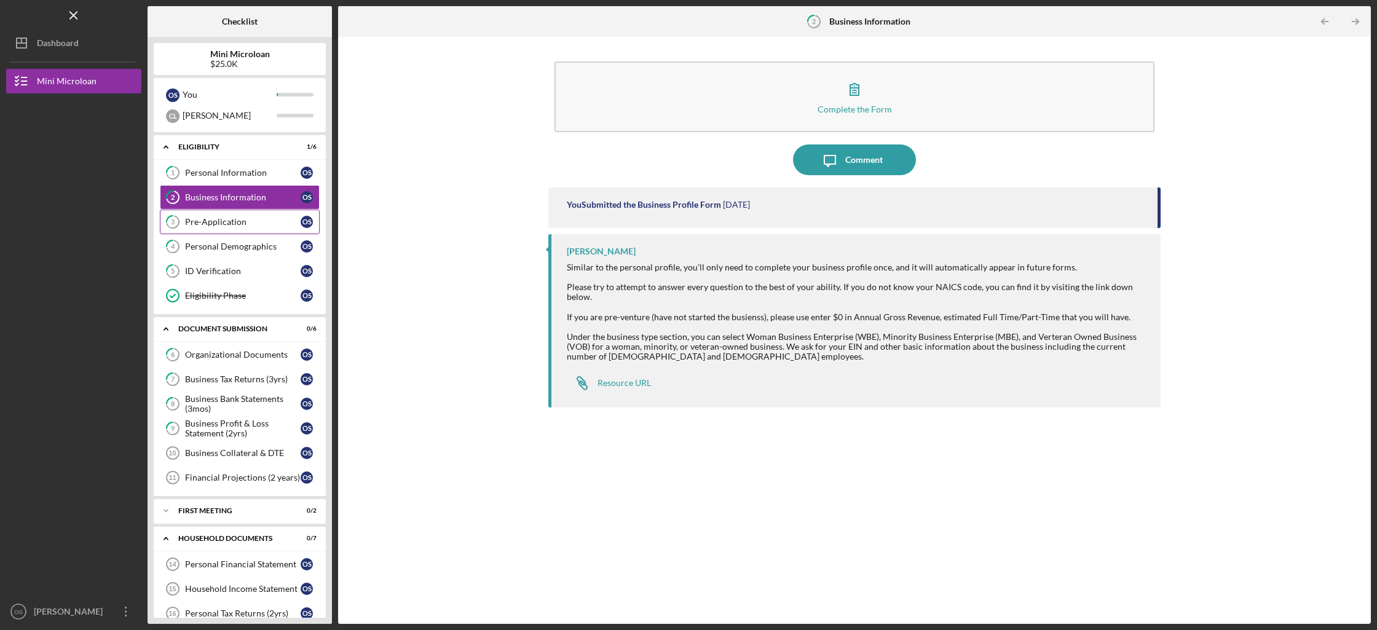
click at [209, 229] on link "3 Pre-Application O S" at bounding box center [240, 222] width 160 height 25
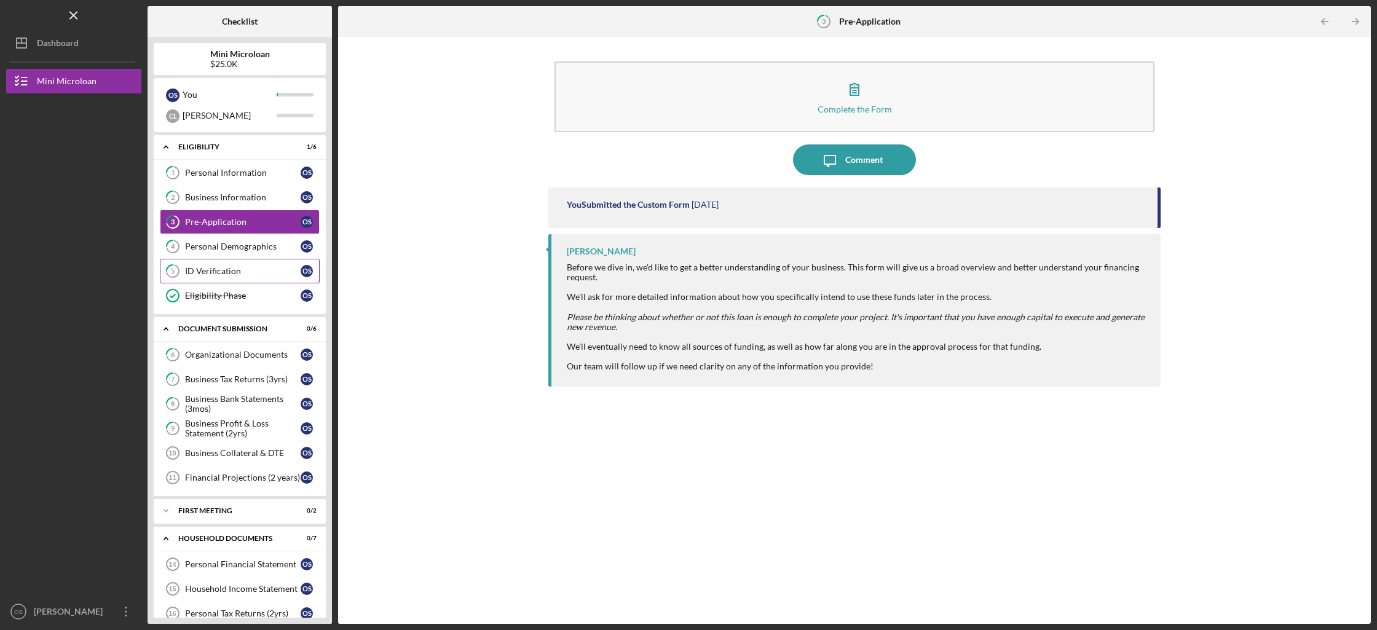
click at [213, 271] on div "ID Verification" at bounding box center [243, 271] width 116 height 10
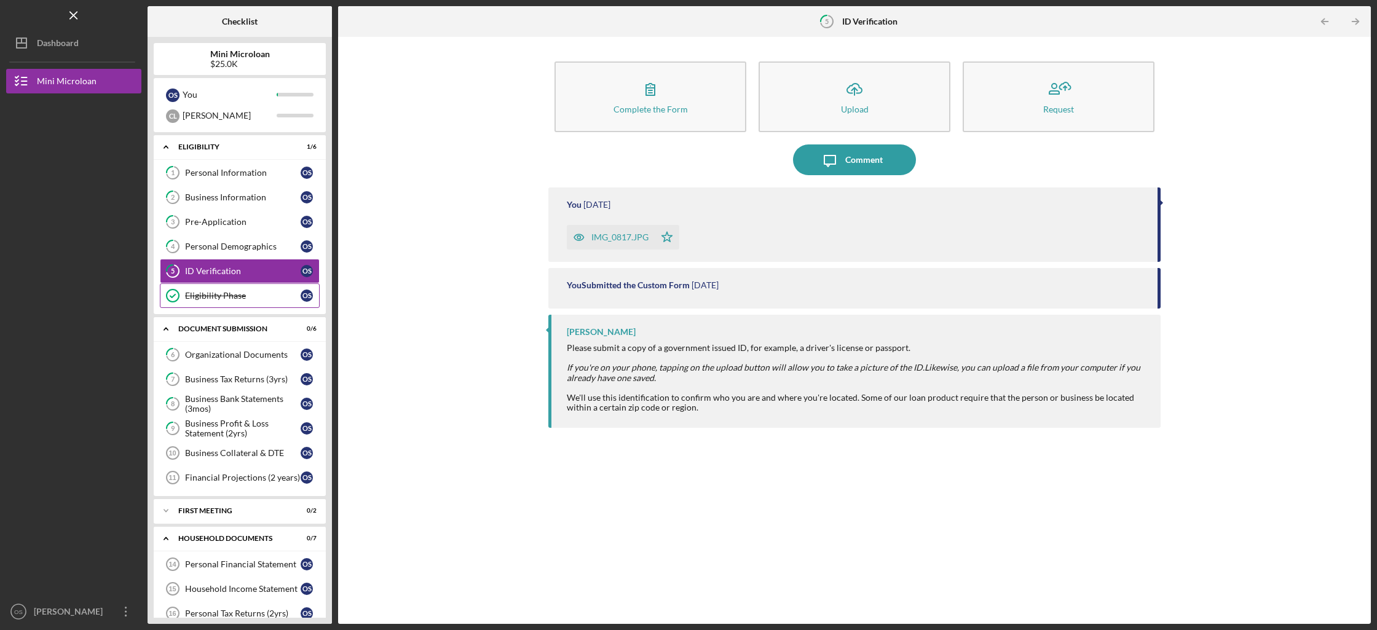
click at [215, 295] on div "Eligibility Phase" at bounding box center [243, 296] width 116 height 10
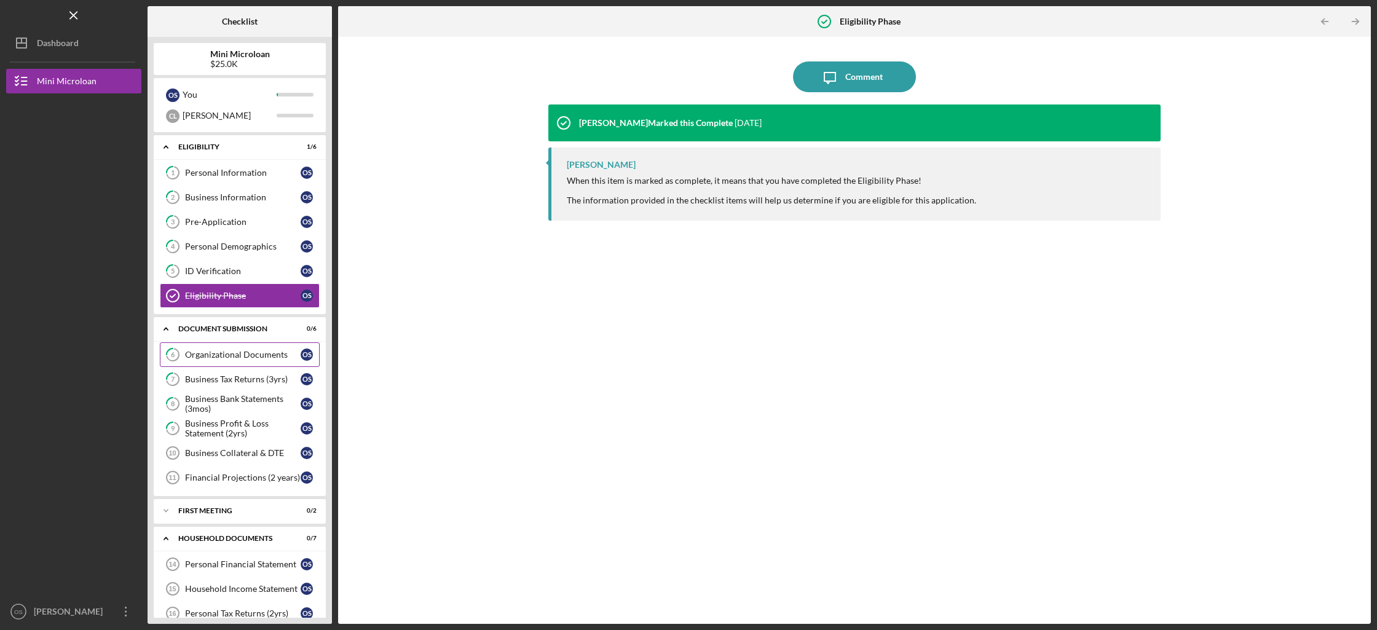
click at [216, 354] on div "Organizational Documents" at bounding box center [243, 355] width 116 height 10
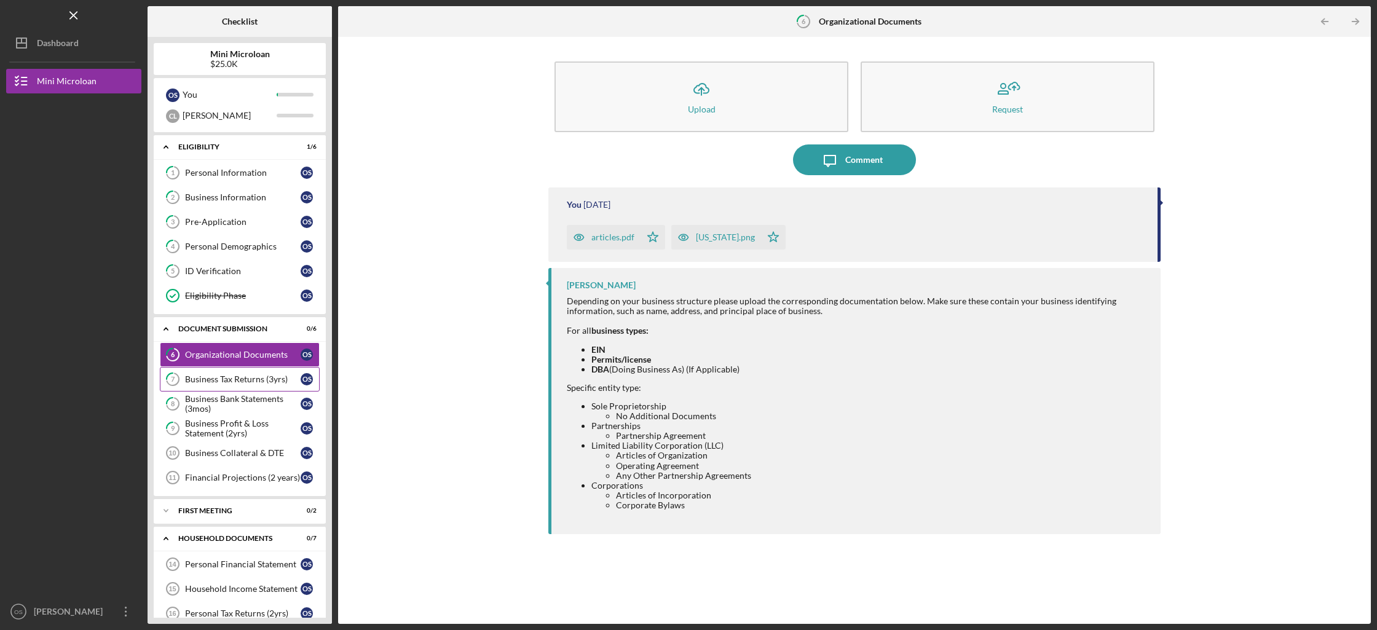
click at [216, 368] on link "7 Business Tax Returns ([DEMOGRAPHIC_DATA] S" at bounding box center [240, 379] width 160 height 25
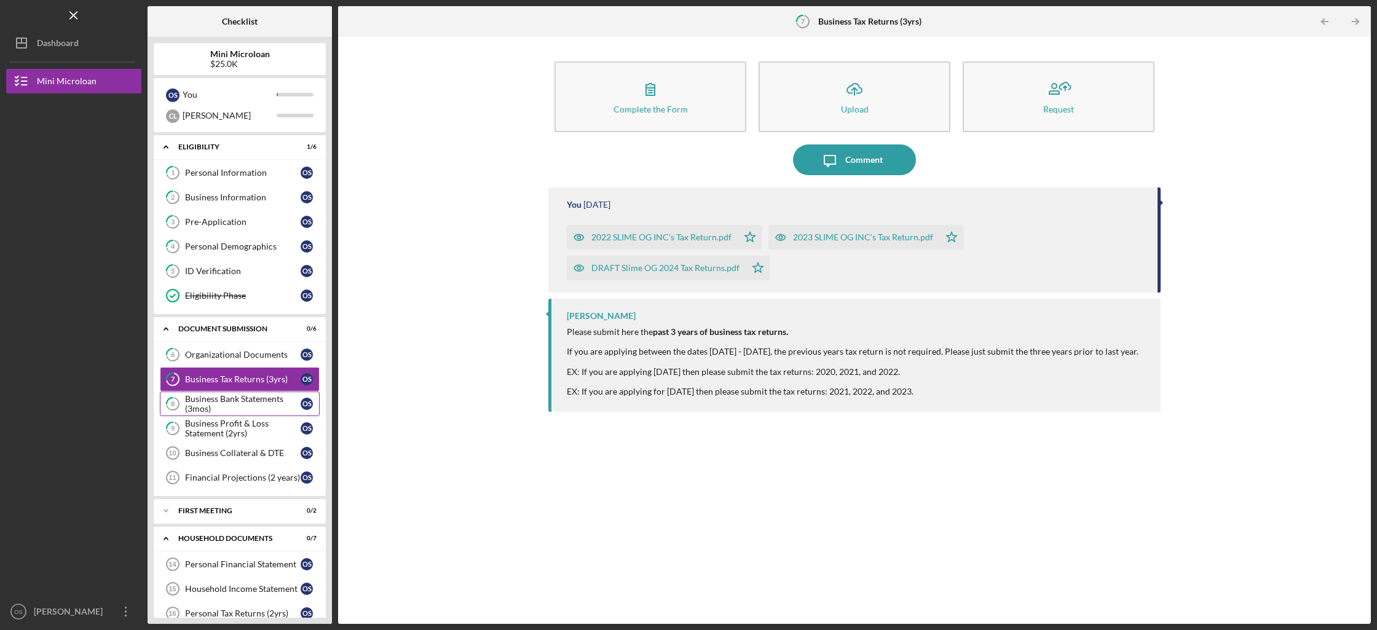
click at [217, 395] on div "Business Bank Statements (3mos)" at bounding box center [243, 404] width 116 height 20
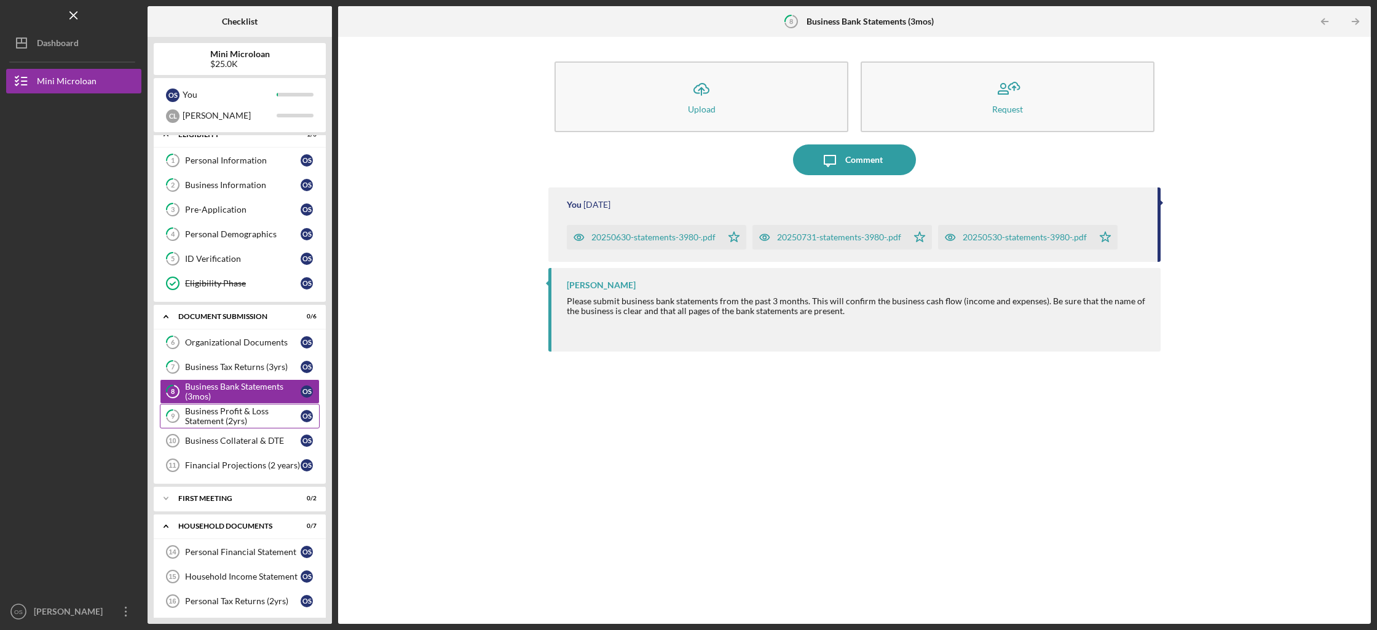
scroll to position [31, 0]
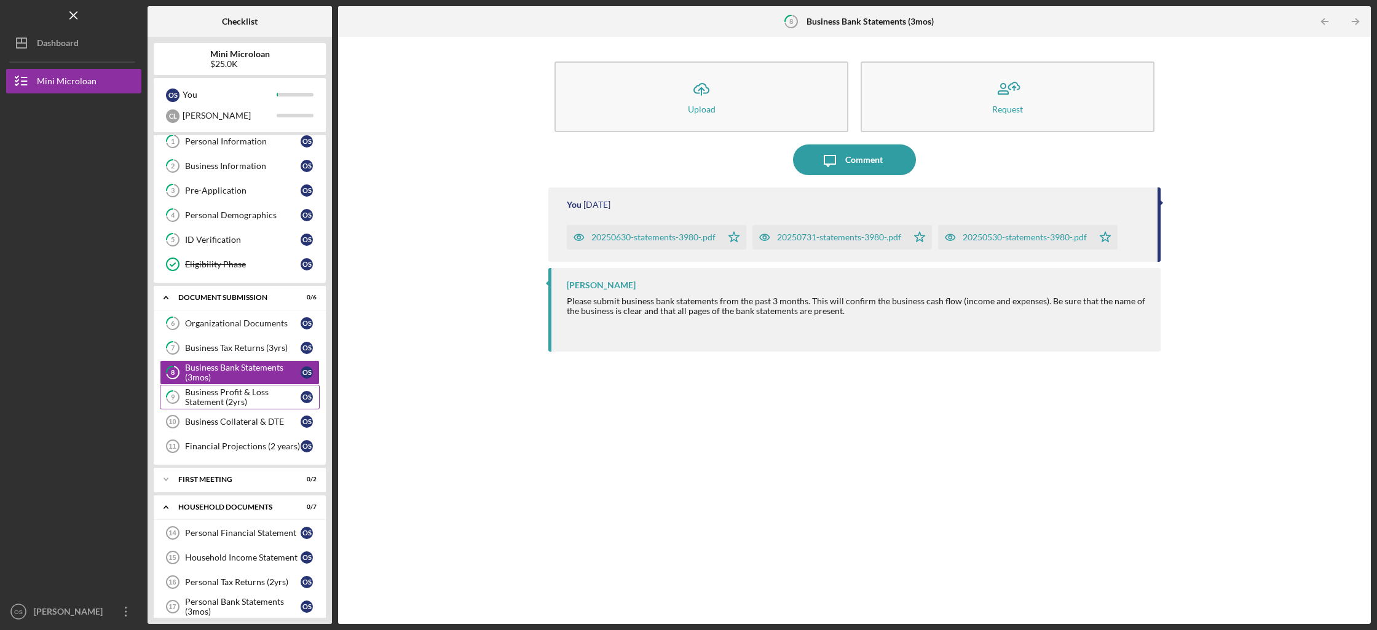
click at [219, 408] on link "9 Business Profit & Loss Statement ([DEMOGRAPHIC_DATA] S" at bounding box center [240, 397] width 160 height 25
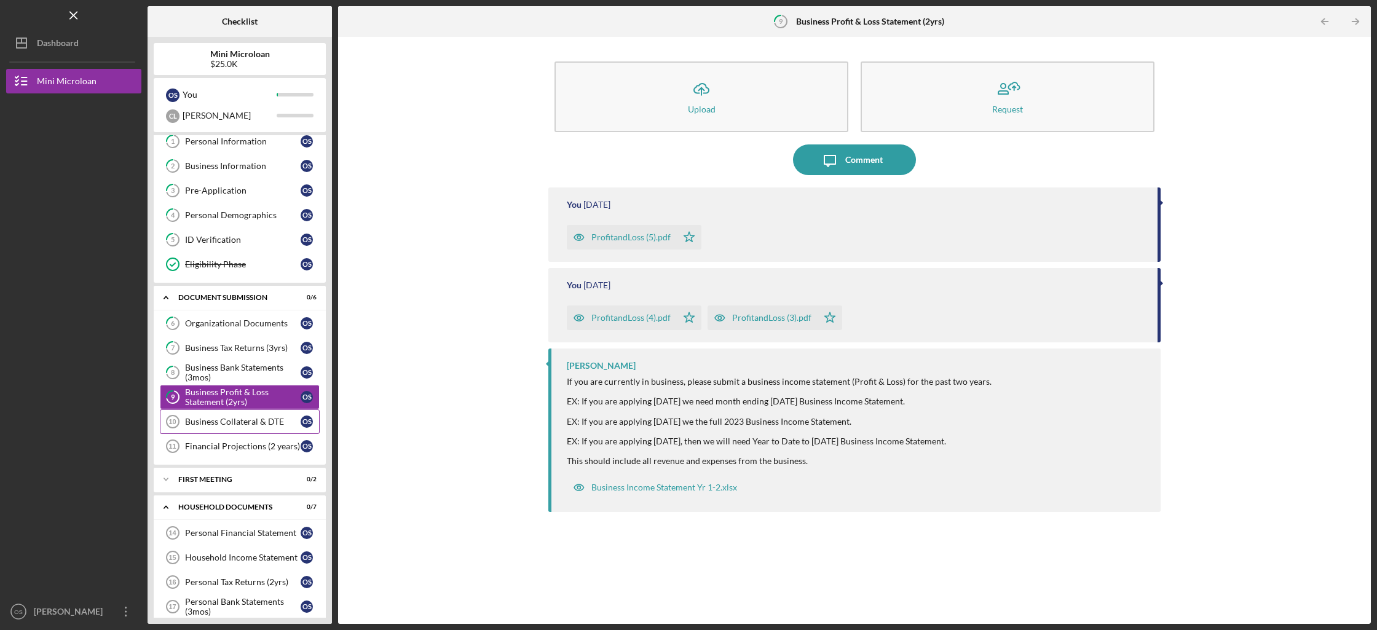
click at [219, 419] on div "Business Collateral & DTE" at bounding box center [243, 422] width 116 height 10
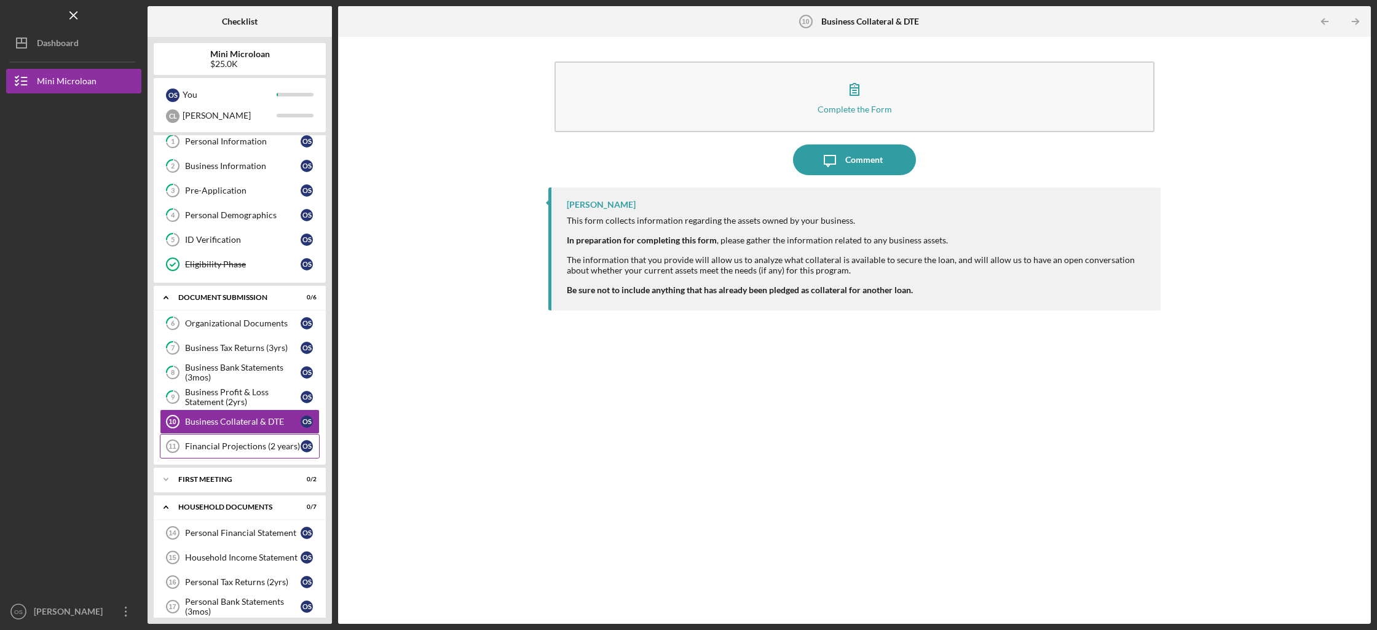
click at [221, 444] on div "Financial Projections (2 years)" at bounding box center [243, 446] width 116 height 10
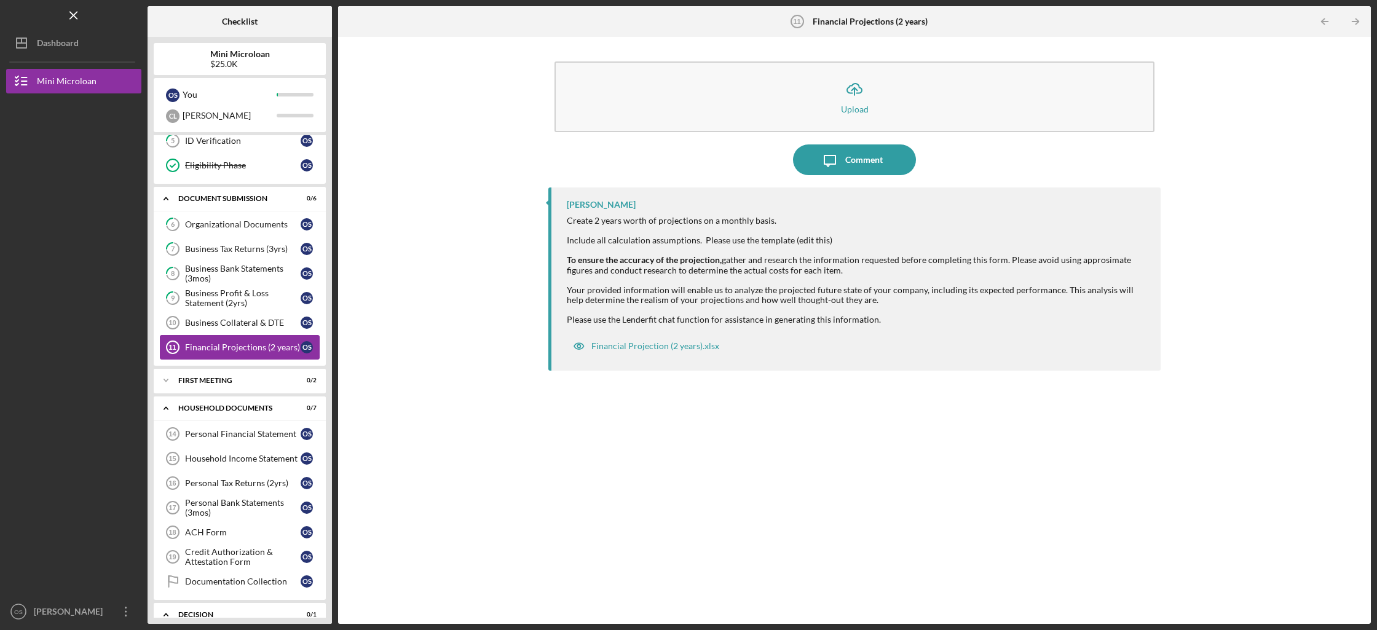
scroll to position [205, 0]
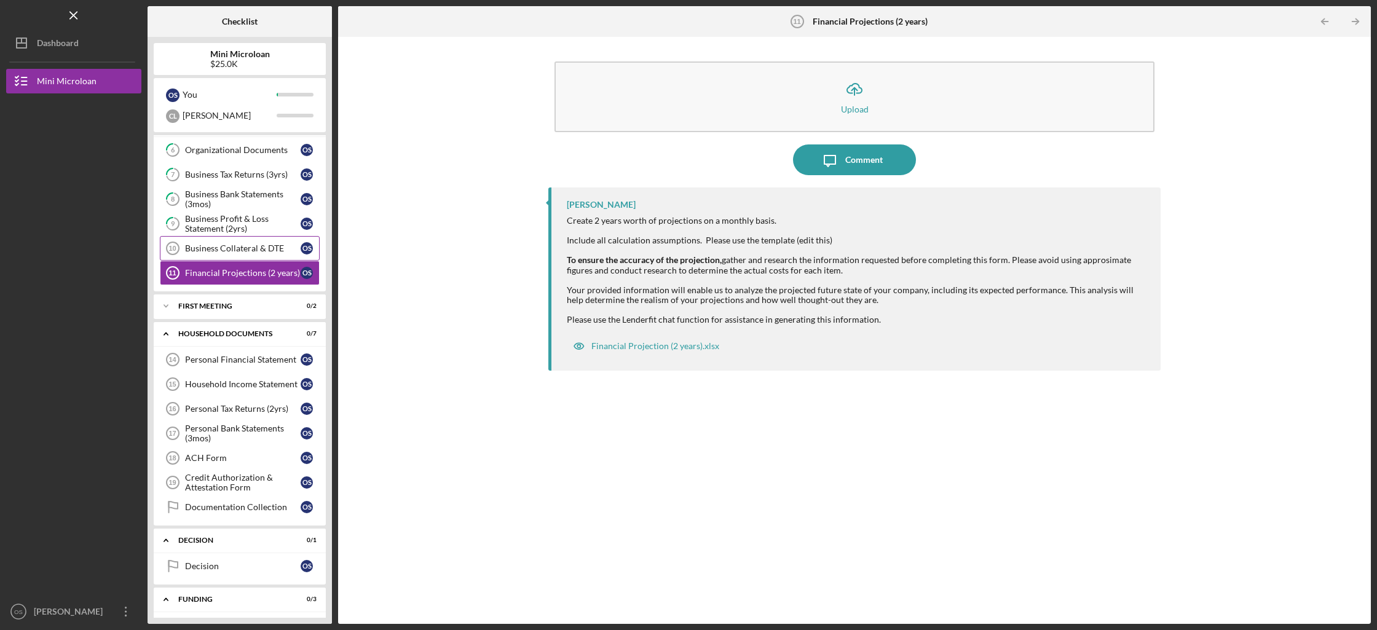
click at [277, 258] on link "Business Collateral & DTE 10 Business Collateral & DTE O S" at bounding box center [240, 248] width 160 height 25
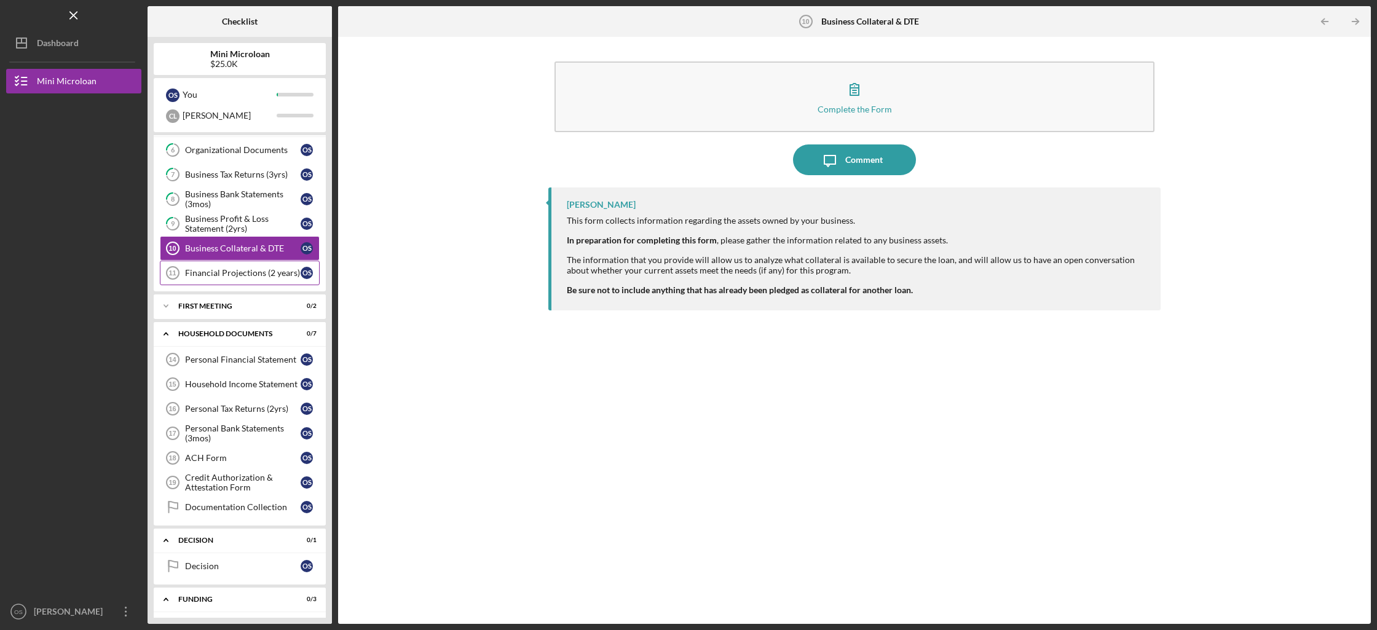
click at [270, 284] on link "Financial Projections (2 years) 11 Financial Projections ([DEMOGRAPHIC_DATA] S" at bounding box center [240, 273] width 160 height 25
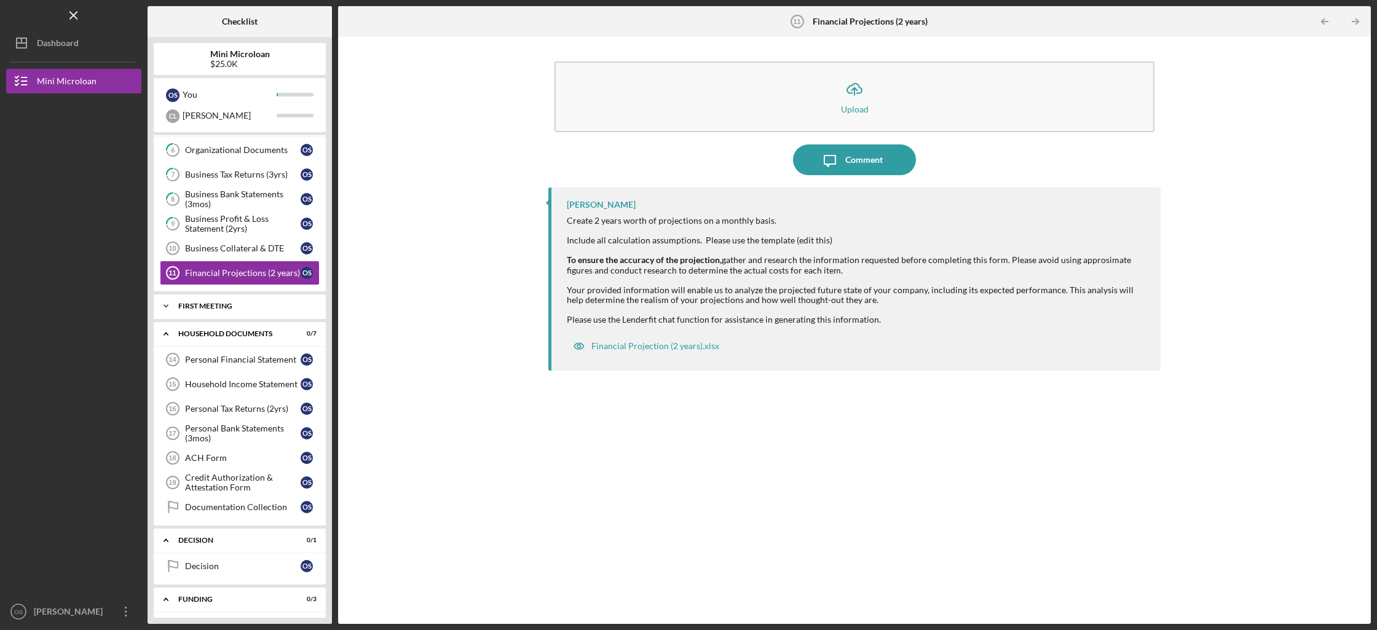
click at [265, 299] on div "Icon/Expander First Meeting 0 / 2" at bounding box center [240, 306] width 172 height 25
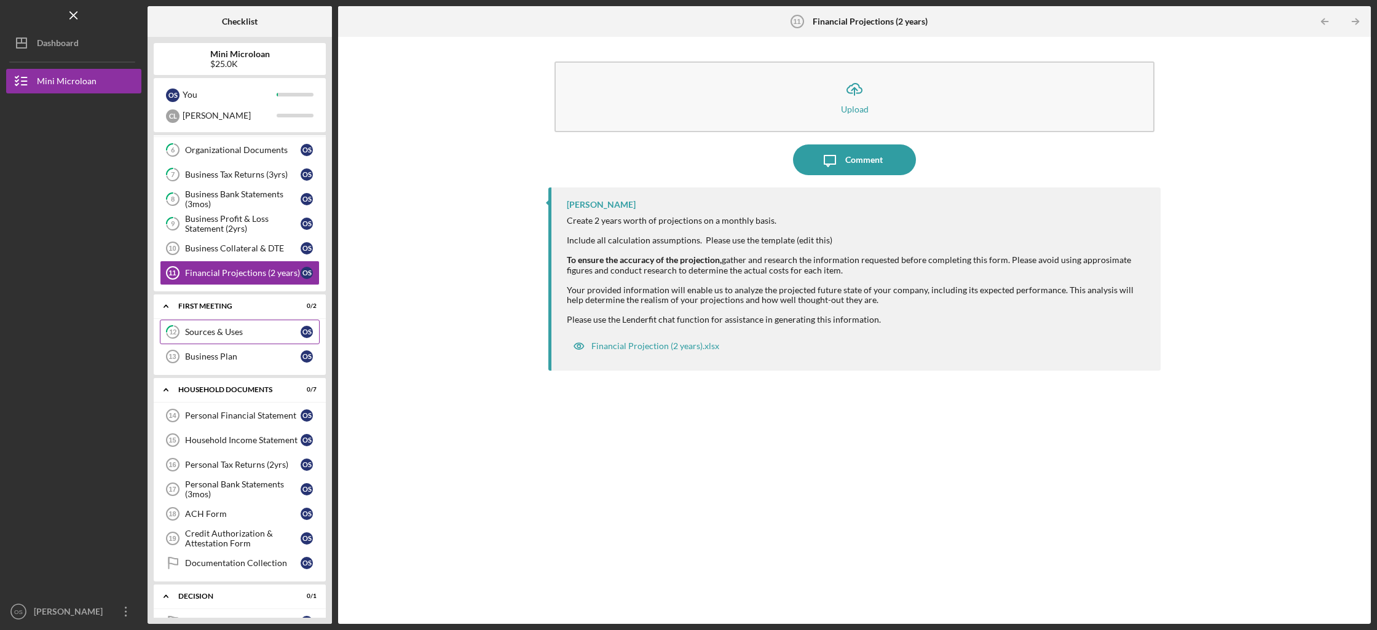
click at [262, 333] on div "Sources & Uses" at bounding box center [243, 332] width 116 height 10
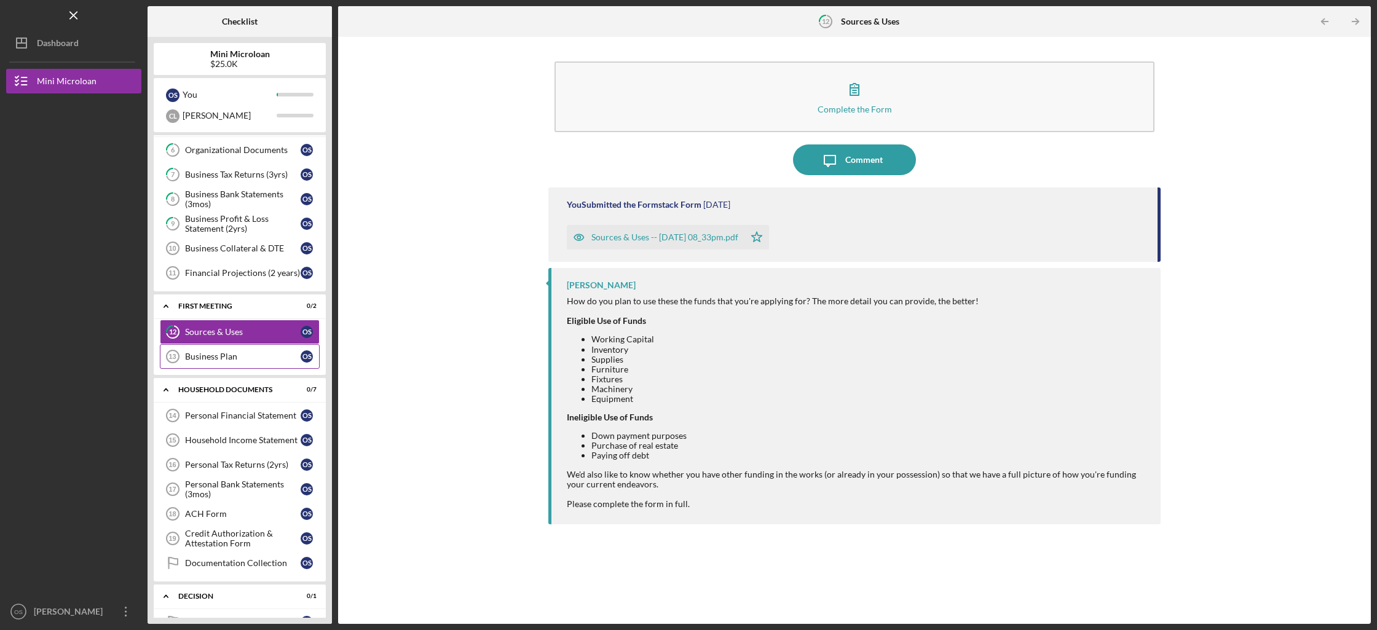
click at [257, 352] on div "Business Plan" at bounding box center [243, 357] width 116 height 10
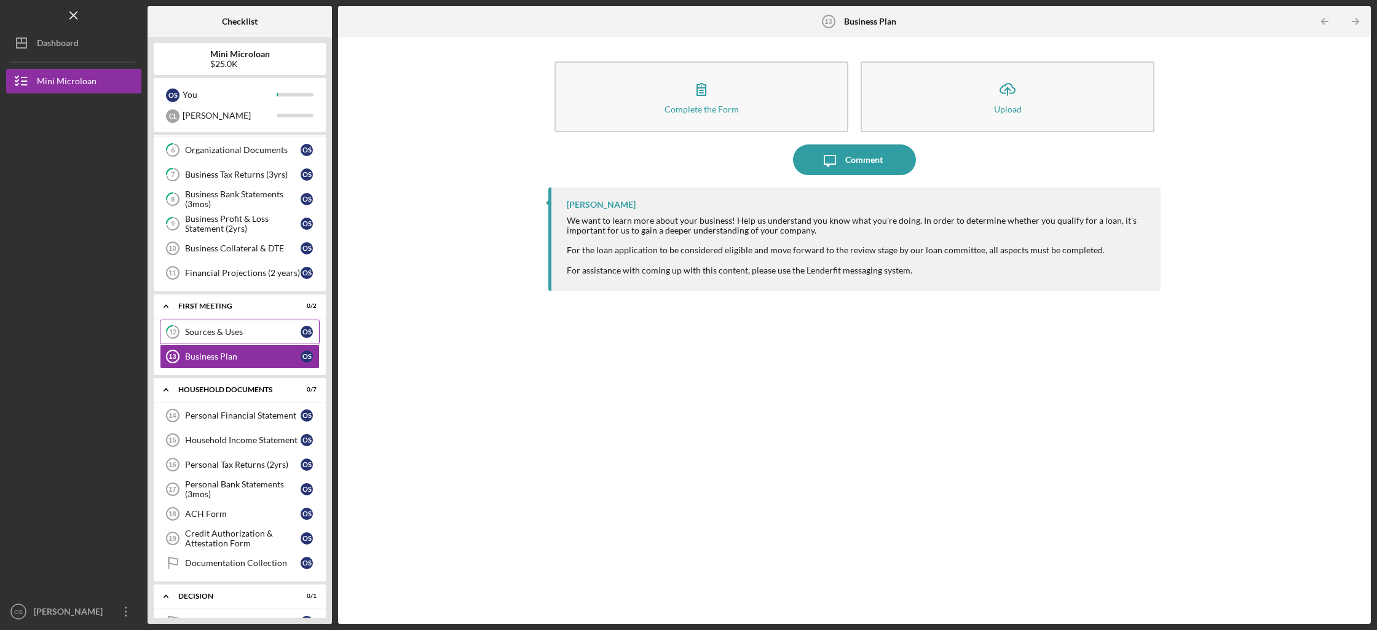
click at [258, 339] on link "12 Sources & Uses O S" at bounding box center [240, 332] width 160 height 25
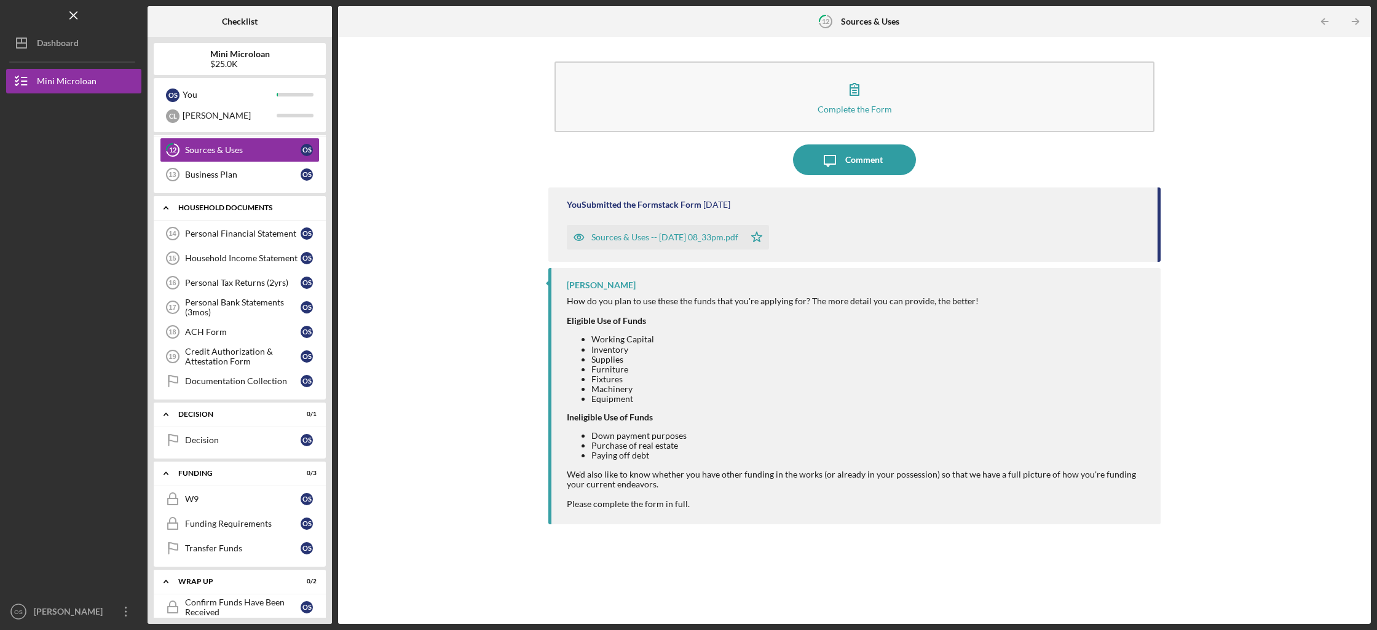
scroll to position [423, 0]
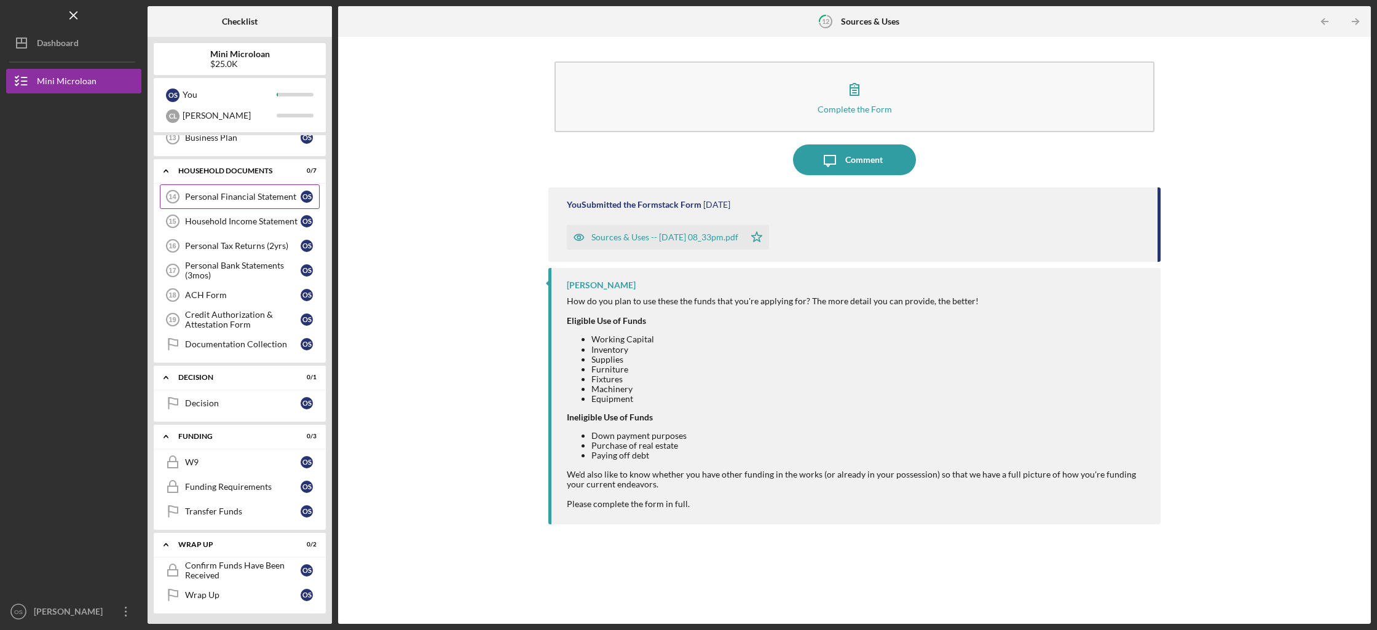
click at [229, 197] on div "Personal Financial Statement" at bounding box center [243, 197] width 116 height 10
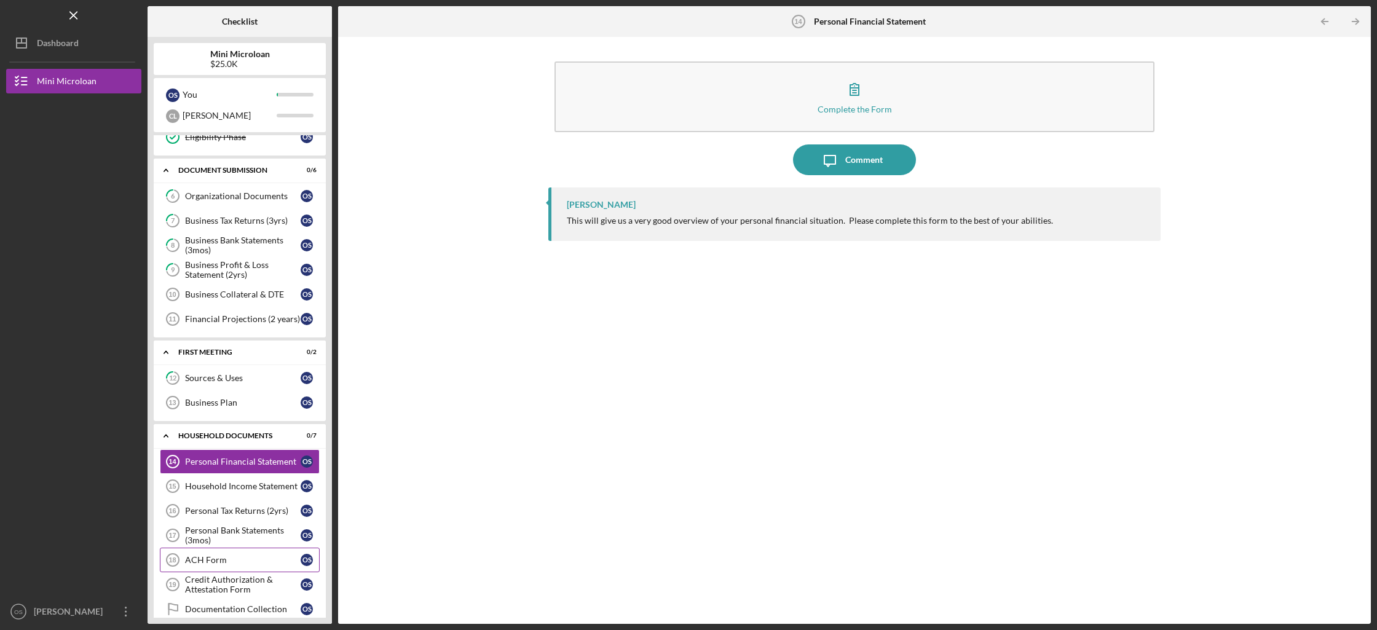
scroll to position [332, 0]
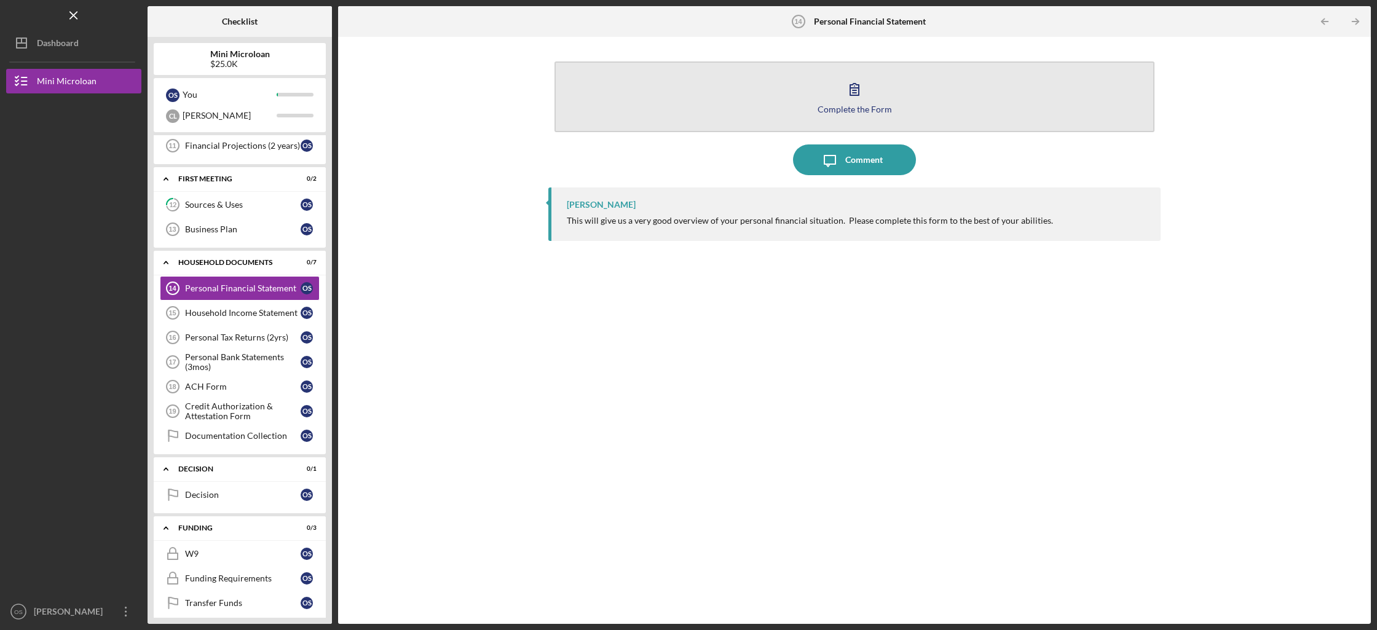
click at [825, 116] on button "Complete the Form Form" at bounding box center [854, 96] width 600 height 71
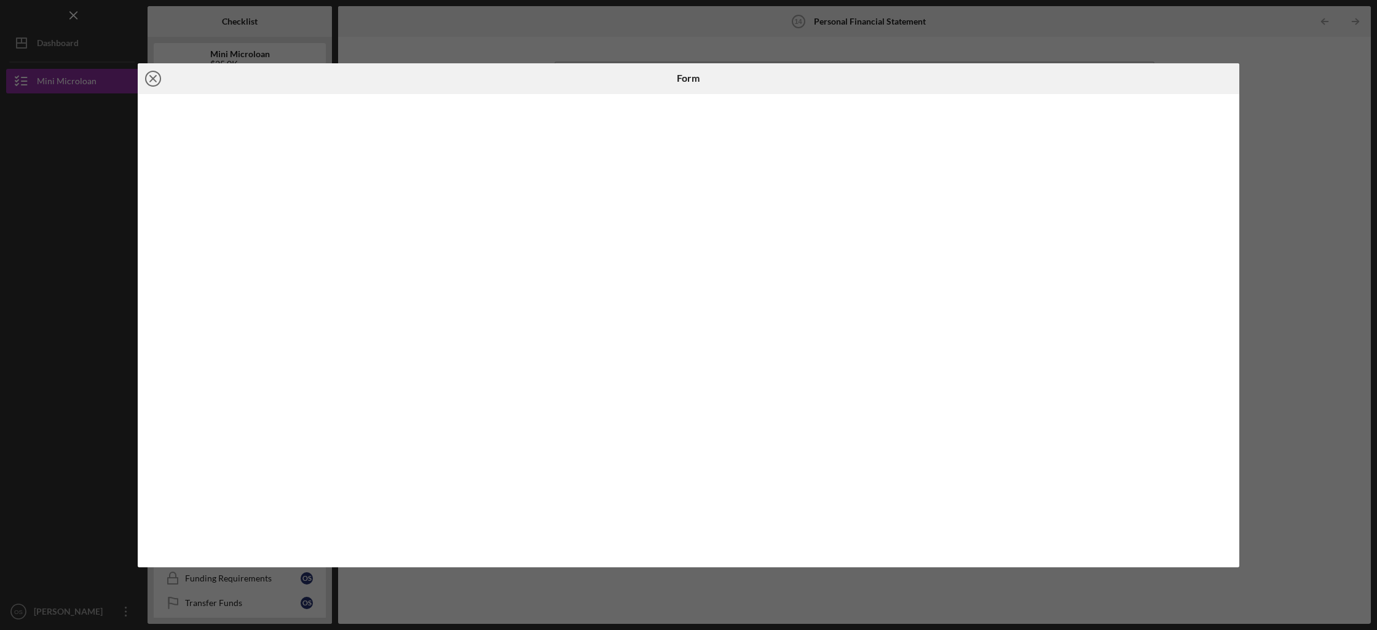
click at [156, 80] on icon "Icon/Close" at bounding box center [153, 78] width 31 height 31
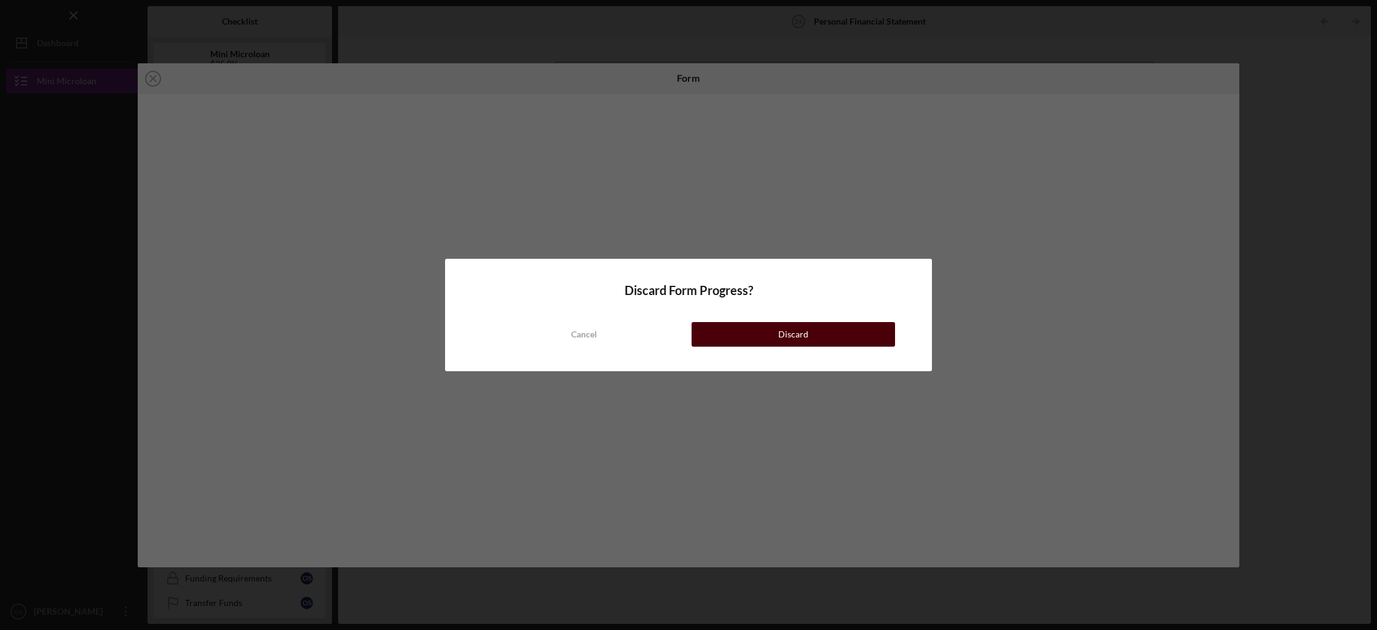
click at [759, 336] on button "Discard" at bounding box center [792, 334] width 203 height 25
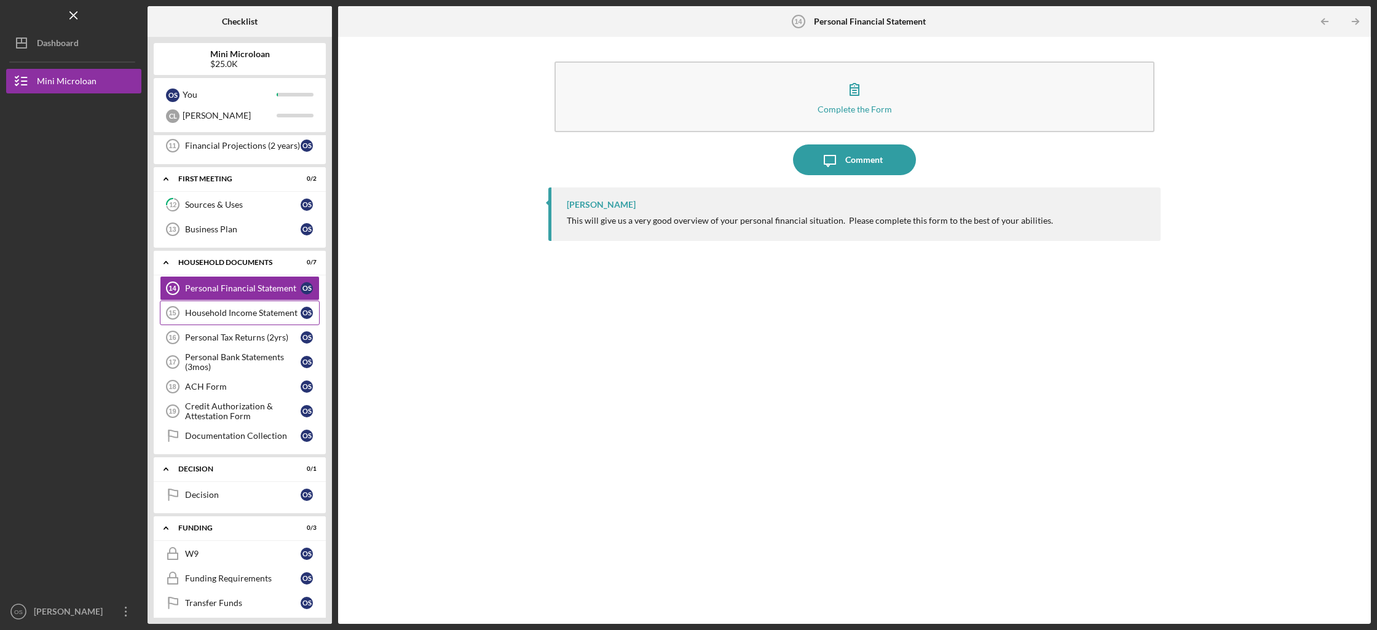
click at [297, 315] on div "Household Income Statement" at bounding box center [243, 313] width 116 height 10
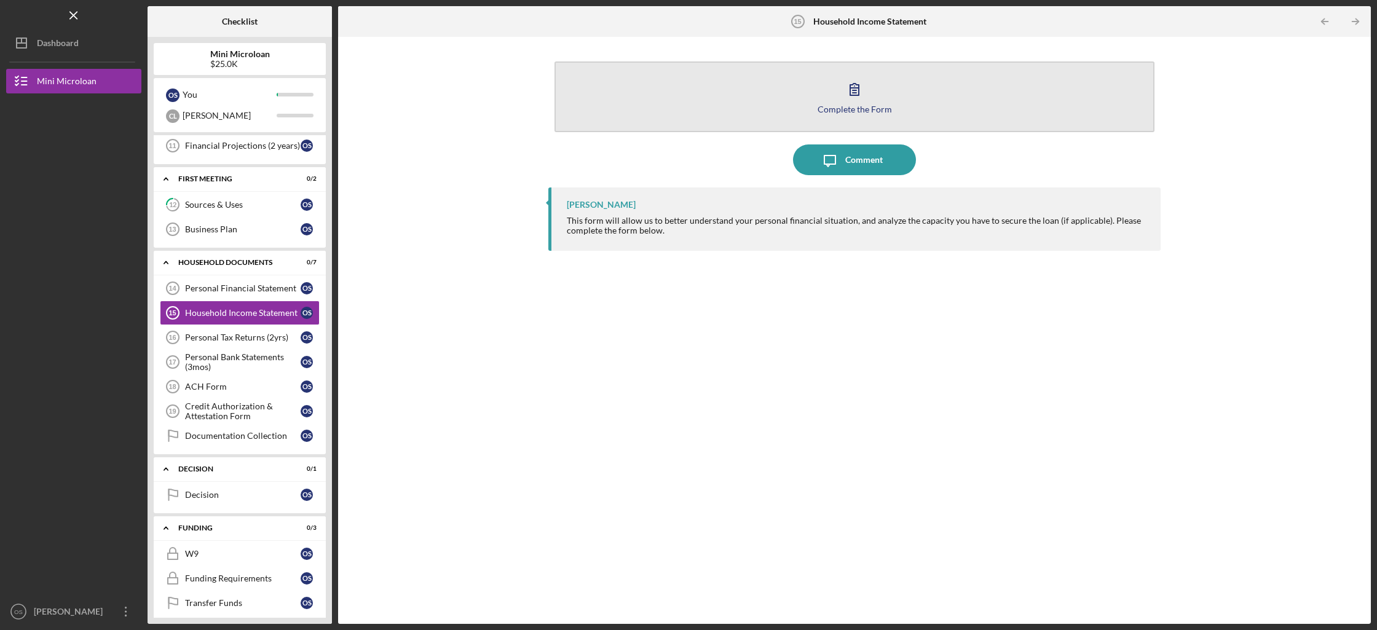
click at [758, 104] on button "Complete the Form Form" at bounding box center [854, 96] width 600 height 71
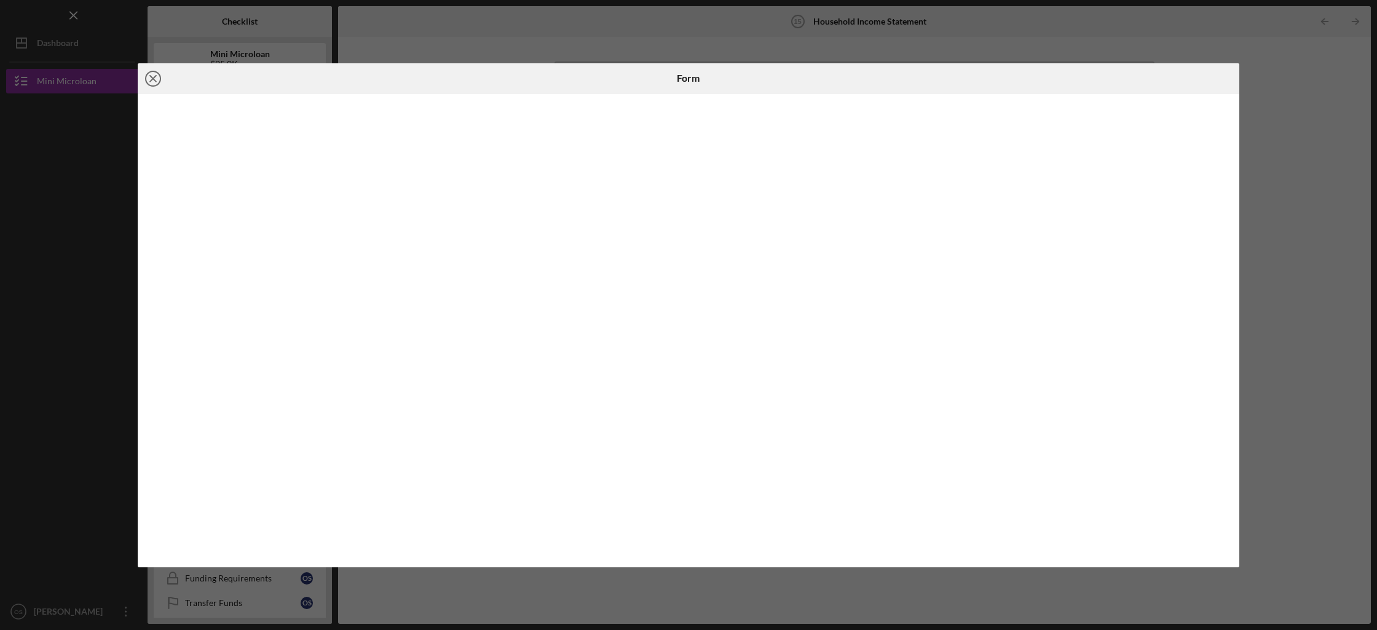
click at [152, 77] on g at bounding box center [153, 78] width 15 height 15
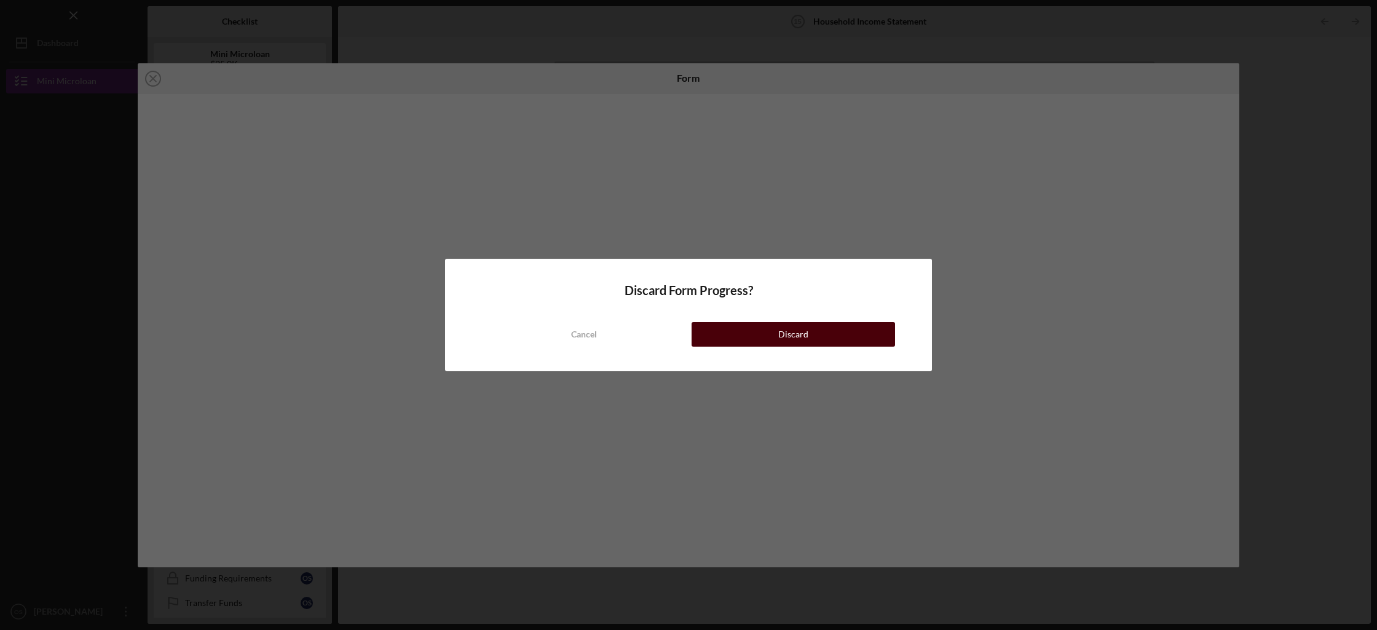
click at [722, 330] on button "Discard" at bounding box center [792, 334] width 203 height 25
